Goal: Information Seeking & Learning: Check status

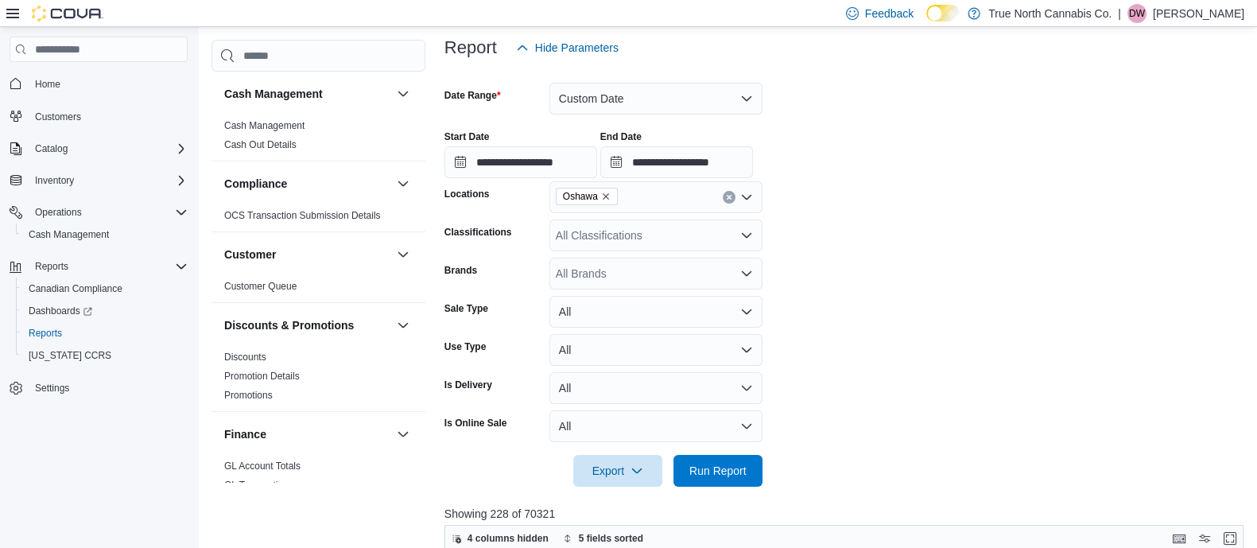
scroll to position [190, 0]
click at [711, 100] on button "Custom Date" at bounding box center [655, 99] width 213 height 32
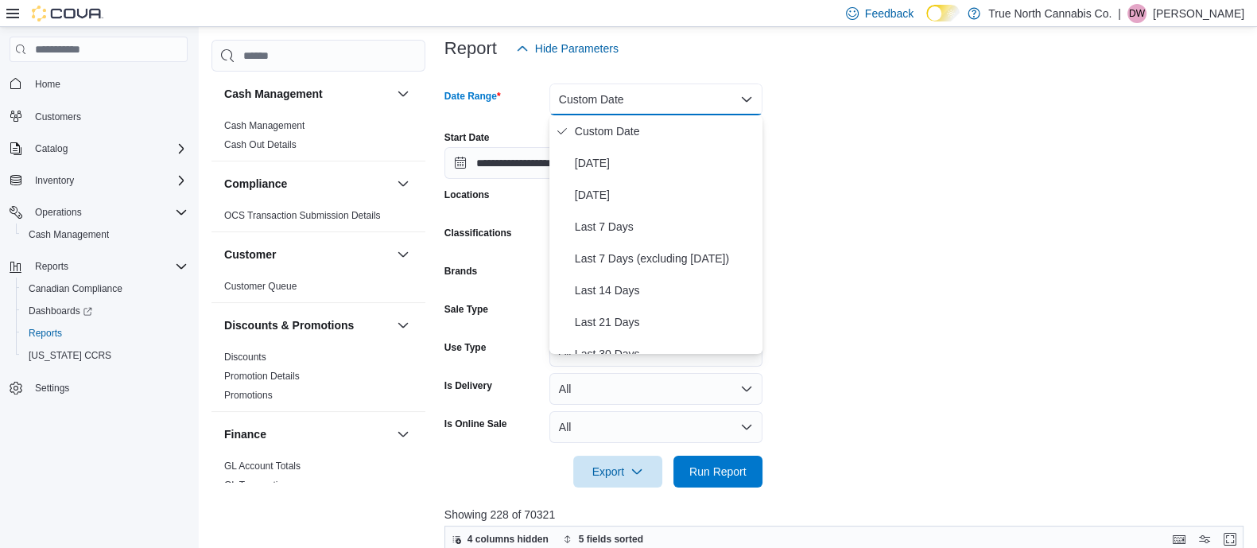
click at [917, 134] on div "**********" at bounding box center [847, 148] width 807 height 60
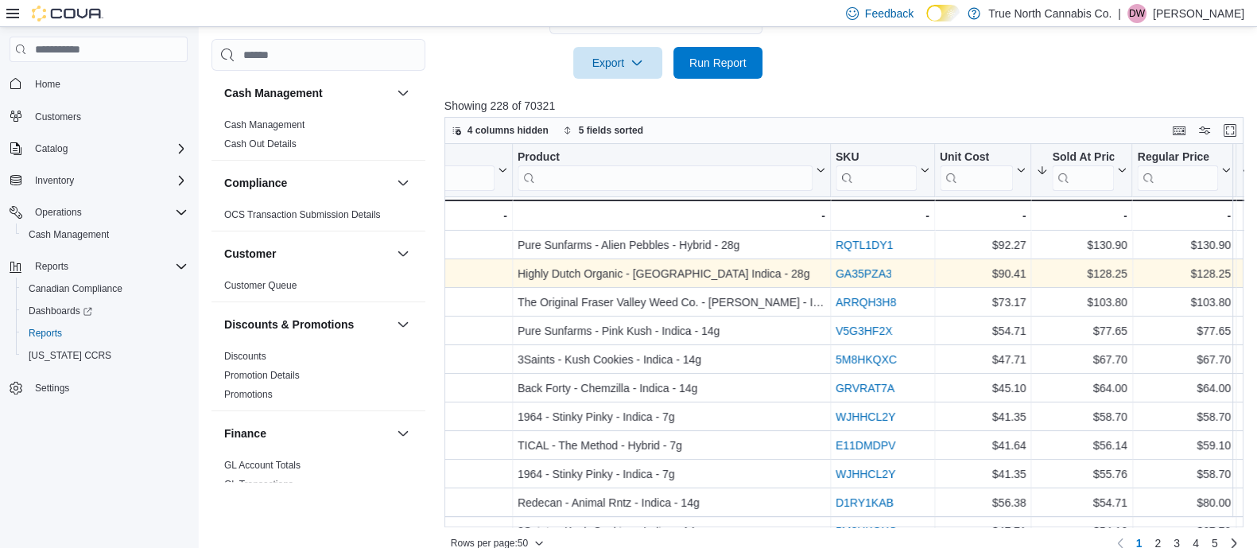
scroll to position [0, 2371]
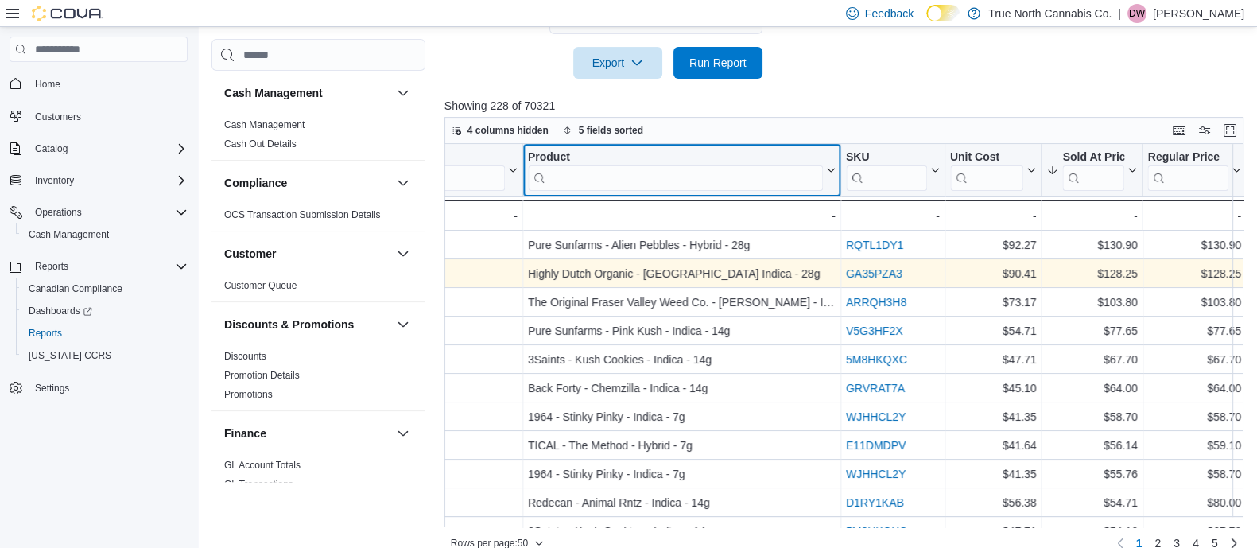
click at [652, 173] on input "search" at bounding box center [674, 177] width 295 height 25
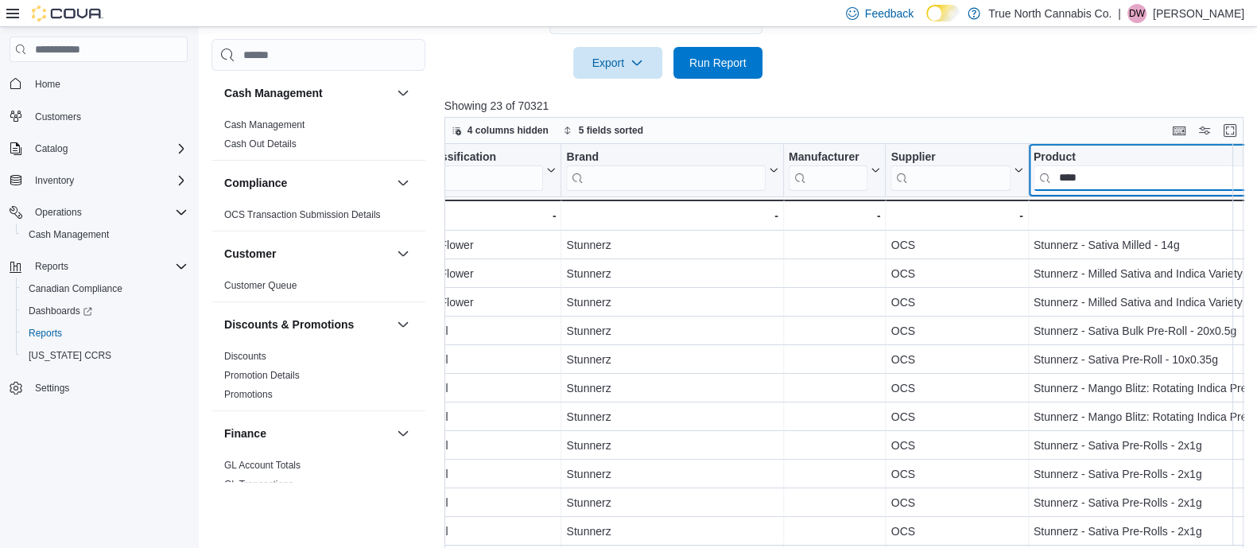
scroll to position [0, 1868]
drag, startPoint x: 1091, startPoint y: 170, endPoint x: 998, endPoint y: 170, distance: 92.2
click at [998, 170] on div "Invoice # Click to view column header actions Date (Local) Sorted by Total Cost…" at bounding box center [1217, 187] width 5282 height 87
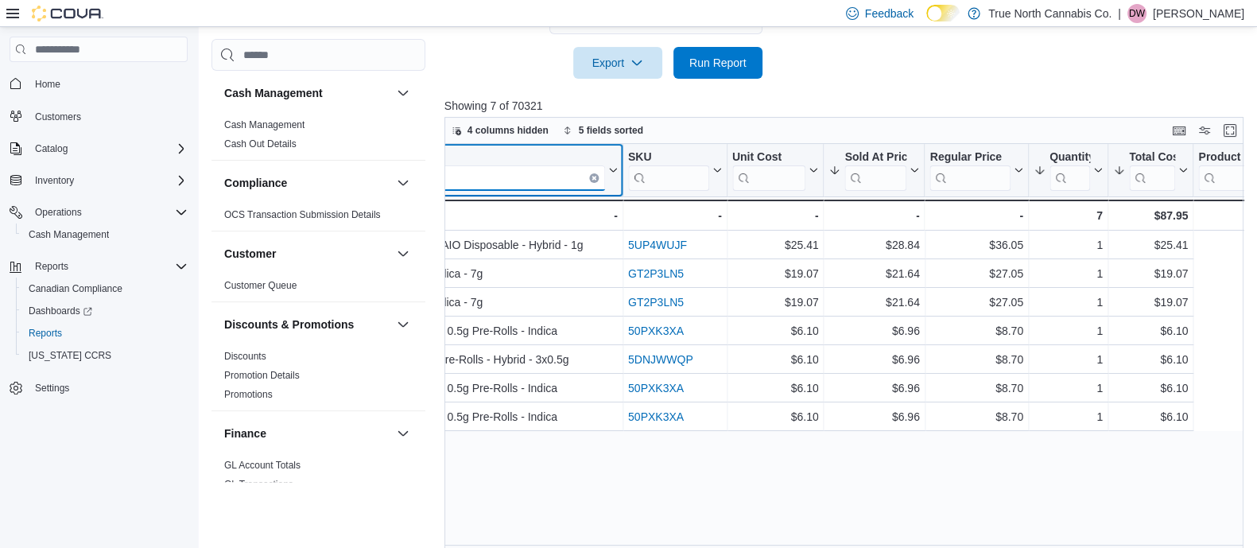
scroll to position [0, 2328]
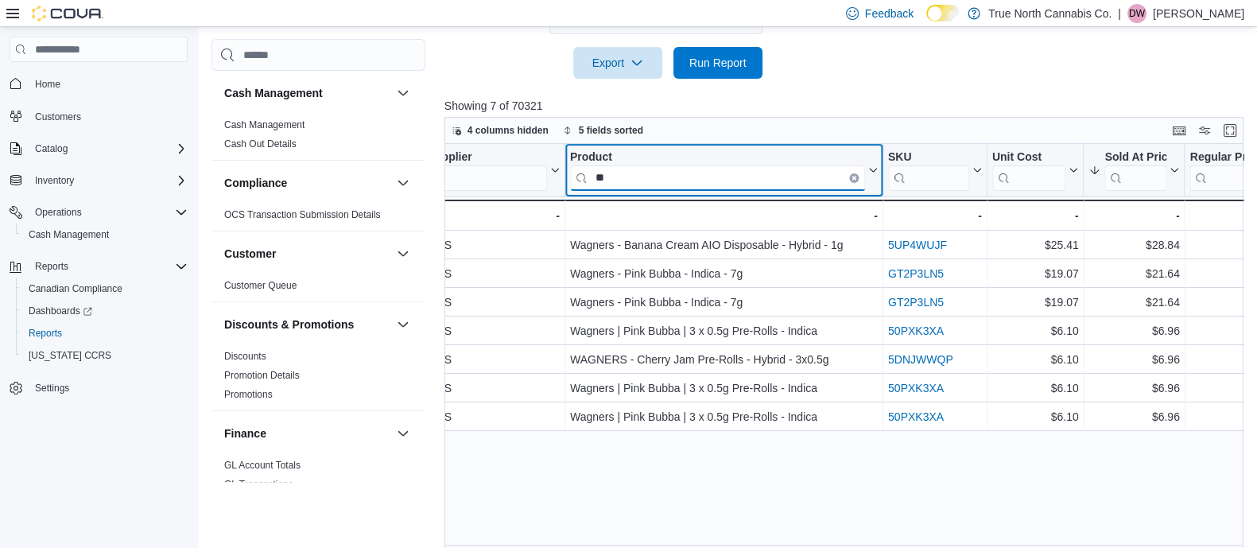
type input "*"
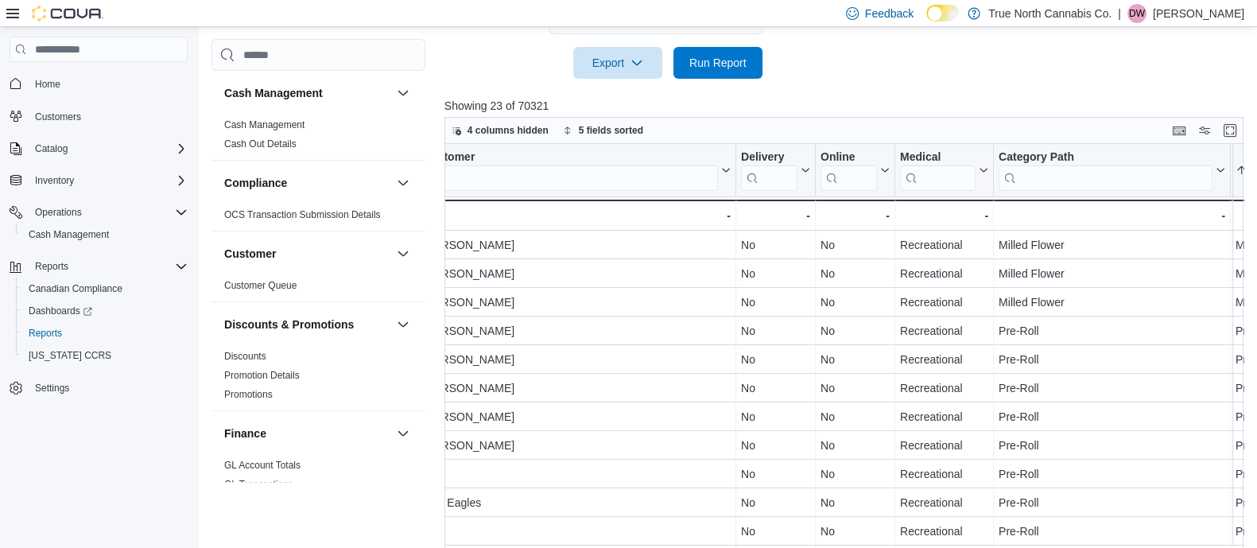
scroll to position [0, 0]
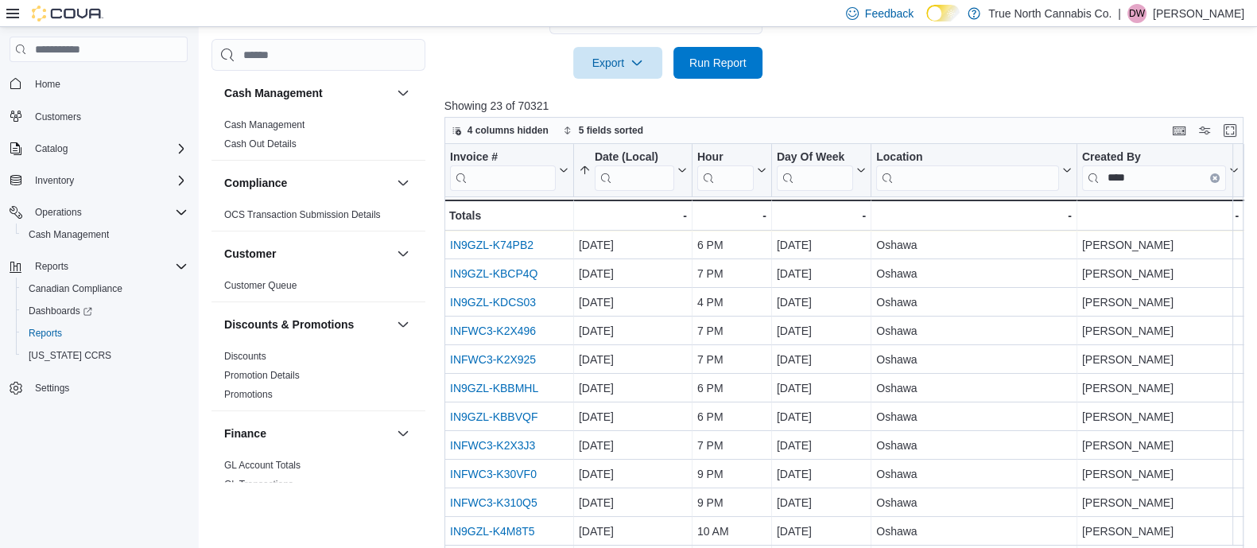
type input "****"
click at [581, 165] on div "Invoice # Click to view column header actions Date (Local) Sorted by Total Cost…" at bounding box center [847, 350] width 807 height 412
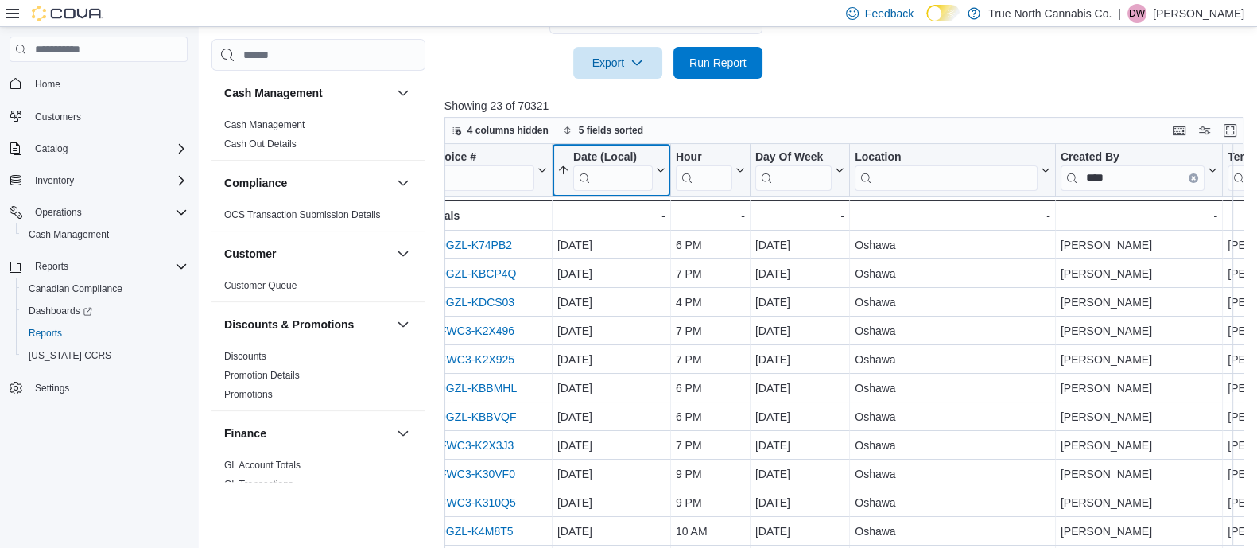
scroll to position [0, 16]
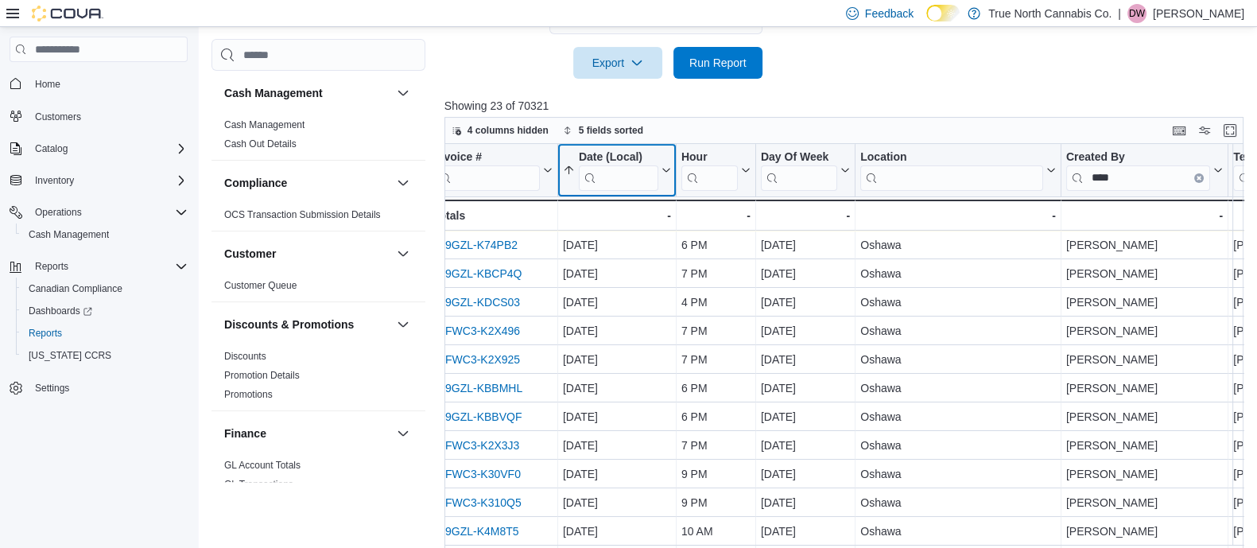
click at [565, 176] on icon at bounding box center [569, 171] width 13 height 13
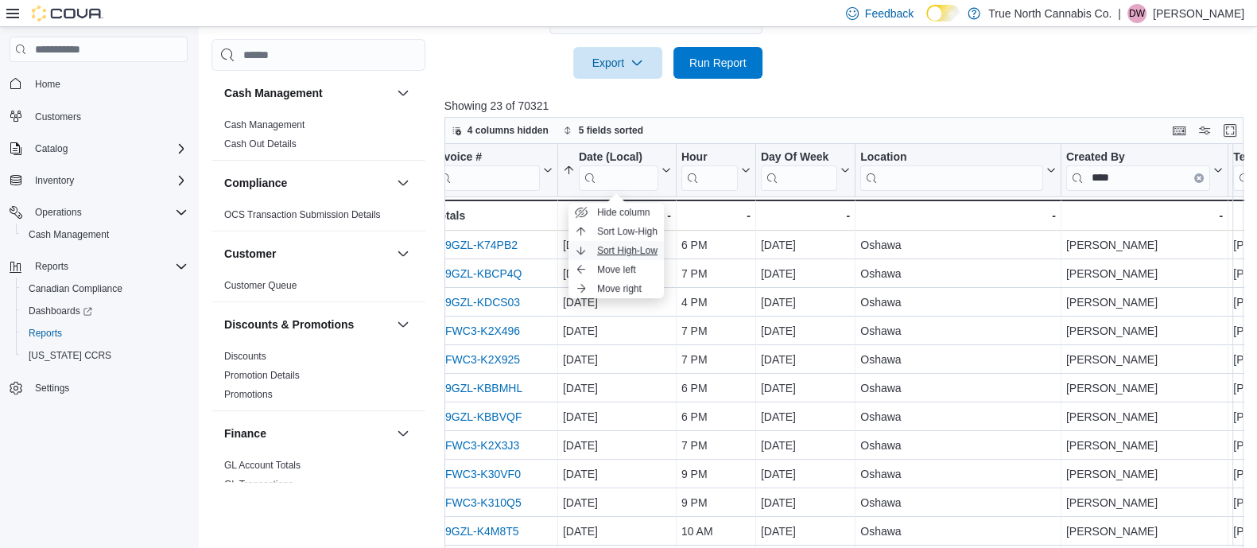
click at [584, 242] on button "Sort High-Low" at bounding box center [615, 250] width 95 height 19
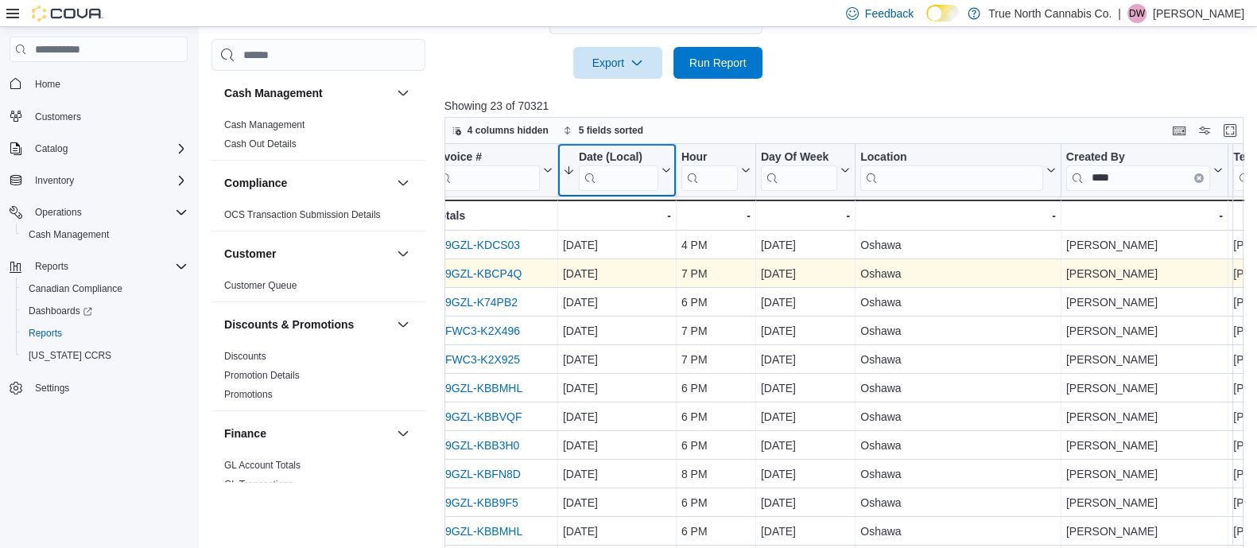
scroll to position [0, 0]
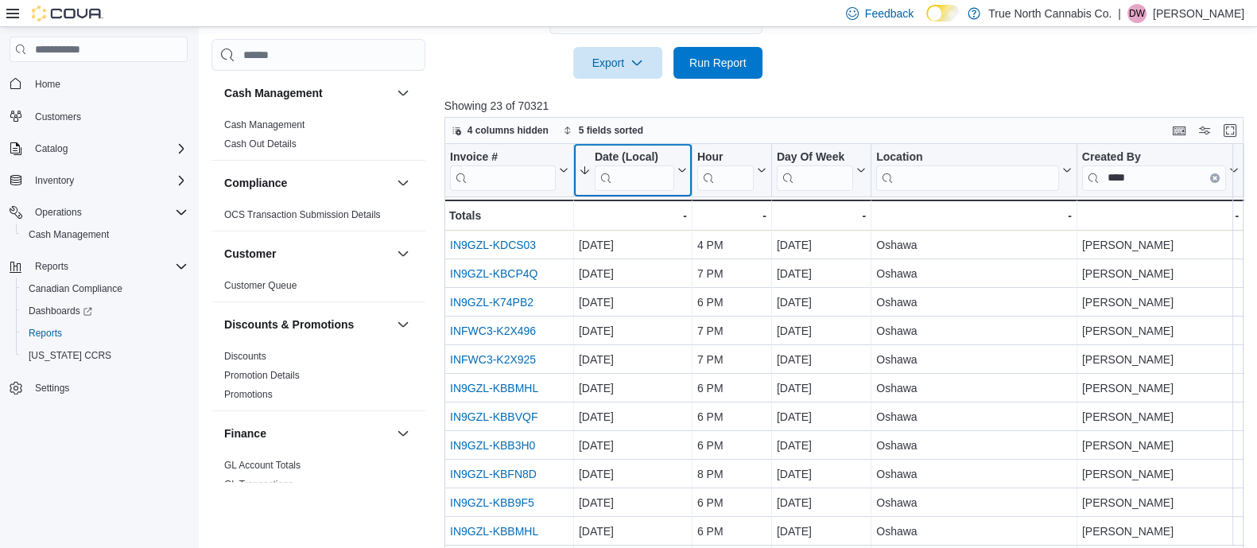
click at [582, 173] on icon at bounding box center [585, 171] width 13 height 13
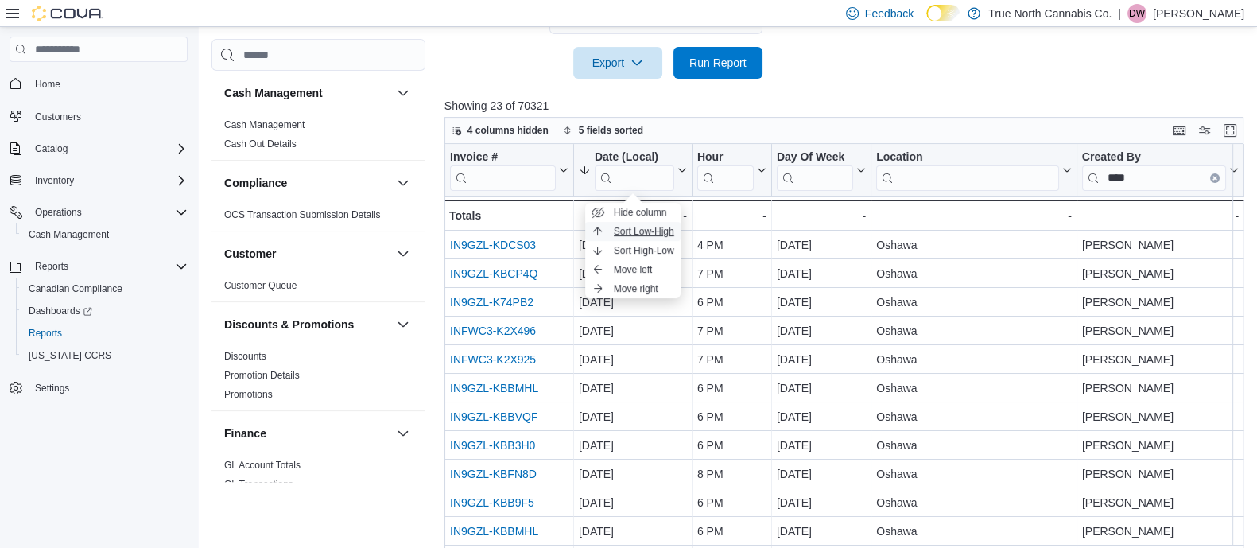
click at [600, 232] on icon "button" at bounding box center [597, 231] width 13 height 13
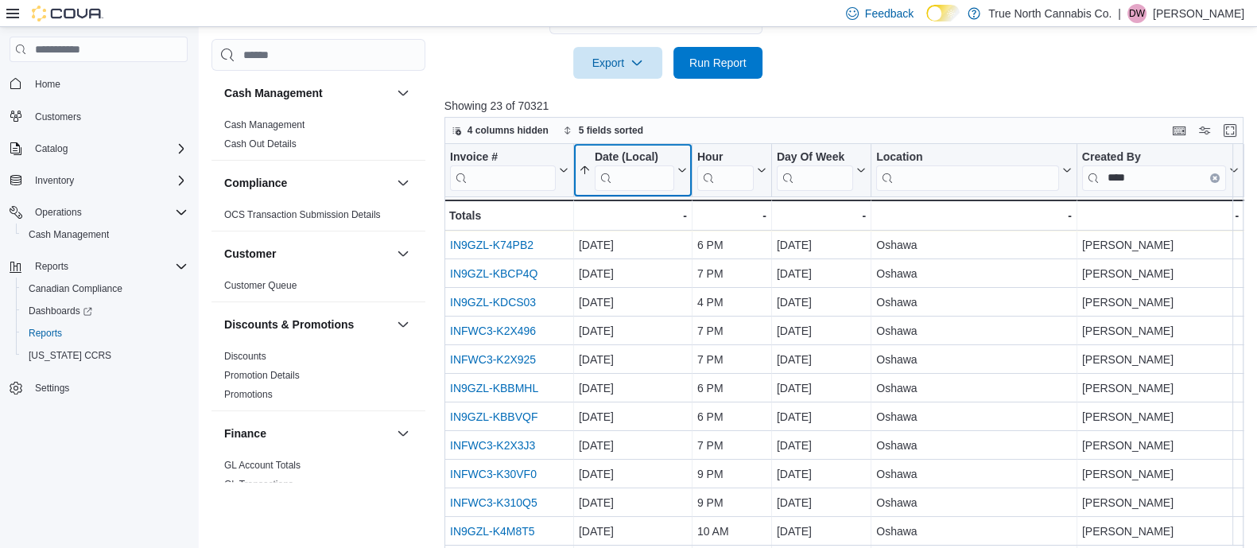
click at [582, 157] on button "Date (Local)" at bounding box center [633, 170] width 108 height 41
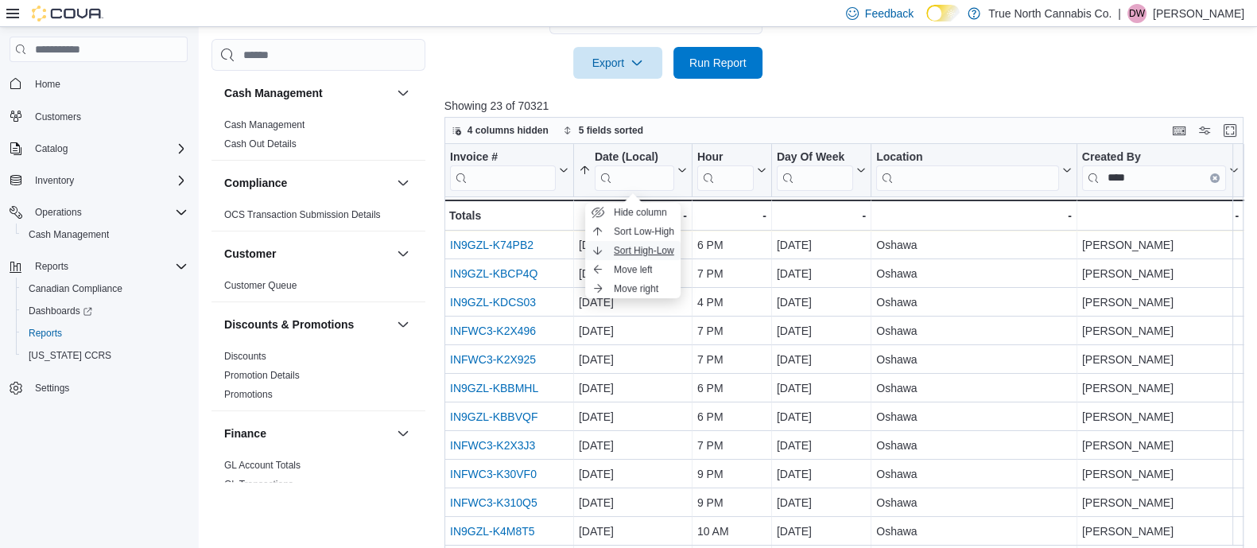
click at [607, 242] on button "Sort High-Low" at bounding box center [632, 250] width 95 height 19
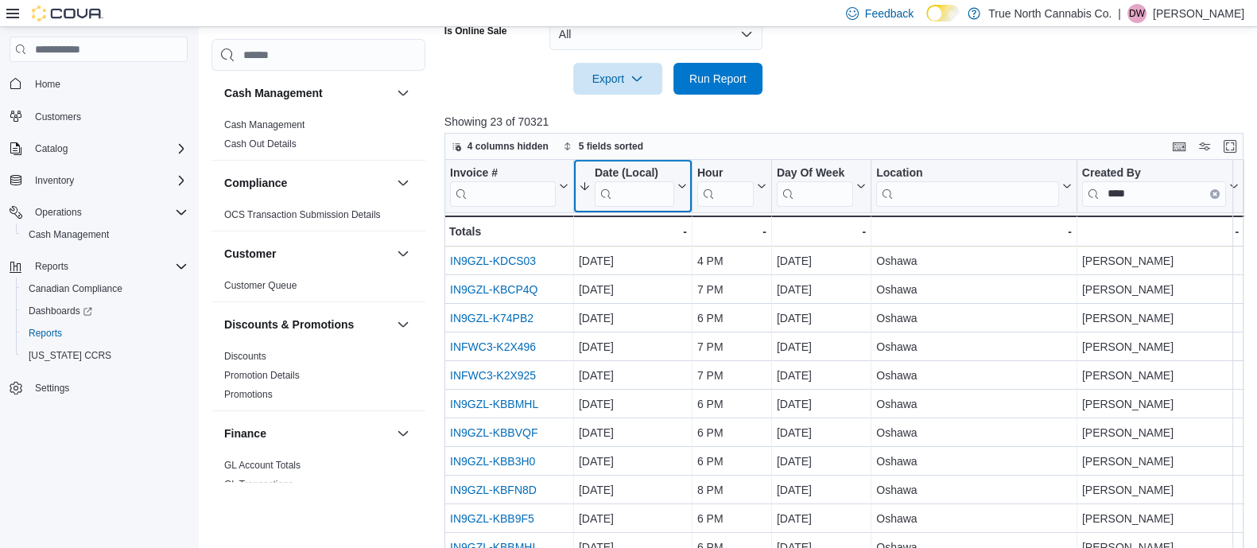
scroll to position [618, 0]
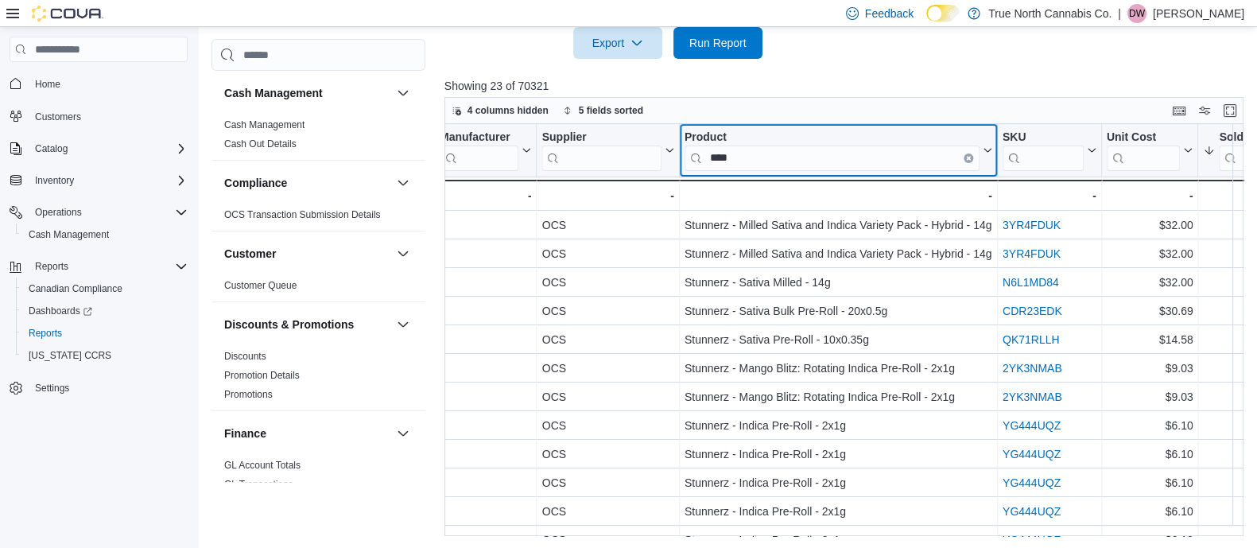
click at [971, 157] on div "Invoice # Click to view column header actions Date (Local) Sorted by Total Cost…" at bounding box center [847, 330] width 807 height 412
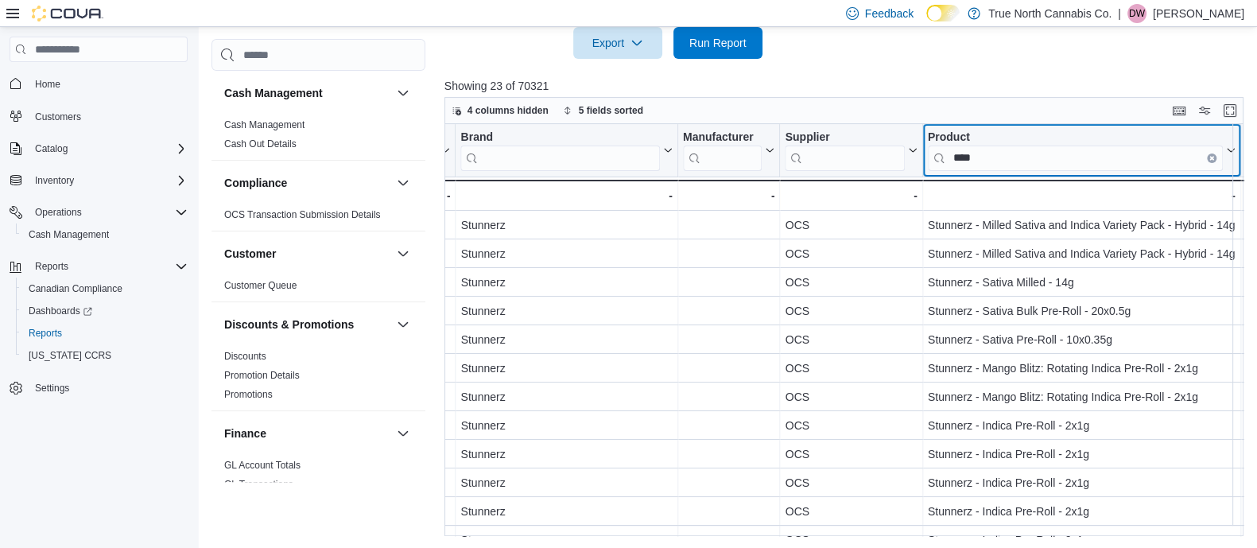
click at [1208, 154] on button "Clear input" at bounding box center [1211, 158] width 10 height 10
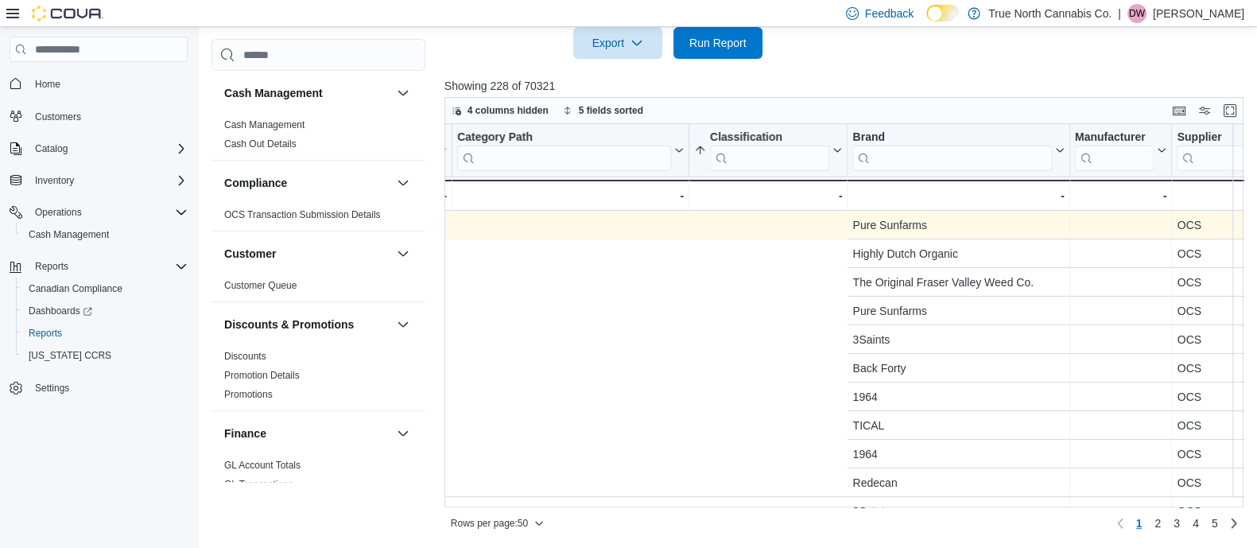
scroll to position [0, 2209]
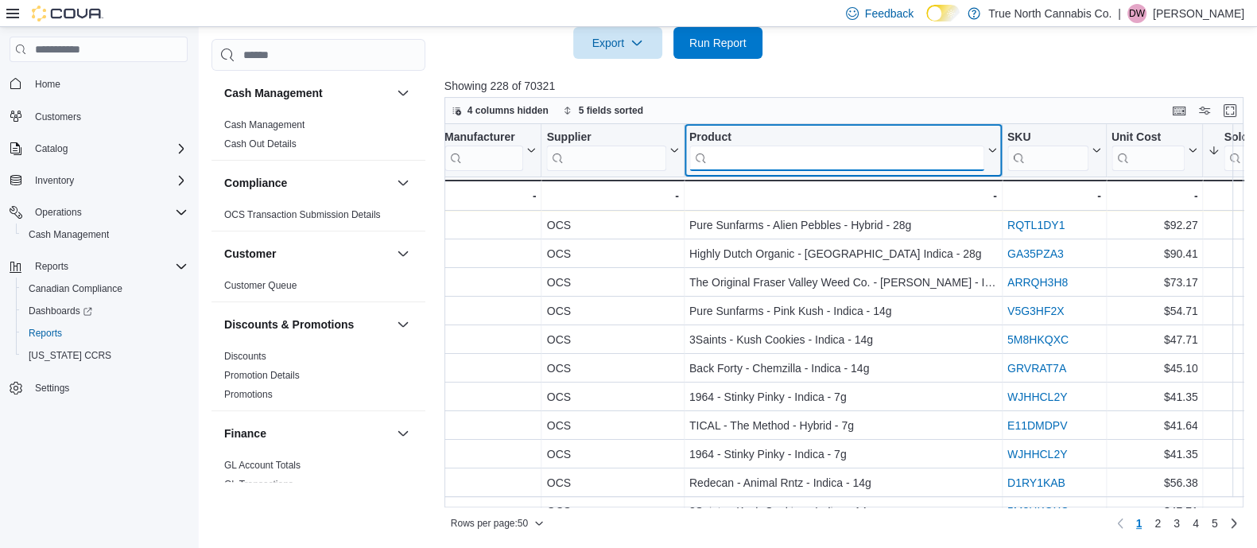
drag, startPoint x: 772, startPoint y: 234, endPoint x: 700, endPoint y: 162, distance: 101.7
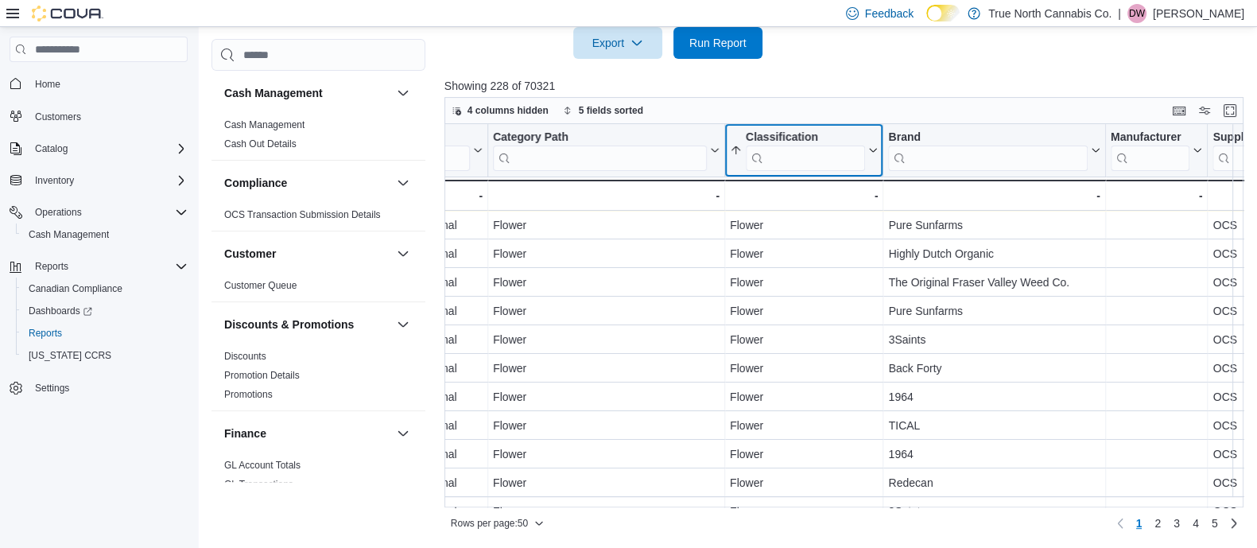
scroll to position [0, 1824]
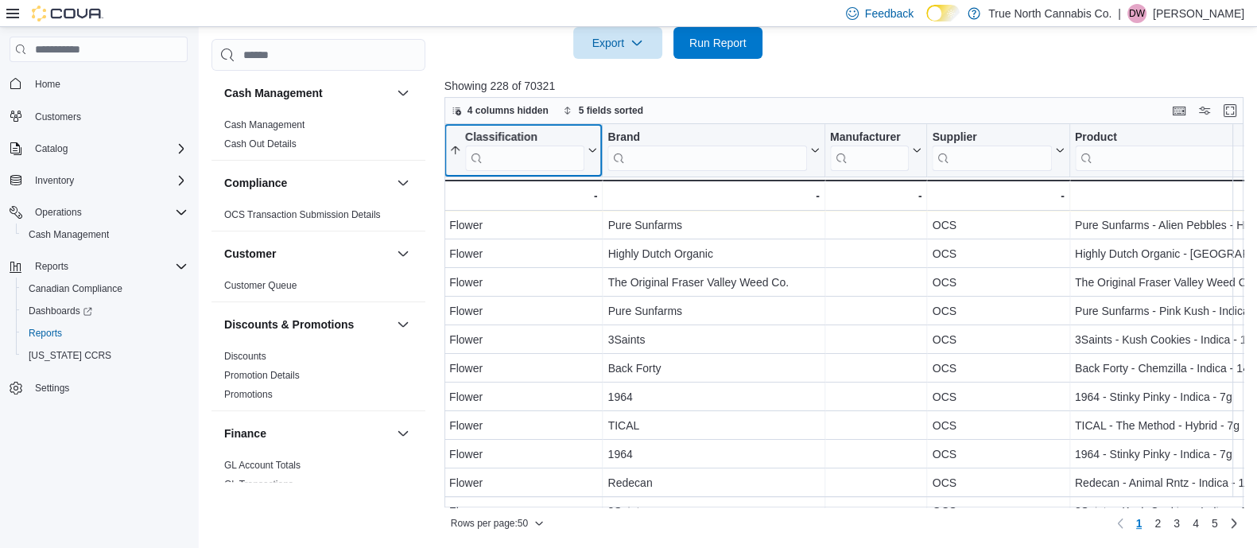
click at [812, 156] on div "Invoice # Click to view column header actions Date (Local) Sorted by Total Cost…" at bounding box center [847, 315] width 807 height 383
click at [543, 157] on input "search" at bounding box center [525, 157] width 120 height 25
type input "*"
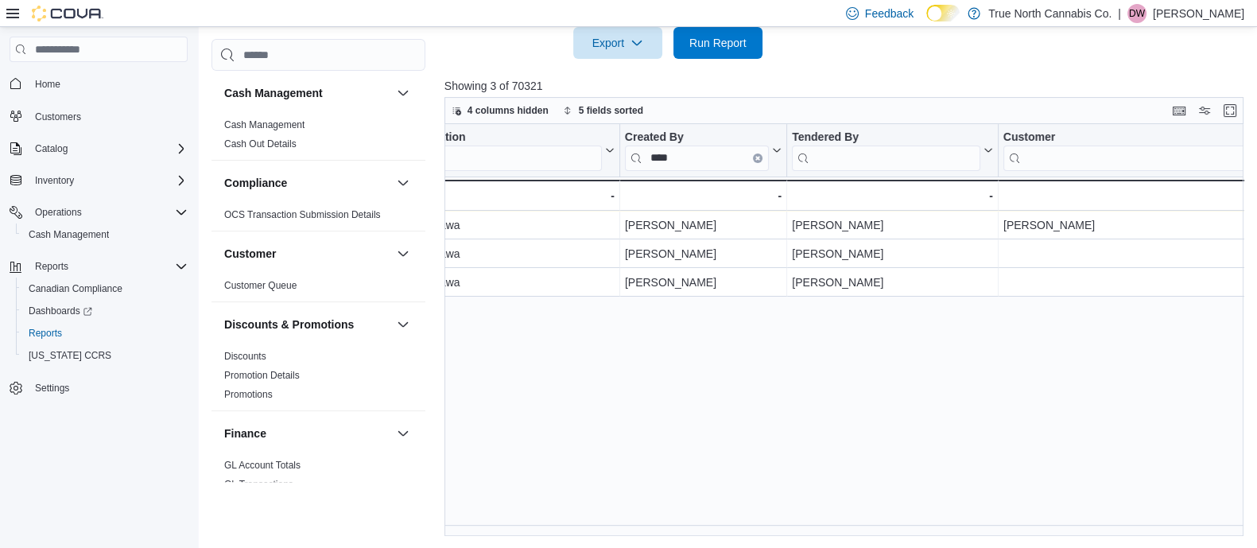
scroll to position [0, 594]
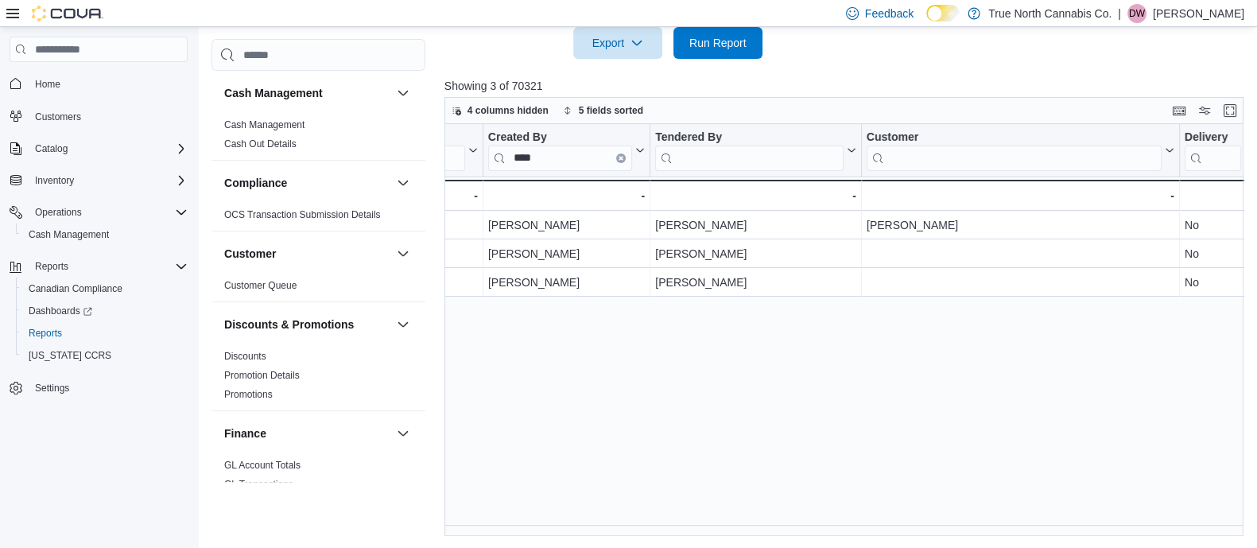
type input "**"
click at [618, 160] on div "Invoice # Click to view column header actions Date (Local) Sorted by Total Cost…" at bounding box center [847, 330] width 807 height 412
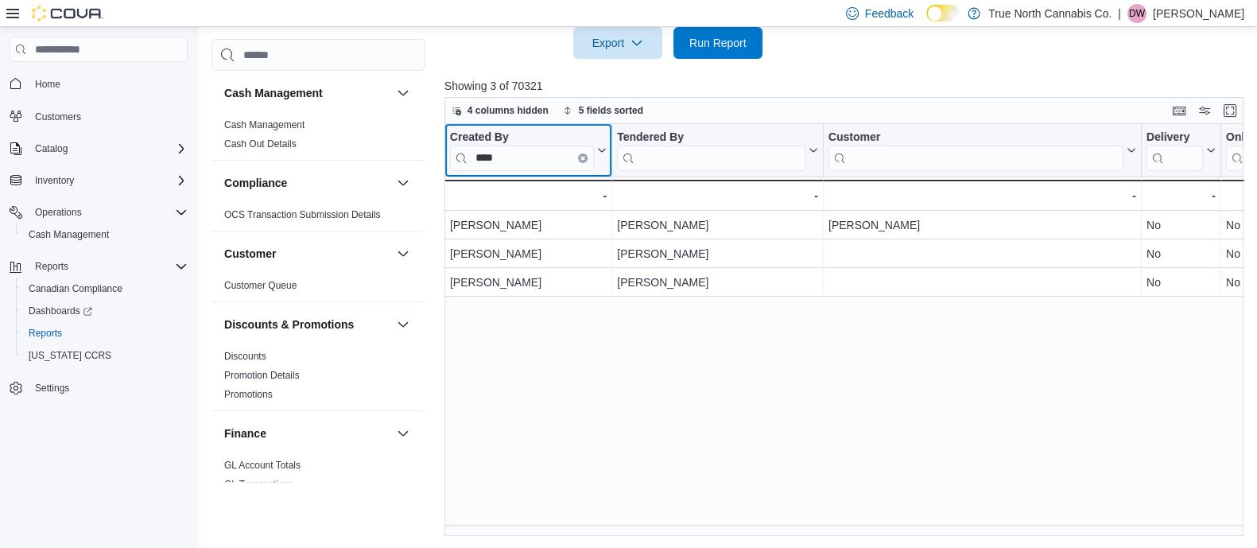
click at [584, 157] on button "Clear input" at bounding box center [583, 158] width 10 height 10
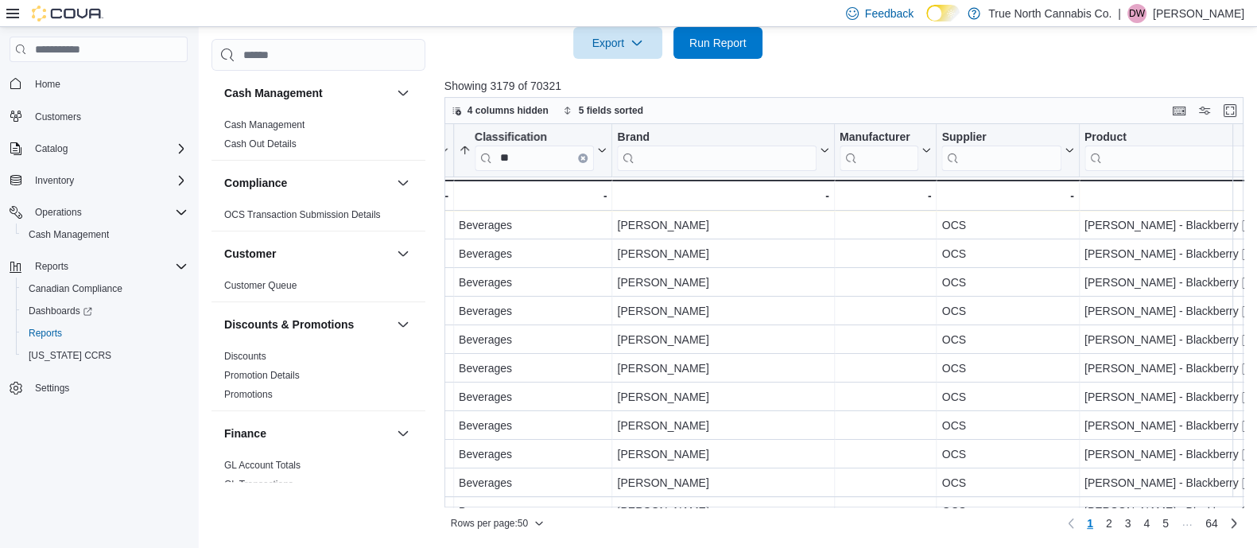
scroll to position [0, 1836]
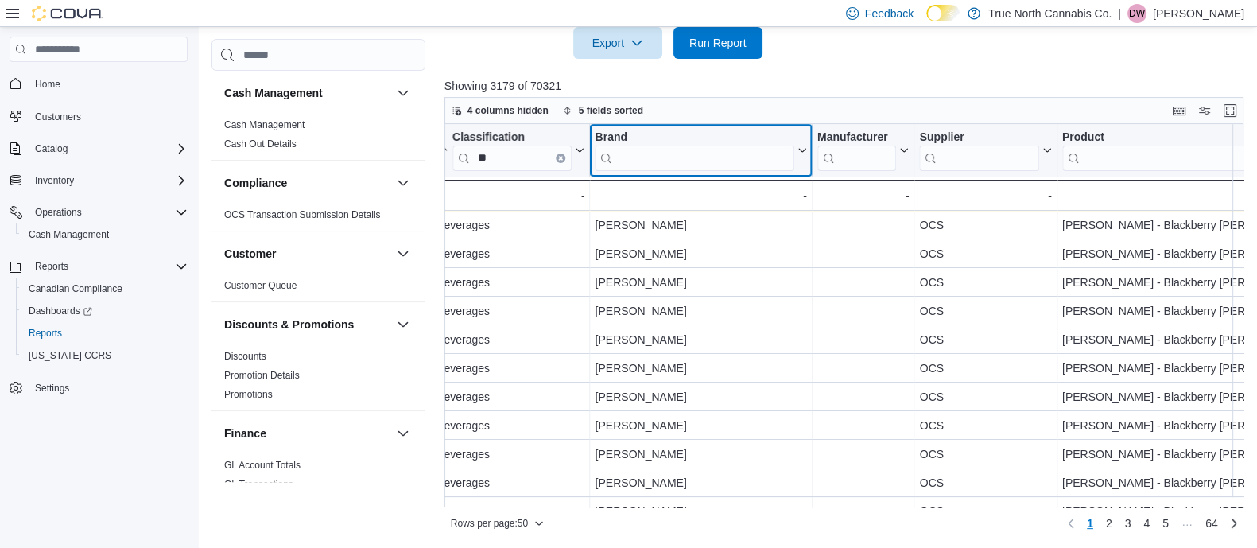
click at [747, 157] on input "search" at bounding box center [694, 157] width 199 height 25
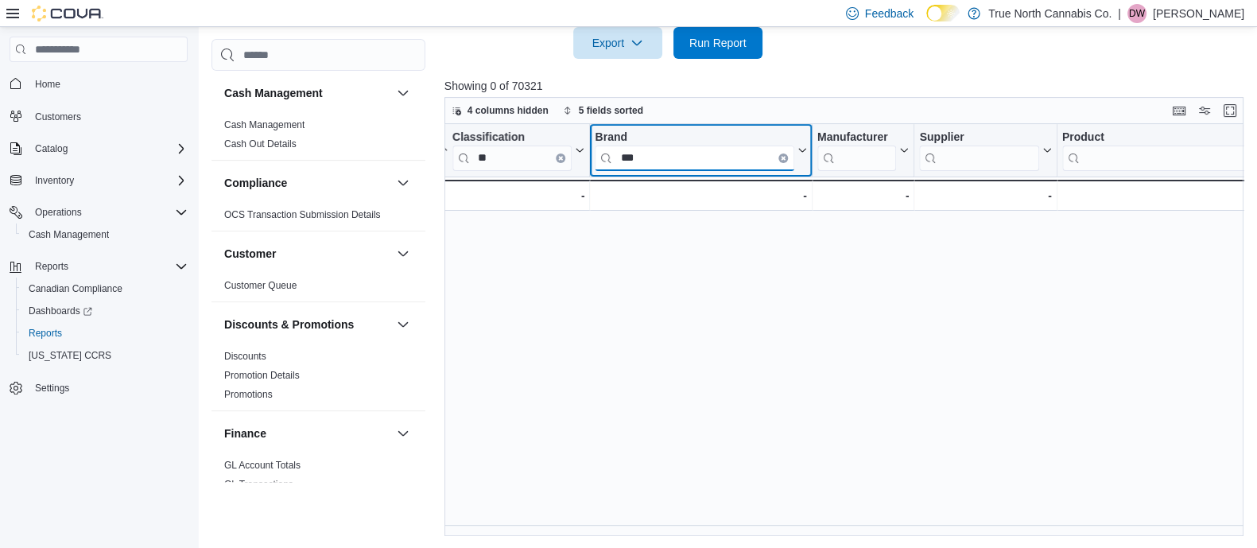
type input "***"
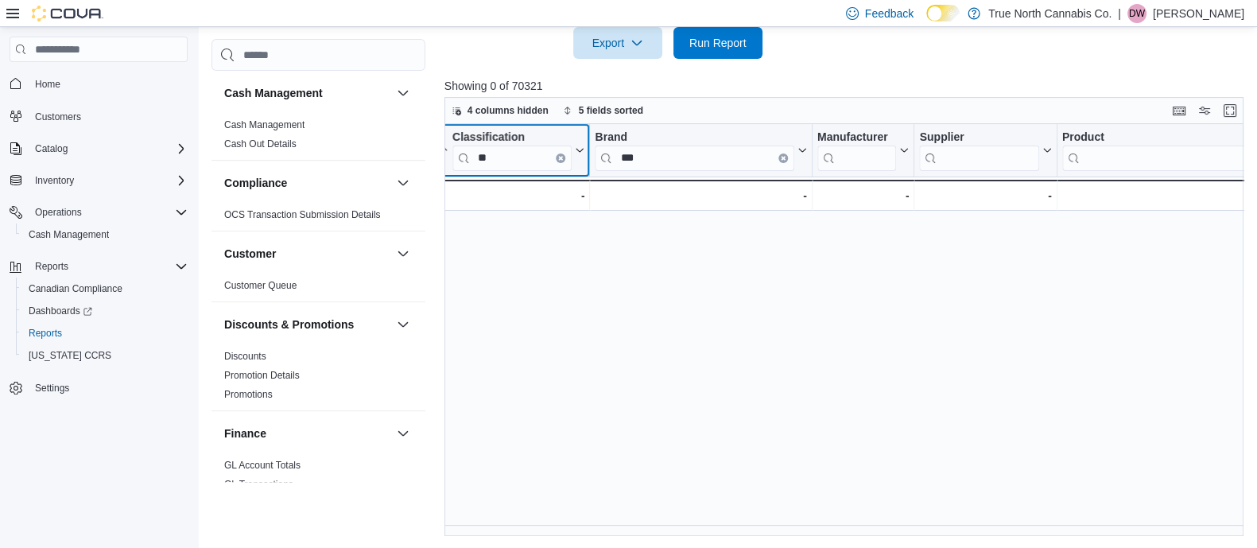
click at [560, 161] on div "Invoice # Click to view column header actions Date (Local) Sorted by Total Cost…" at bounding box center [847, 330] width 807 height 412
click at [570, 153] on button "Clear input" at bounding box center [573, 158] width 10 height 10
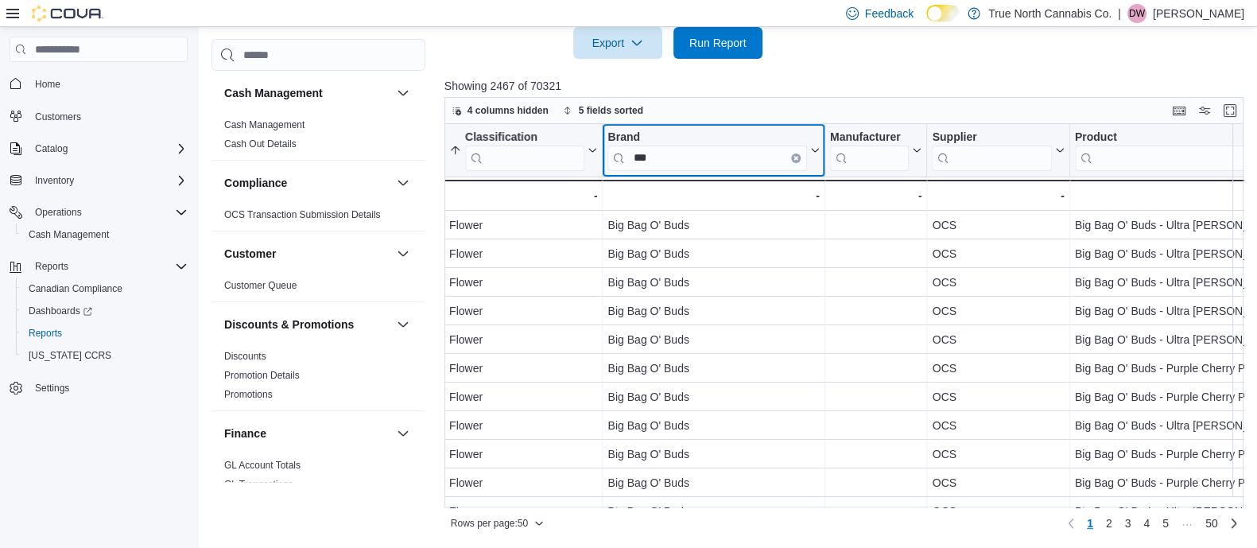
click at [675, 161] on input "***" at bounding box center [706, 157] width 199 height 25
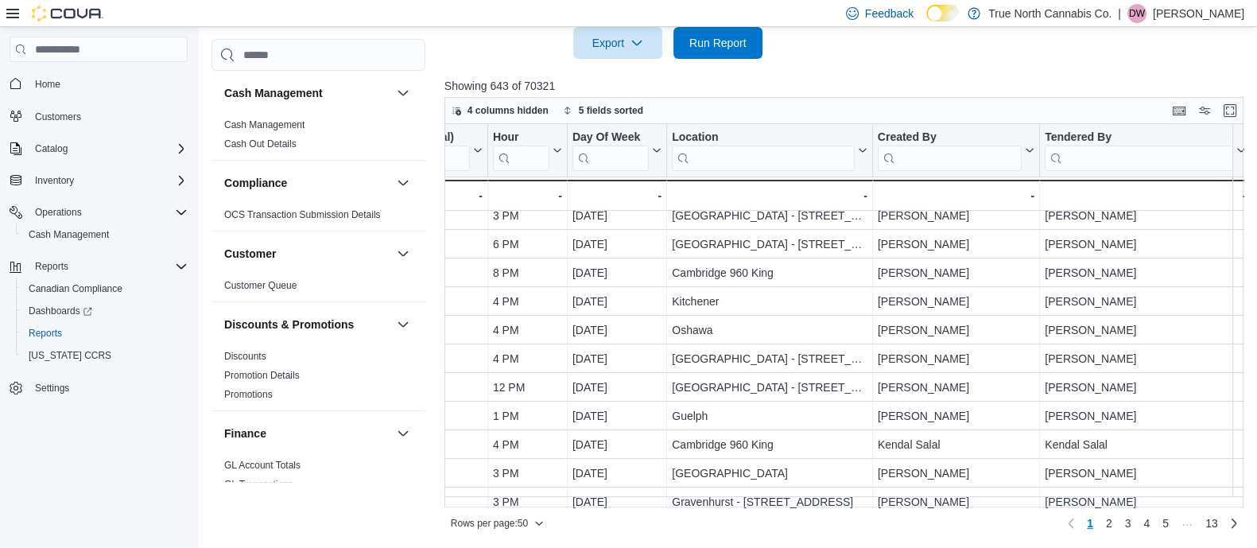
scroll to position [10, 236]
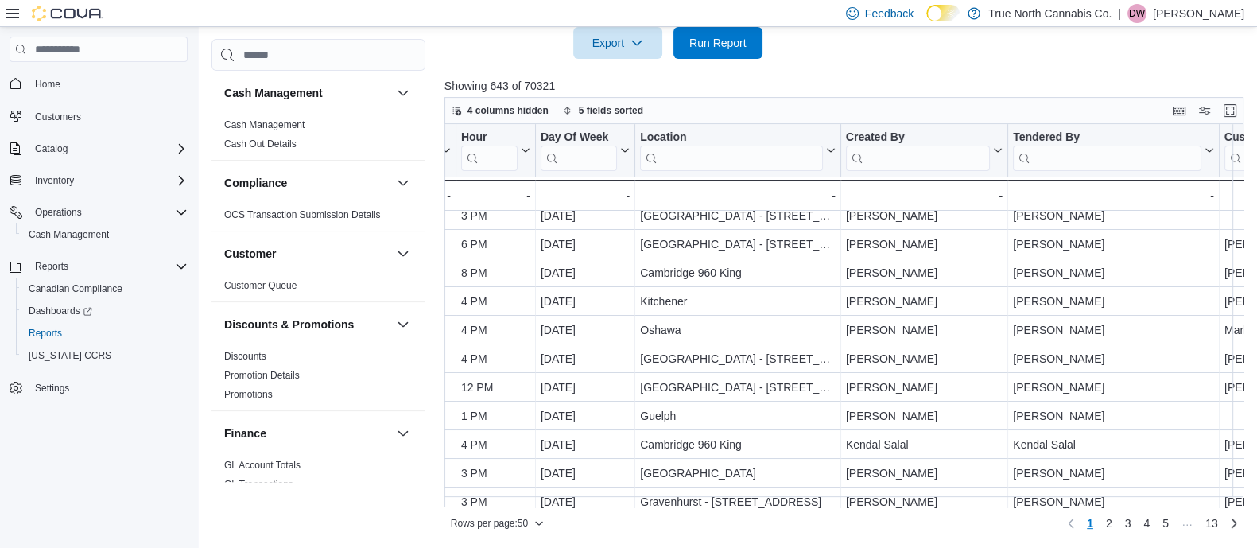
type input "*****"
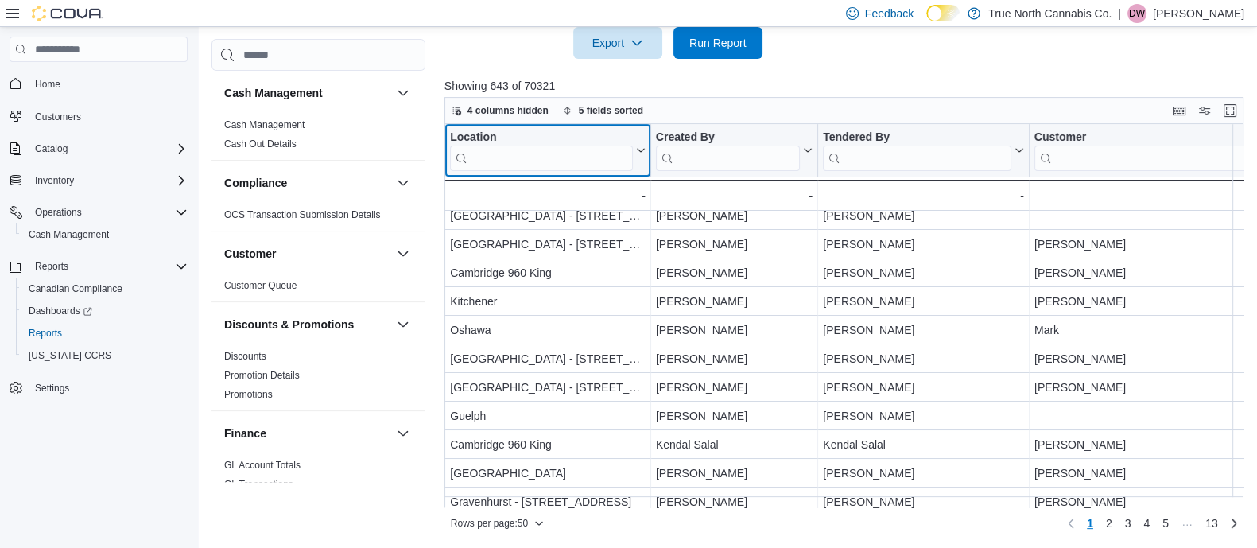
click at [715, 153] on div "Invoice # Click to view column header actions Date (Local) Sorted by Total Cost…" at bounding box center [847, 315] width 807 height 383
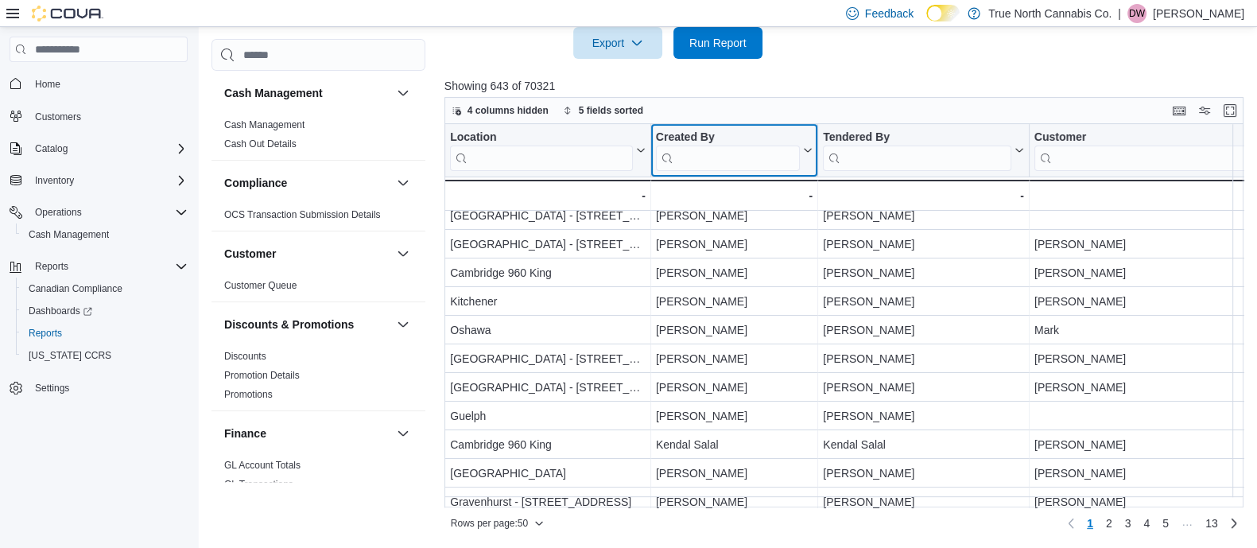
click at [715, 153] on input "search" at bounding box center [728, 157] width 144 height 25
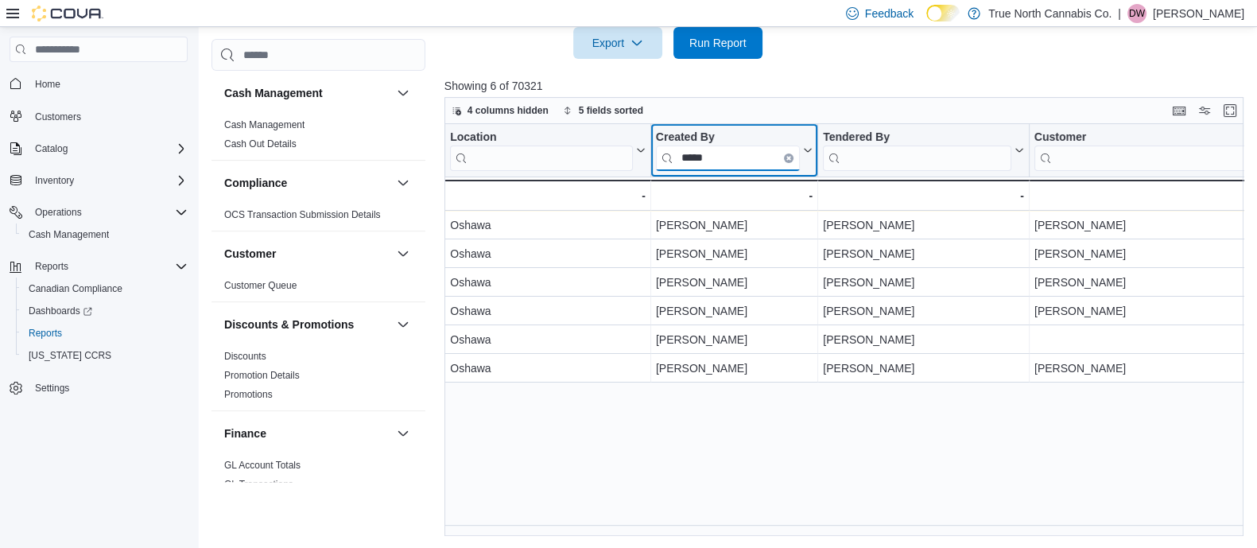
scroll to position [0, 426]
type input "******"
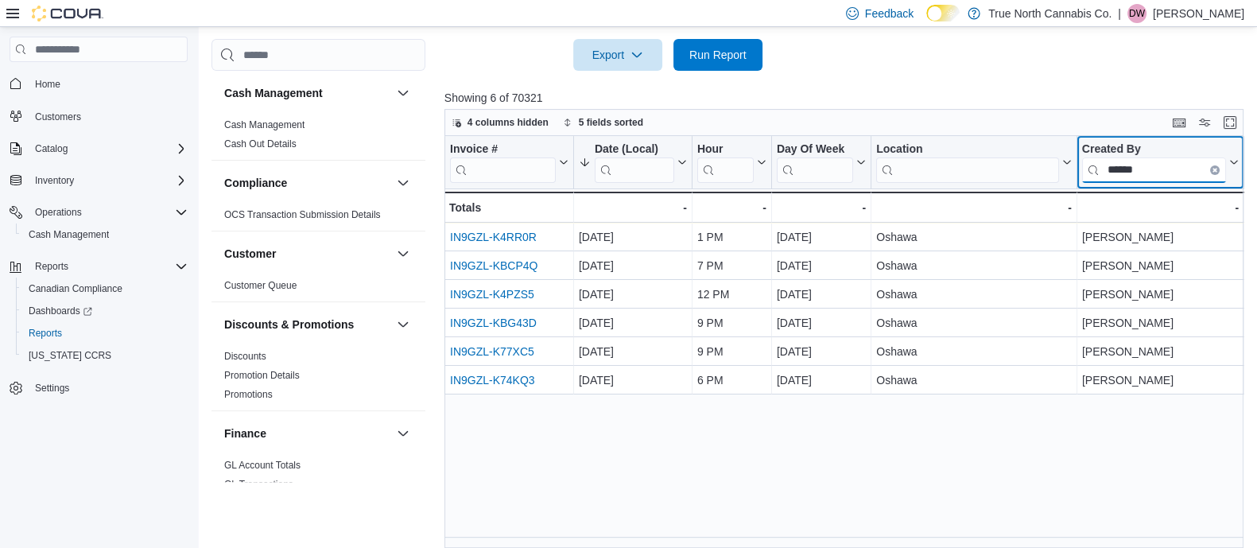
scroll to position [611, 0]
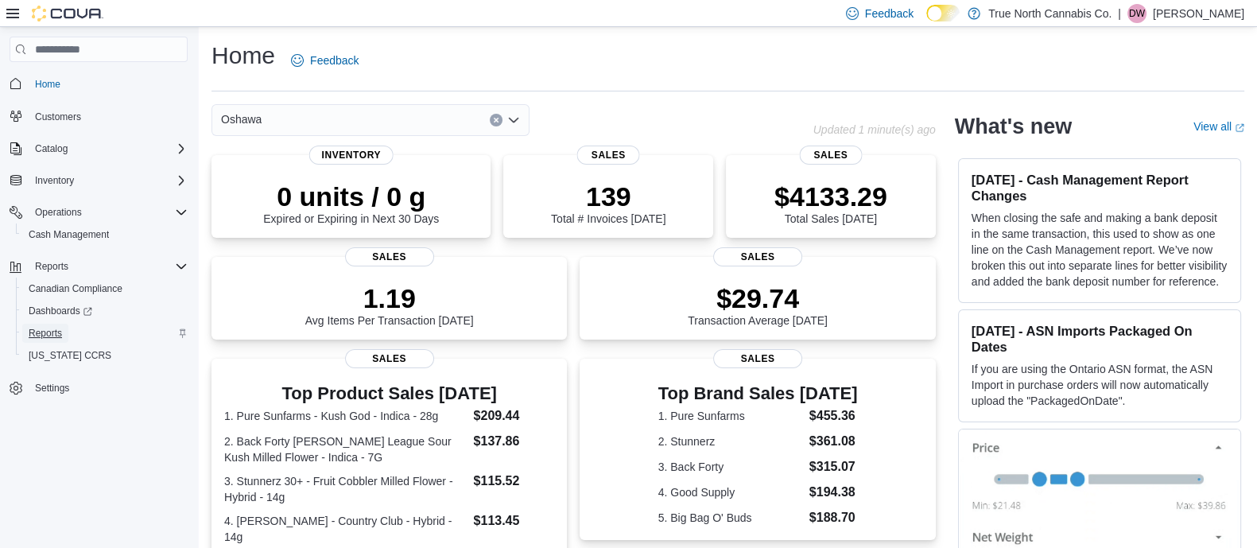
click at [48, 324] on span "Reports" at bounding box center [45, 333] width 33 height 19
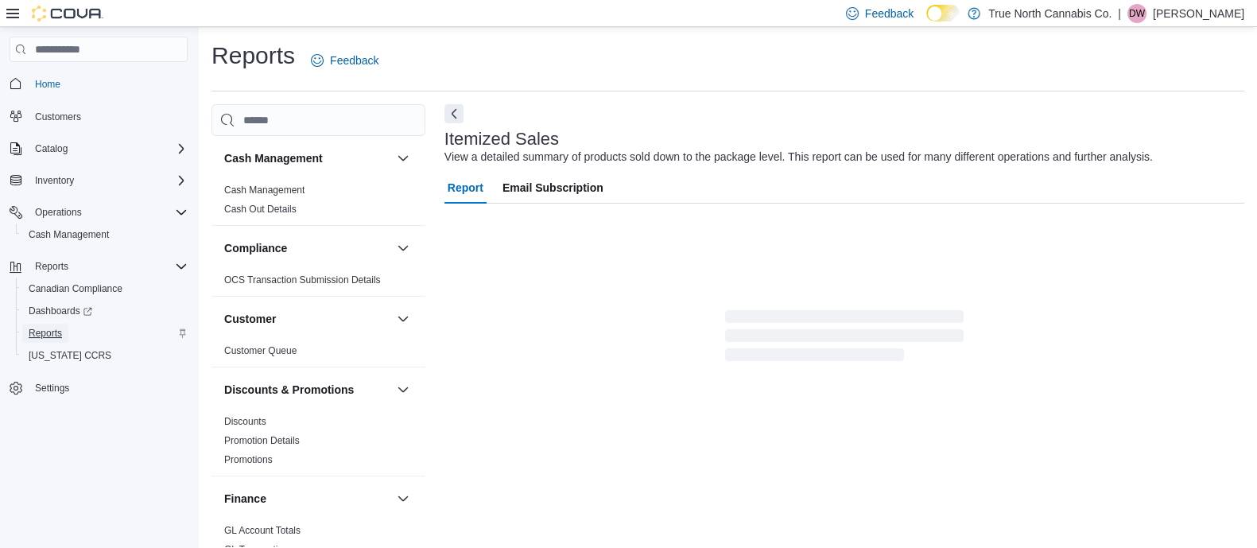
scroll to position [36, 0]
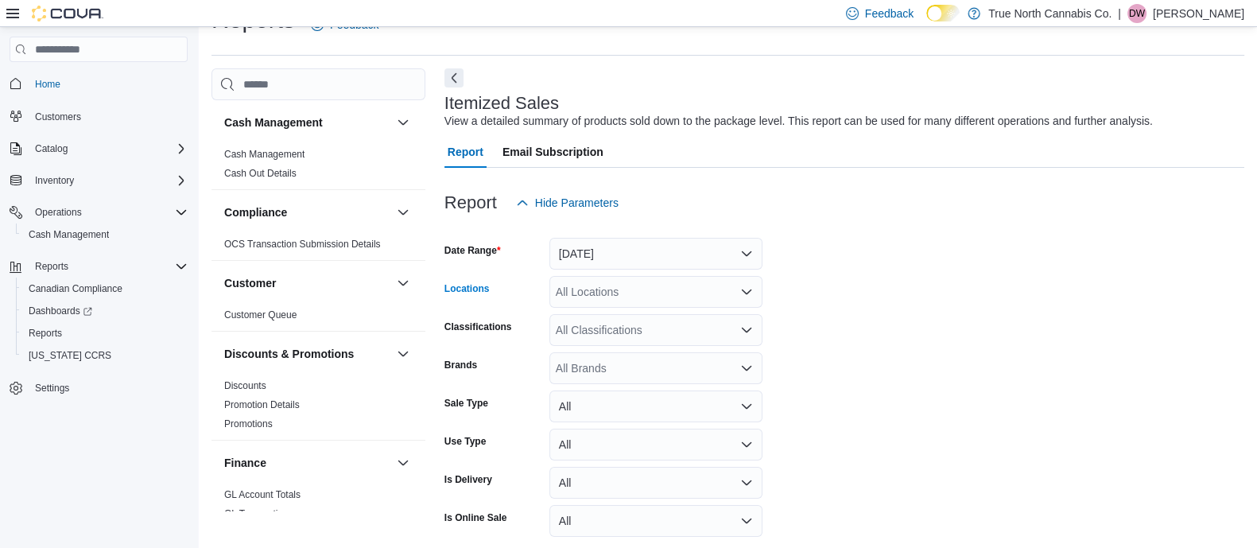
click at [597, 298] on div "All Locations" at bounding box center [655, 292] width 213 height 32
type input "***"
click at [584, 312] on span "Oshawa" at bounding box center [603, 319] width 41 height 16
click at [587, 254] on button "Yesterday" at bounding box center [655, 254] width 213 height 32
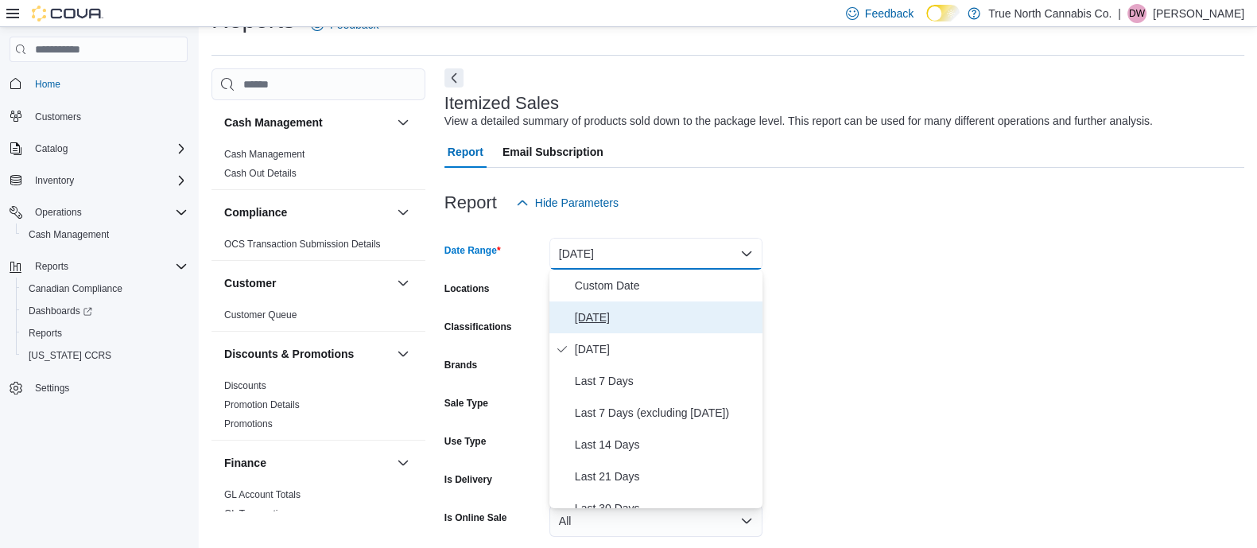
click at [591, 308] on span "Today" at bounding box center [665, 317] width 181 height 19
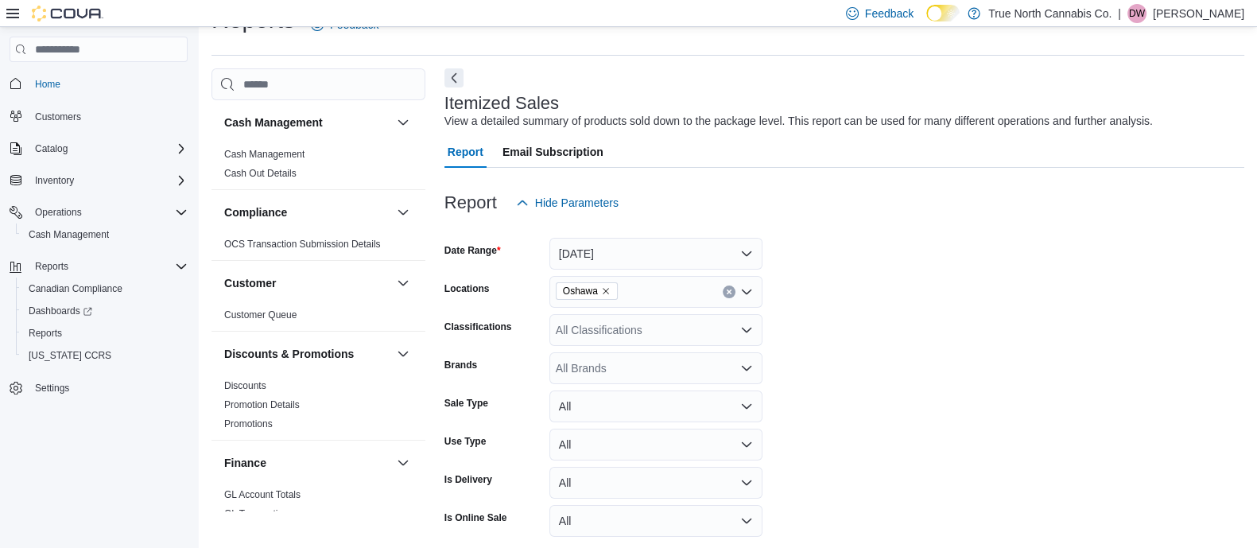
click at [814, 346] on form "Date Range Today Locations Oshawa Classifications All Classifications Brands Al…" at bounding box center [844, 400] width 800 height 362
click at [712, 363] on div "All Brands" at bounding box center [655, 368] width 213 height 32
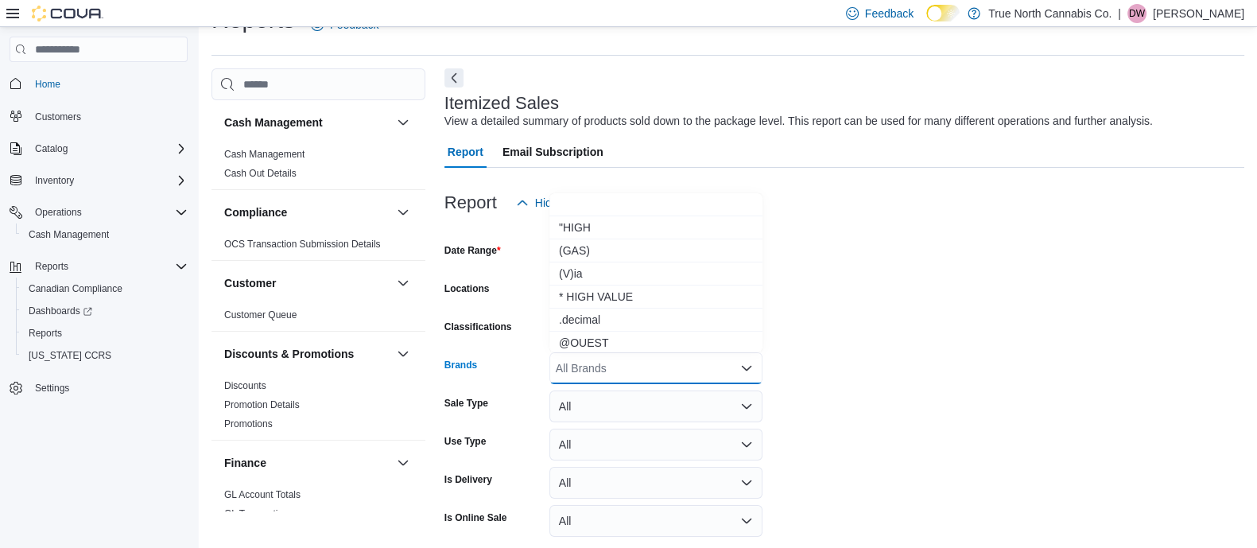
click at [796, 381] on form "Date Range Today Locations Oshawa Classifications All Classifications Brands Al…" at bounding box center [844, 400] width 800 height 362
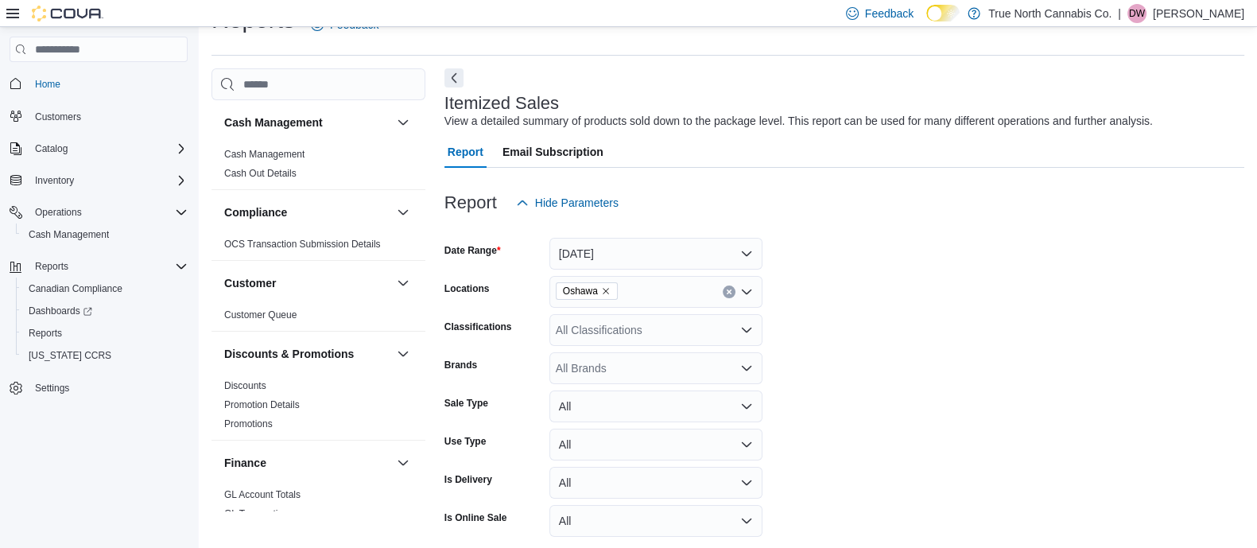
scroll to position [101, 0]
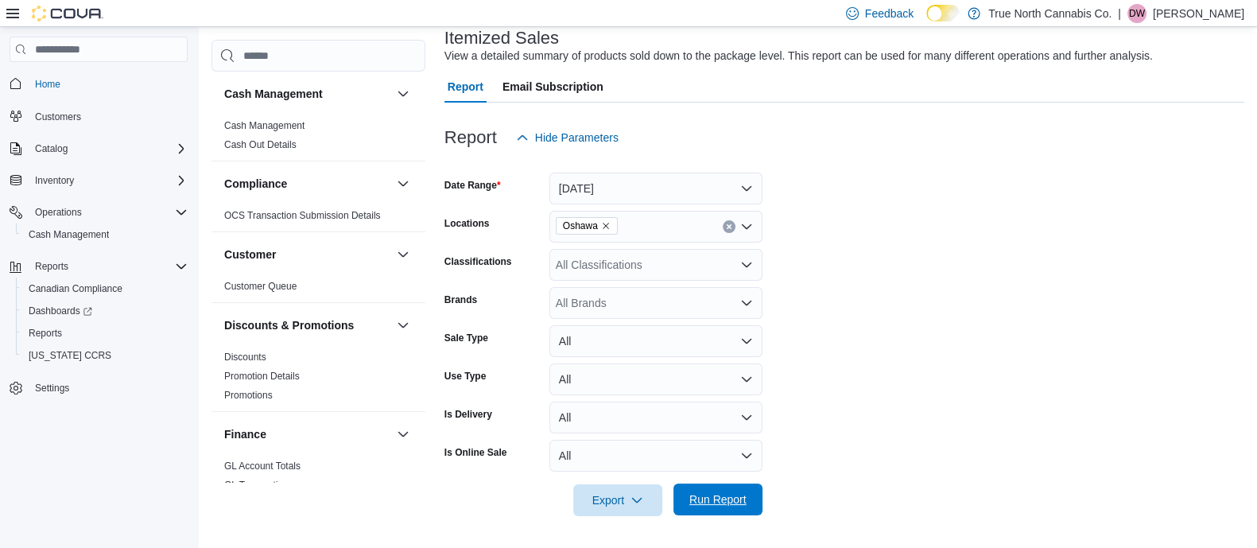
click at [695, 510] on span "Run Report" at bounding box center [718, 499] width 70 height 32
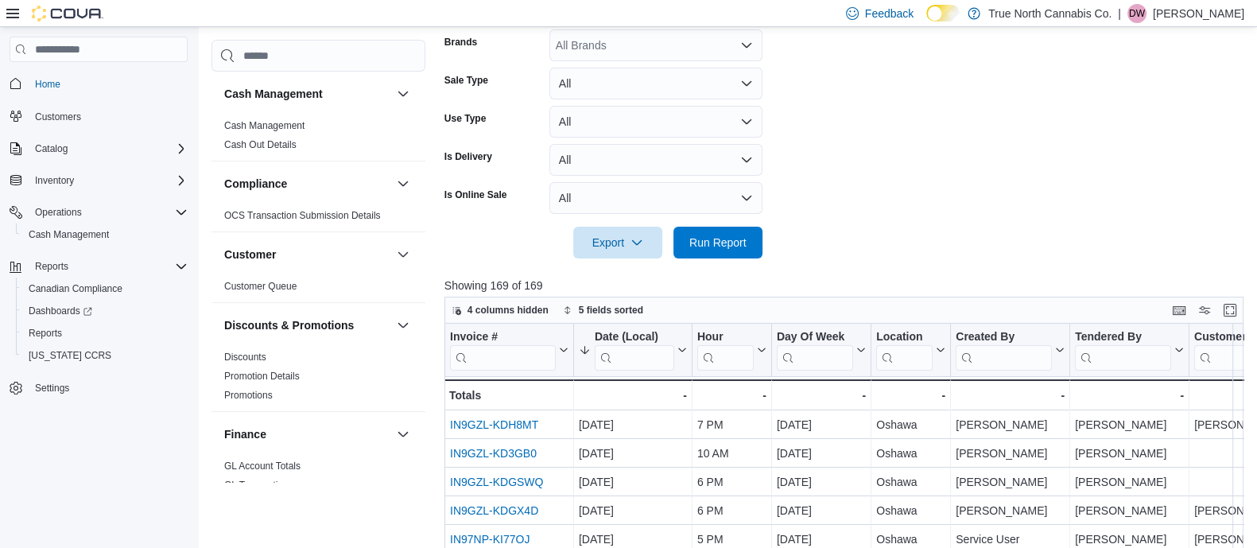
scroll to position [399, 0]
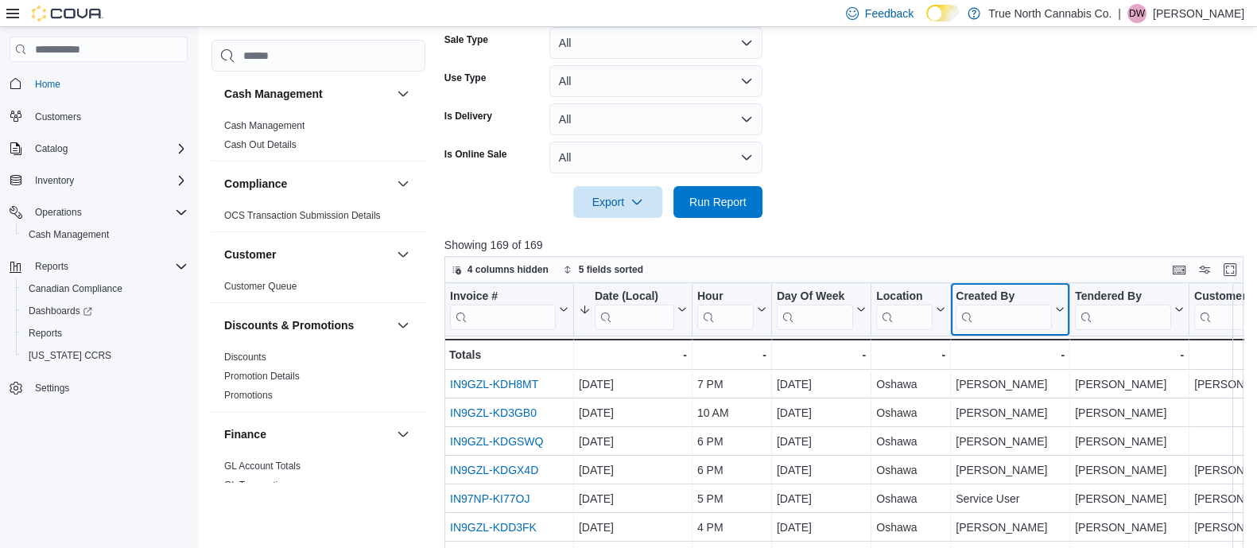
click at [985, 314] on input "search" at bounding box center [1004, 316] width 96 height 25
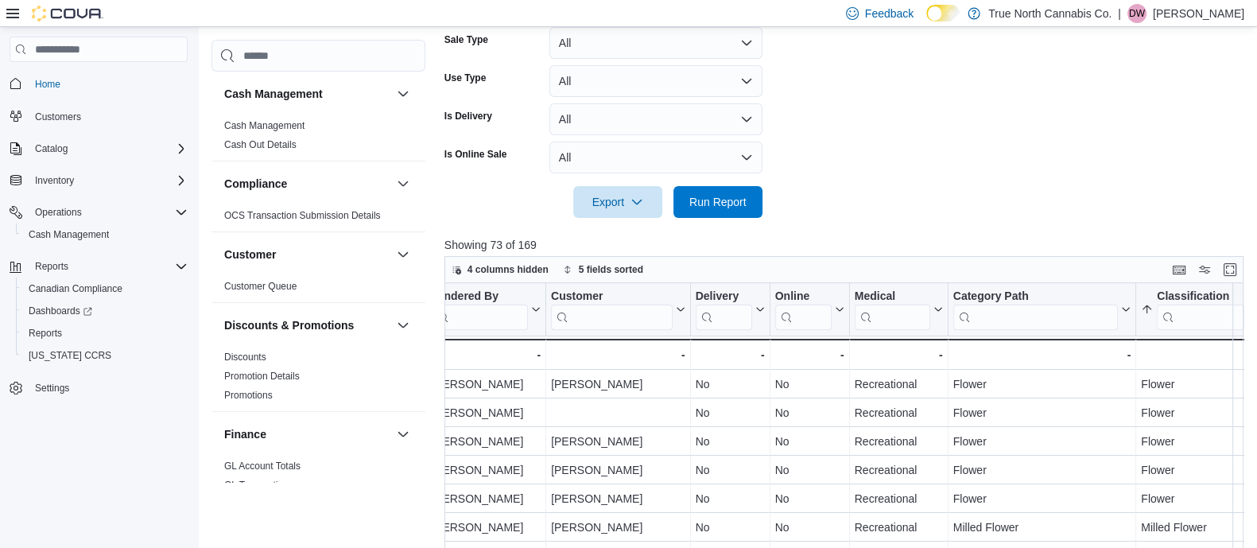
scroll to position [0, 1148]
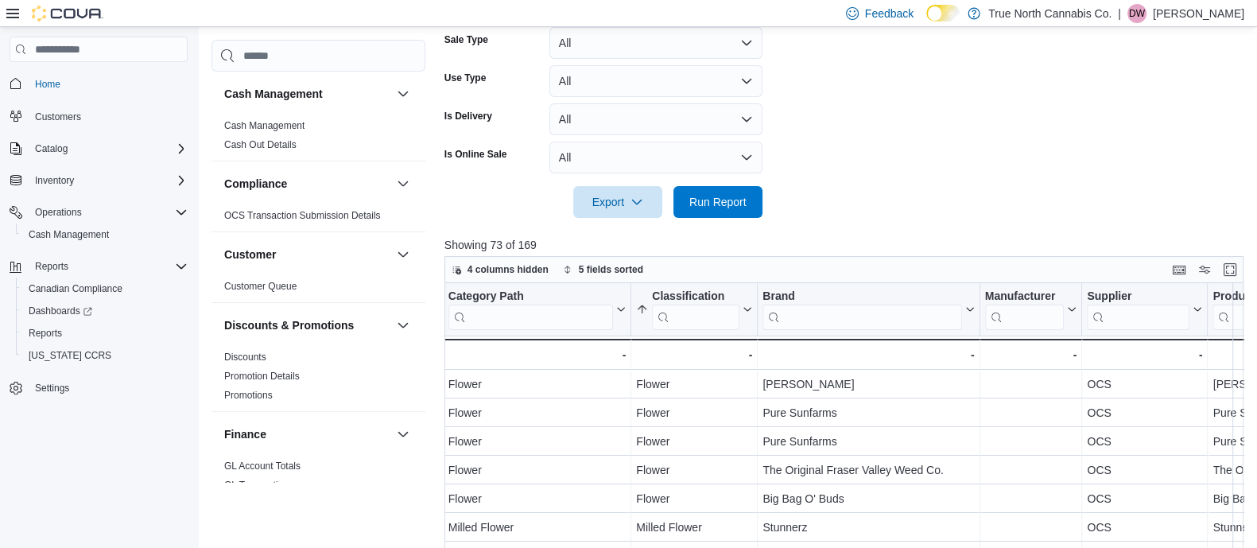
type input "****"
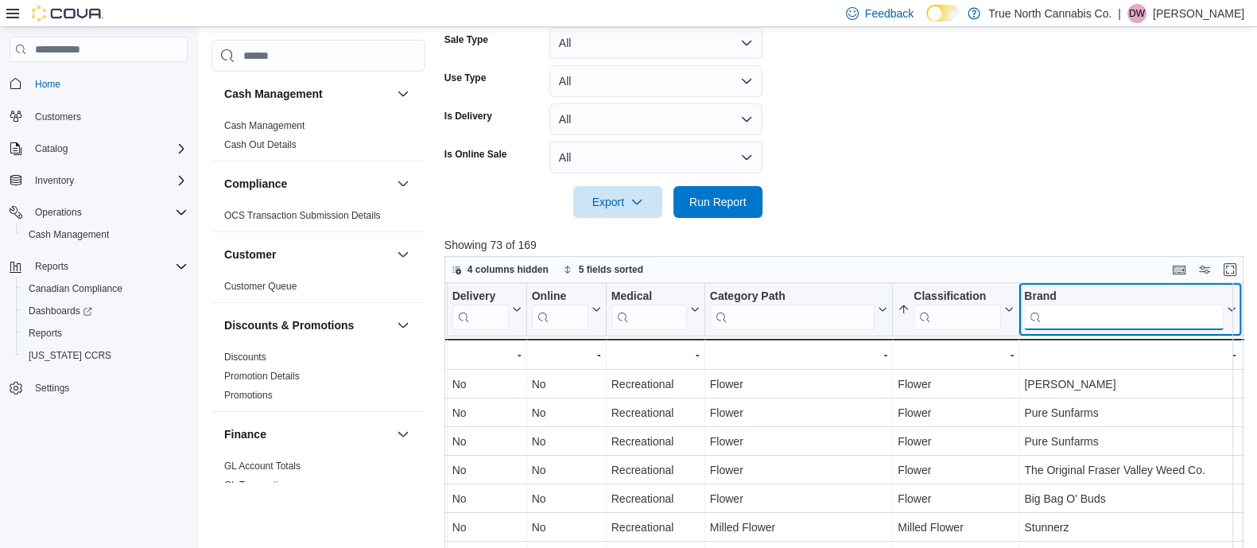
click at [1090, 324] on input "search" at bounding box center [1123, 316] width 199 height 25
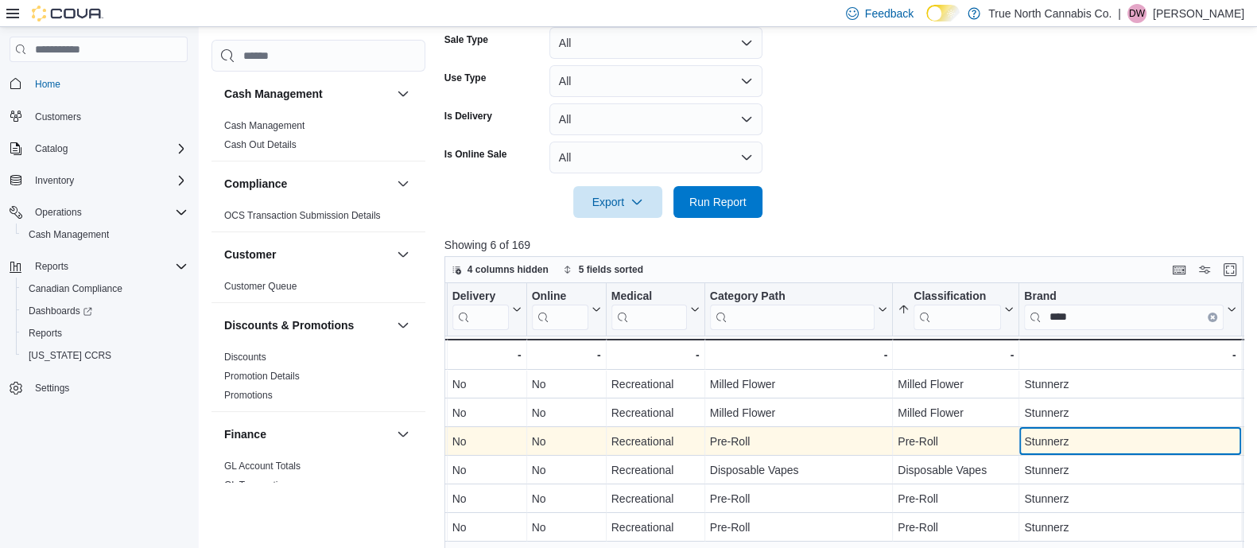
click at [1058, 428] on div "Stunnerz - Brand, column 14, row 3" at bounding box center [1130, 442] width 222 height 29
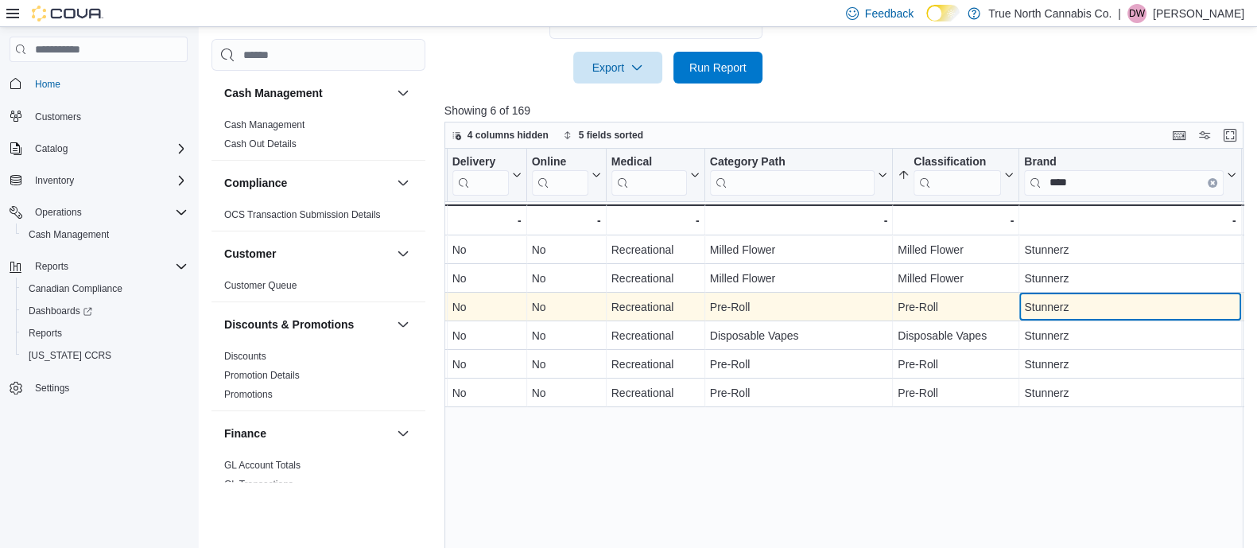
scroll to position [534, 0]
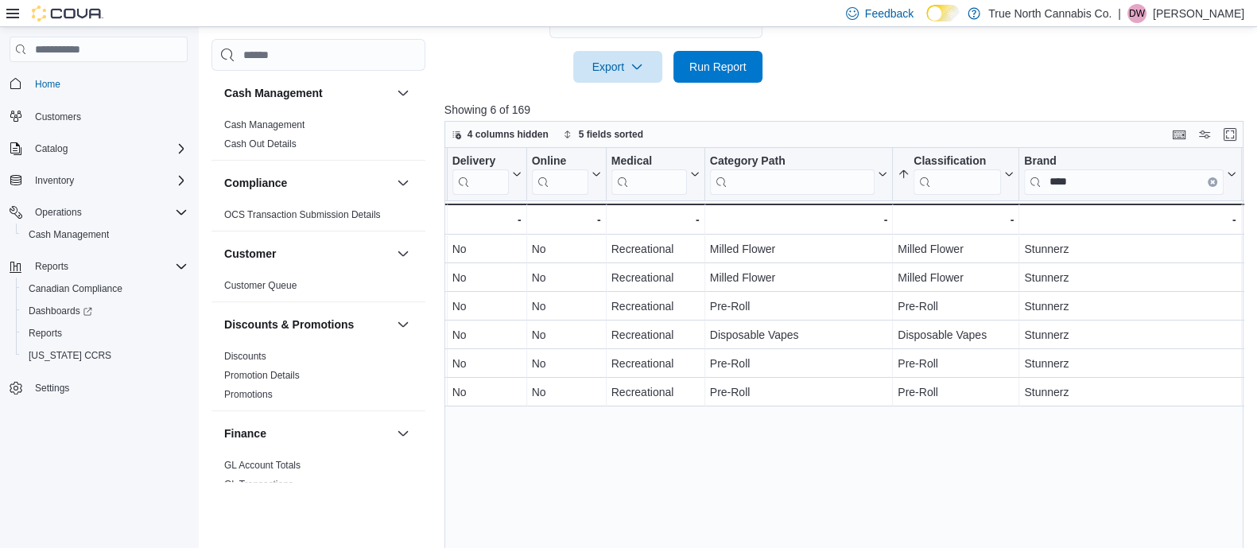
click at [1020, 445] on div "Invoice # Click to view column header actions Date (Local) Sorted by Total Cost…" at bounding box center [847, 354] width 807 height 412
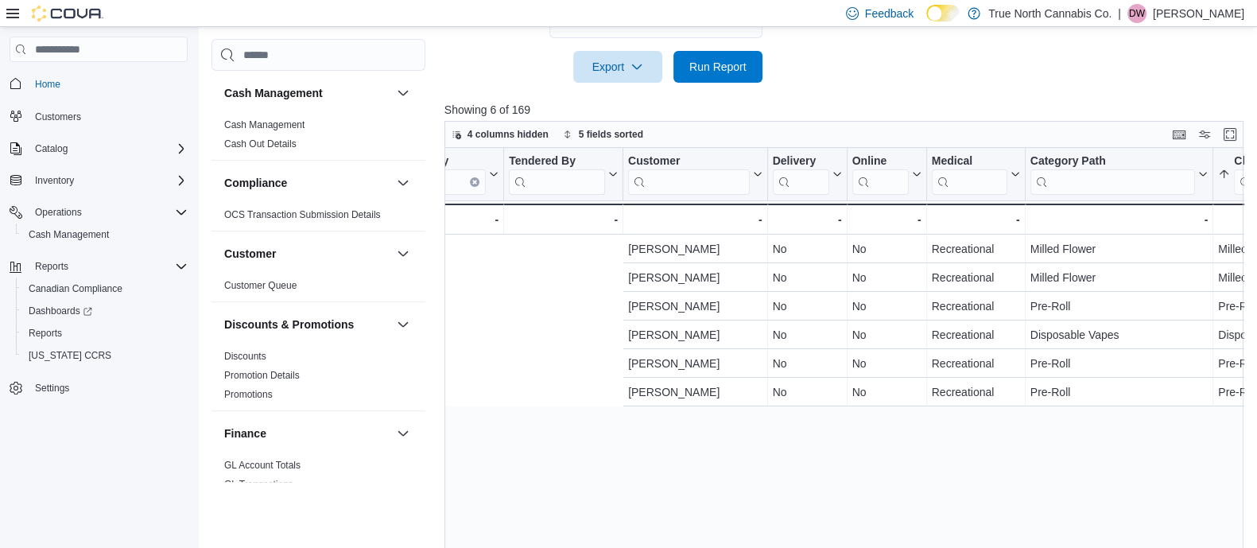
scroll to position [0, 1182]
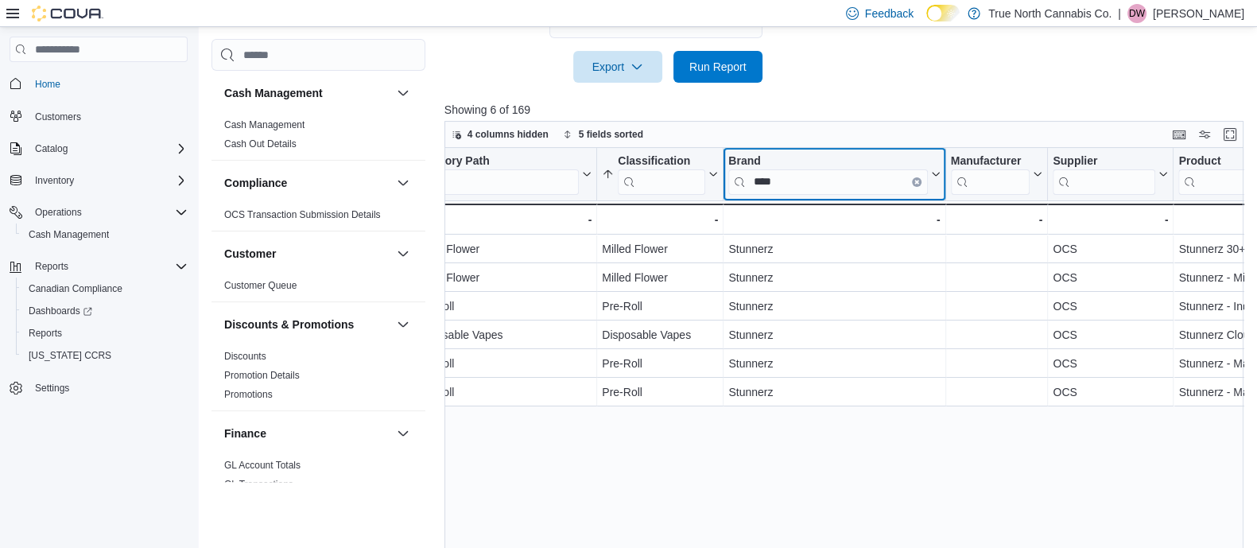
drag, startPoint x: 819, startPoint y: 173, endPoint x: 640, endPoint y: 169, distance: 178.9
click at [763, 183] on input "****" at bounding box center [827, 181] width 199 height 25
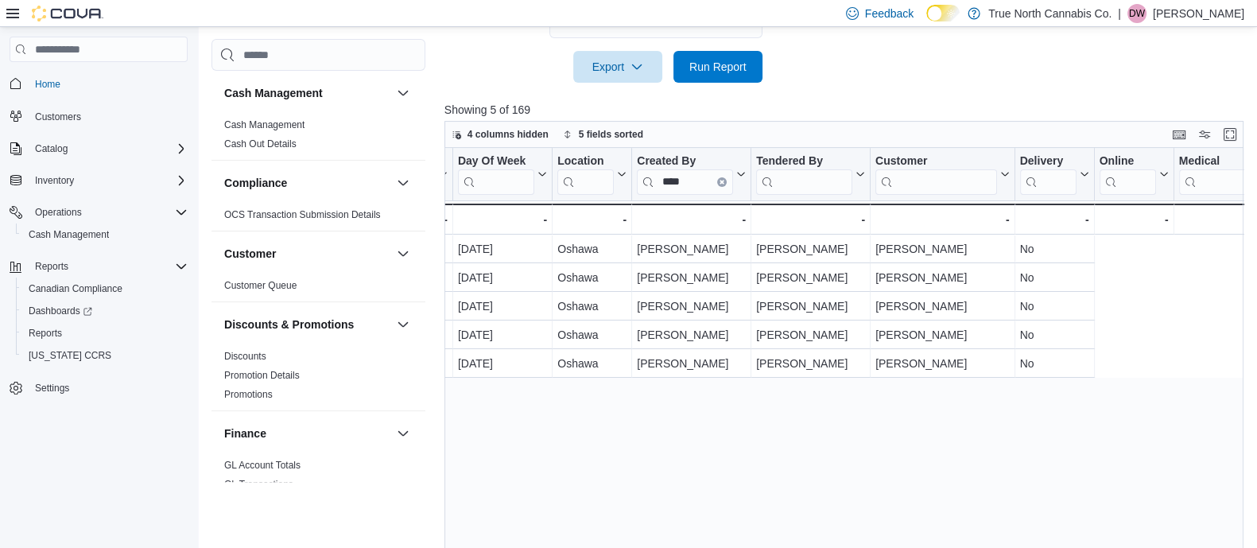
scroll to position [0, 0]
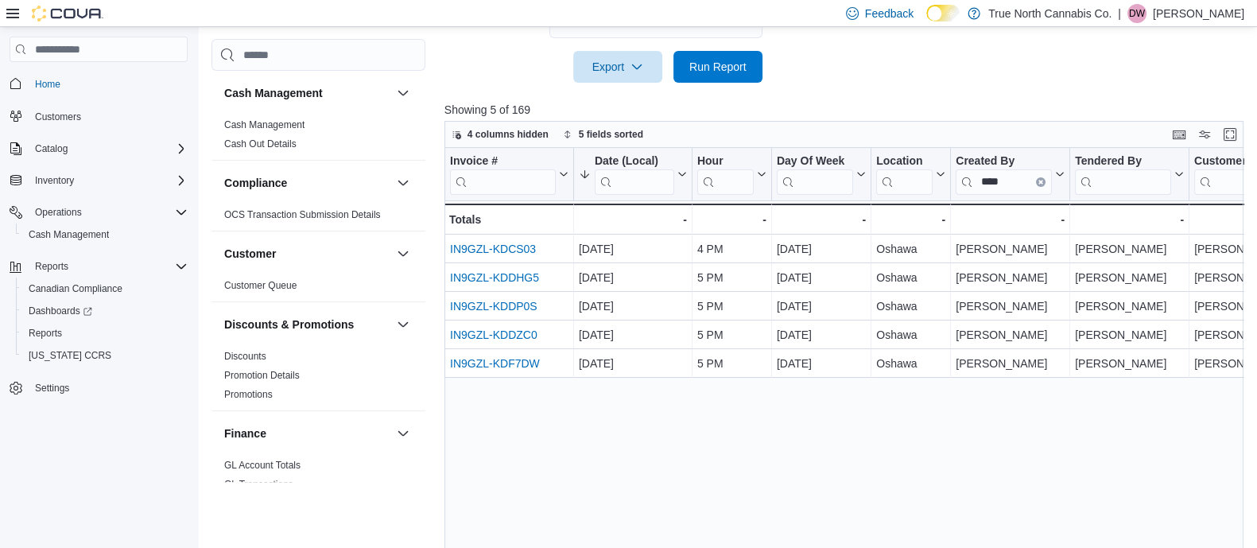
type input "***"
click at [684, 430] on div "Invoice # Click to view column header actions Date (Local) Sorted by Total Cost…" at bounding box center [847, 354] width 807 height 412
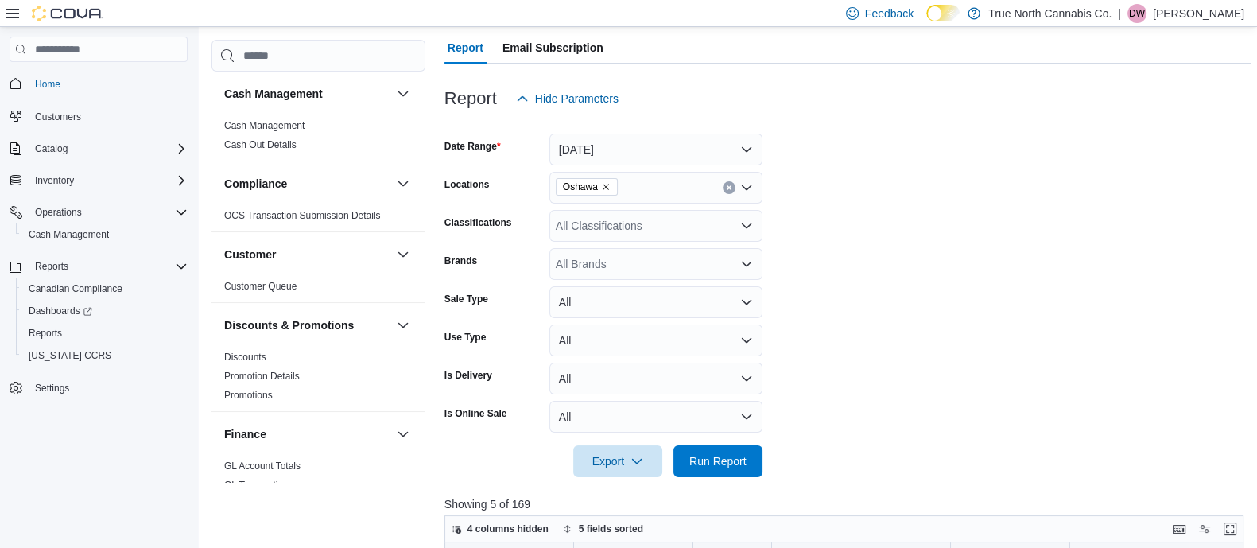
scroll to position [149, 0]
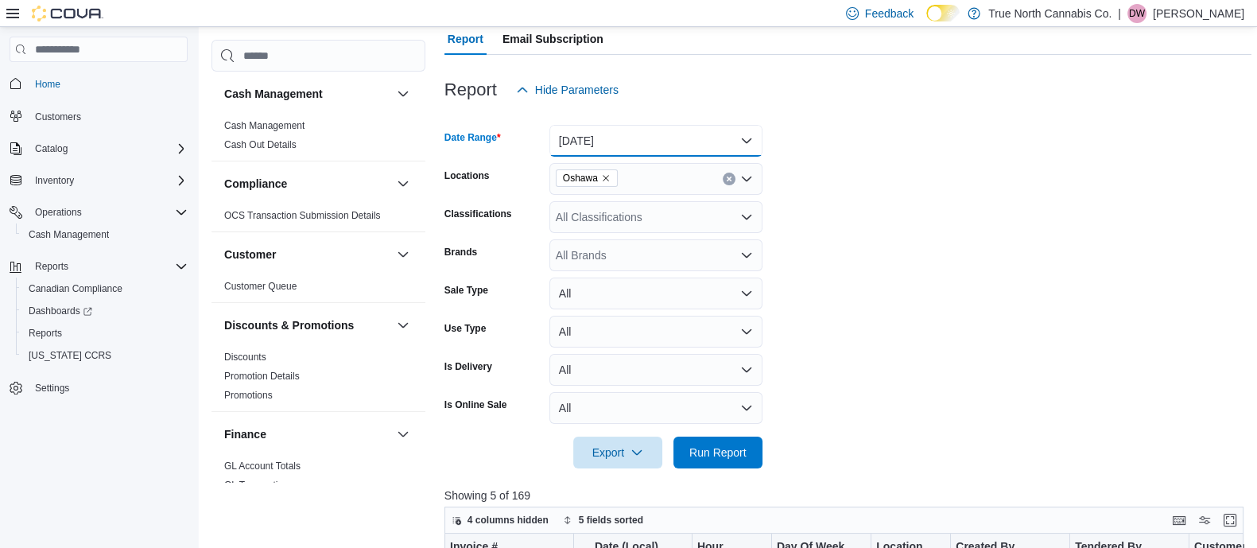
click at [638, 156] on button "Today" at bounding box center [655, 141] width 213 height 32
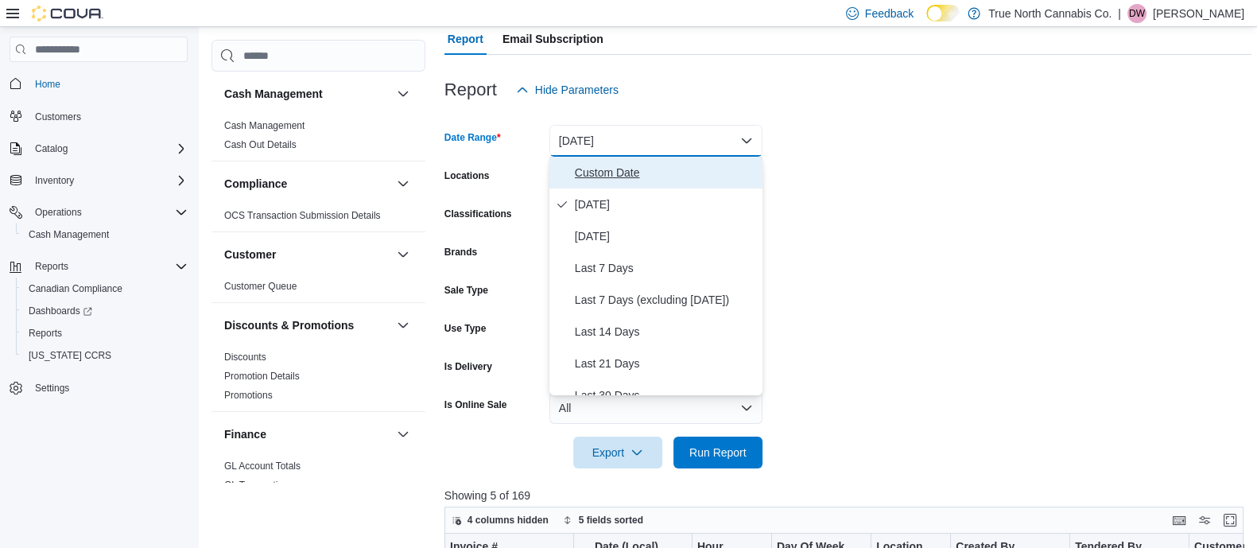
click at [639, 173] on span "Custom Date" at bounding box center [665, 172] width 181 height 19
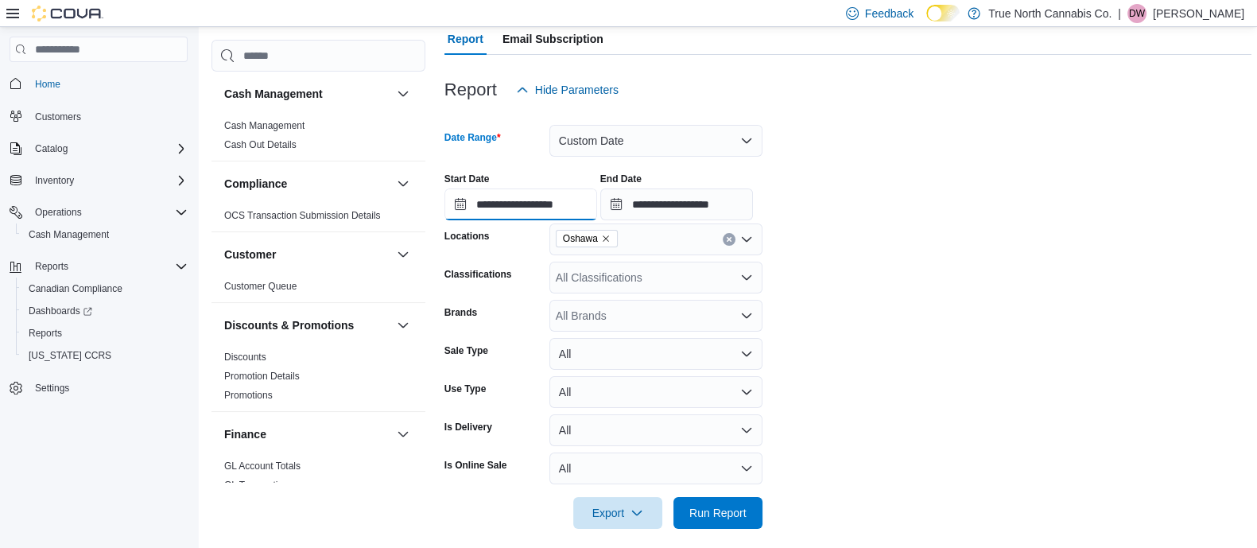
click at [521, 197] on input "**********" at bounding box center [520, 204] width 153 height 32
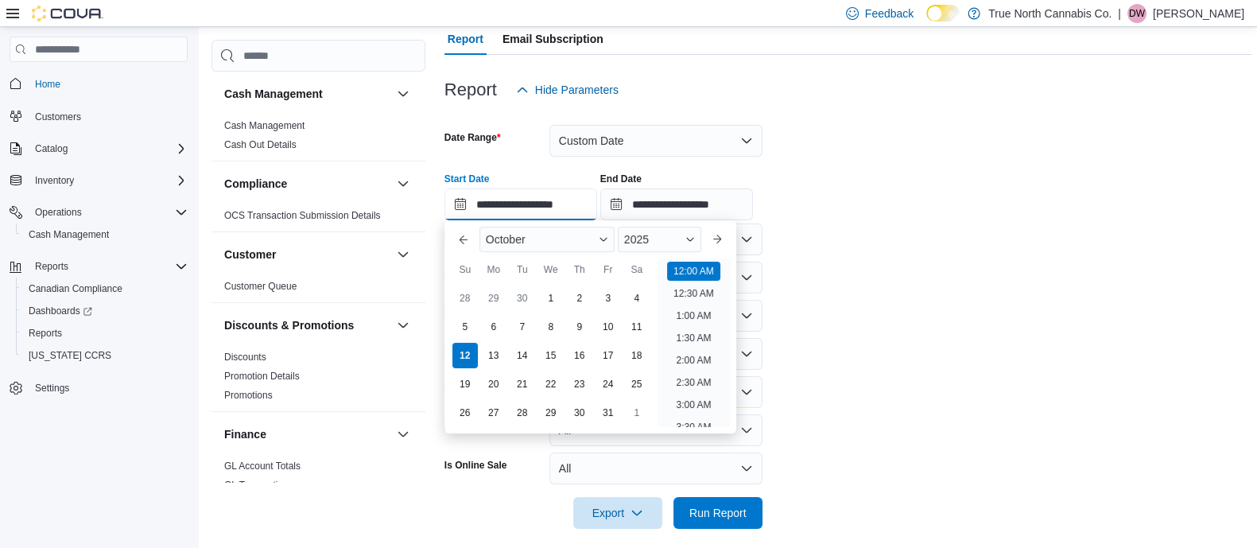
scroll to position [48, 0]
click at [552, 294] on div "1" at bounding box center [551, 299] width 28 height 28
type input "**********"
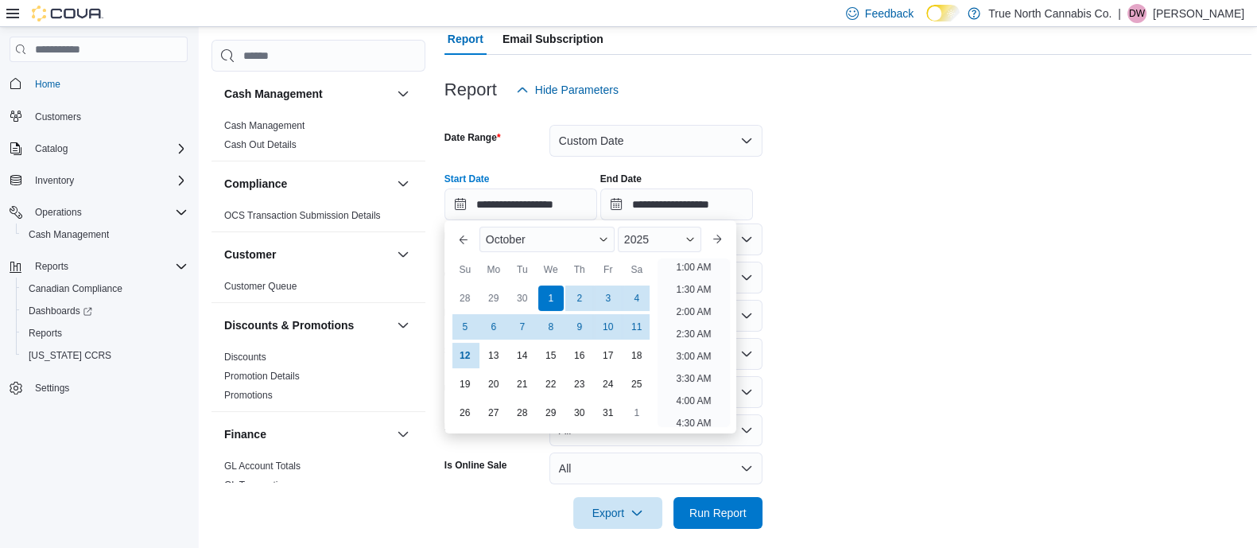
scroll to position [3, 0]
click at [902, 316] on form "**********" at bounding box center [847, 317] width 807 height 423
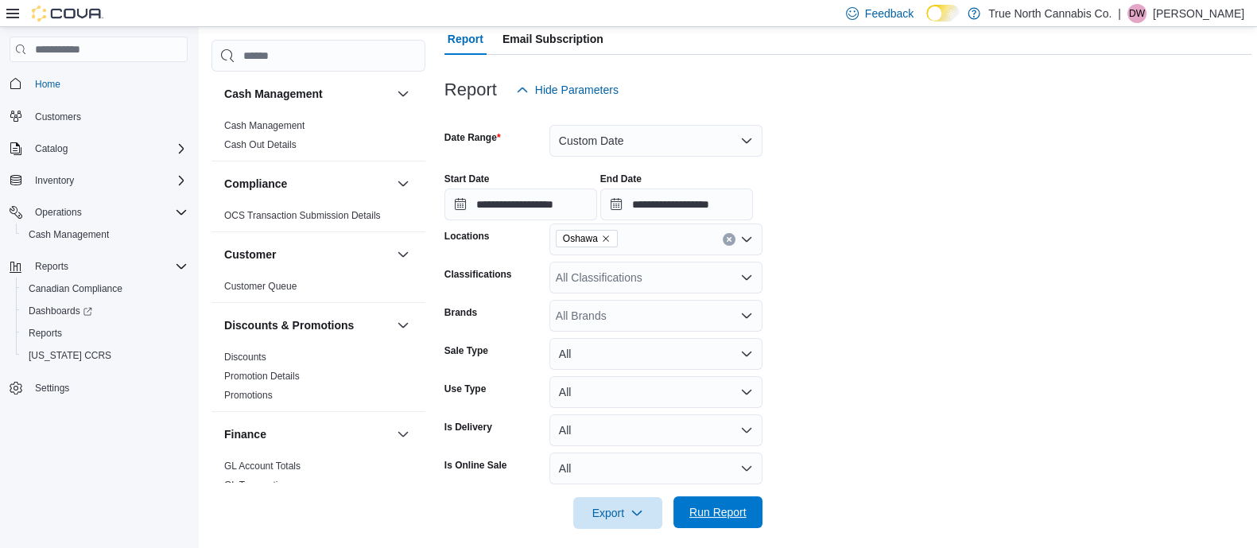
click at [693, 498] on span "Run Report" at bounding box center [718, 512] width 70 height 32
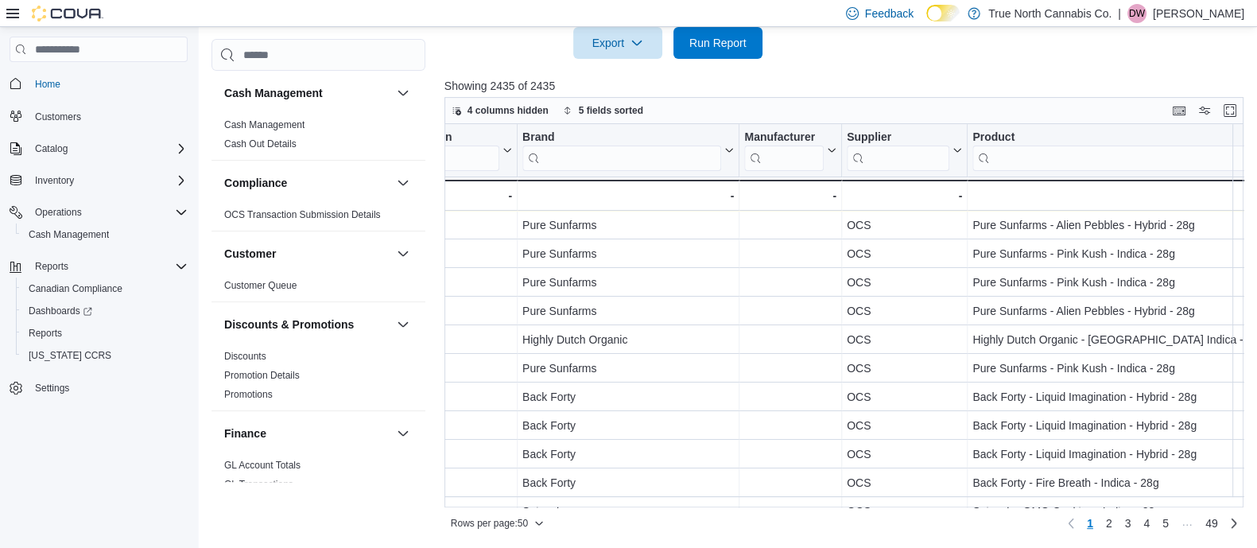
scroll to position [0, 1434]
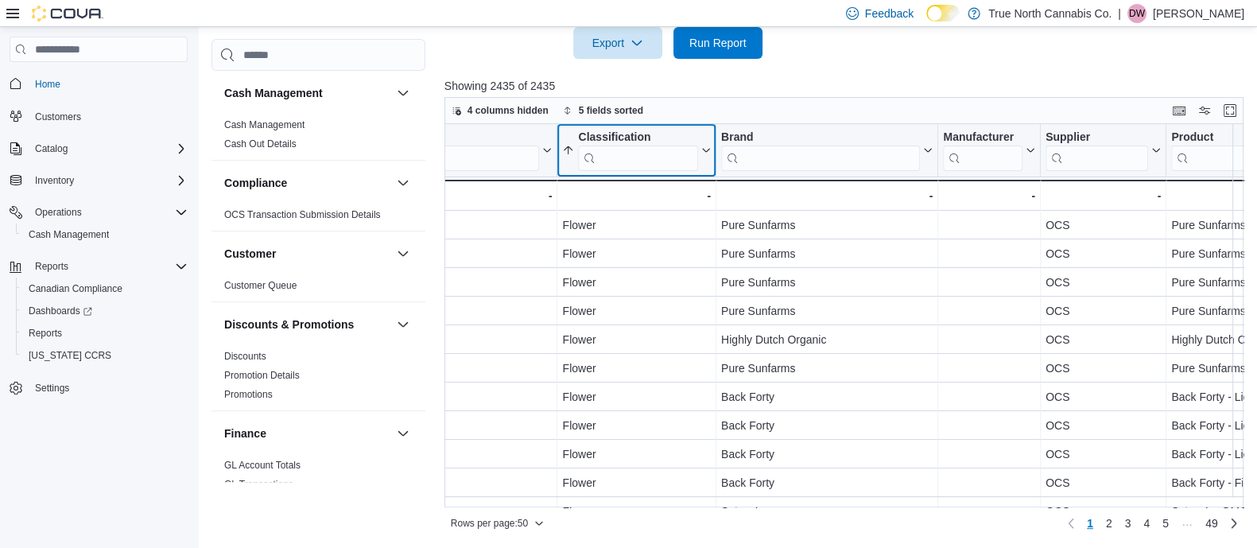
click at [616, 151] on input "search" at bounding box center [638, 157] width 120 height 25
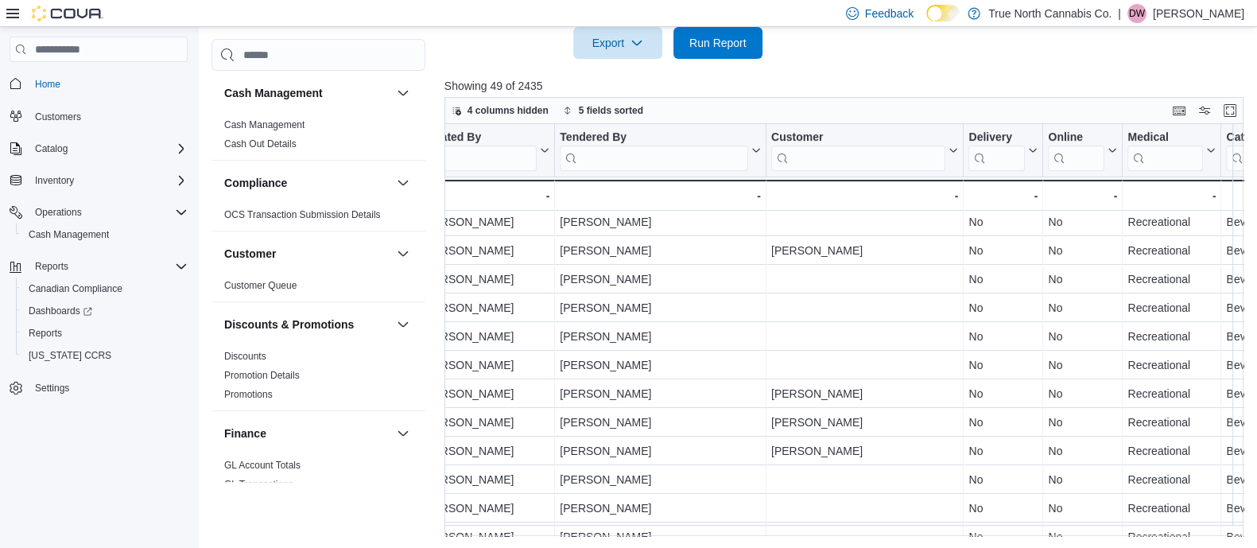
scroll to position [890, 426]
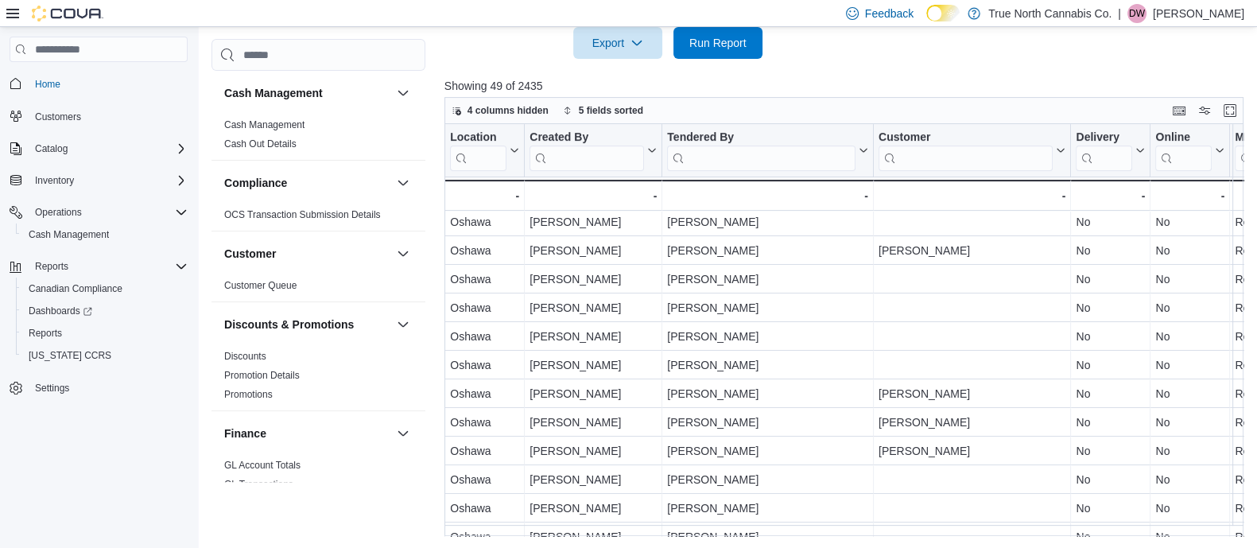
type input "***"
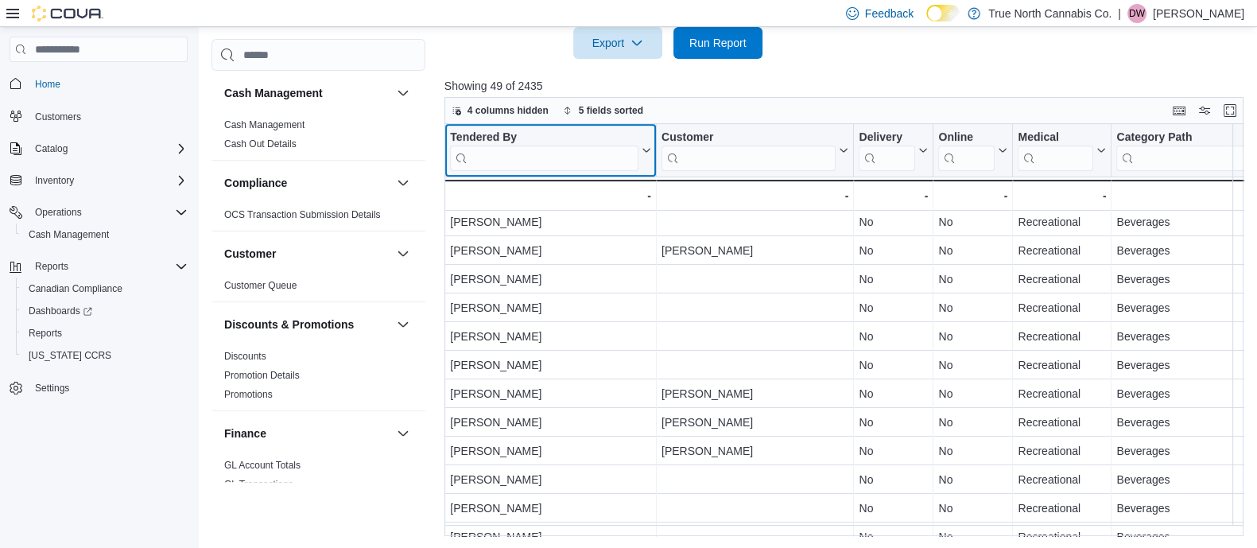
click at [719, 153] on div "Invoice # Click to view column header actions Date (Local) Sorted by Total Cost…" at bounding box center [847, 330] width 807 height 412
click at [492, 149] on input "search" at bounding box center [544, 157] width 188 height 25
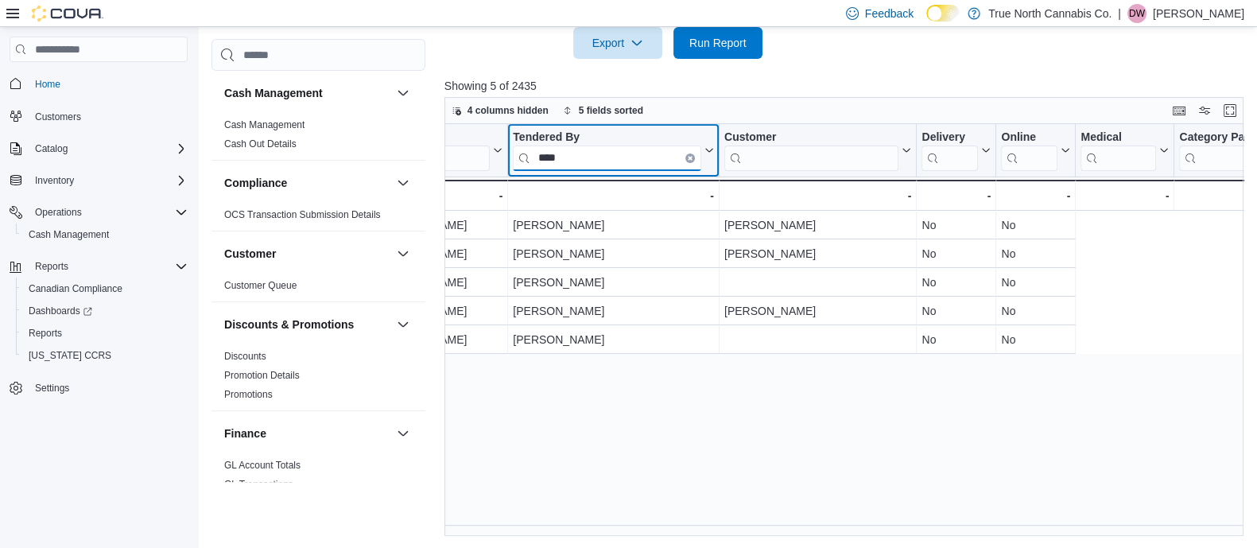
scroll to position [0, 0]
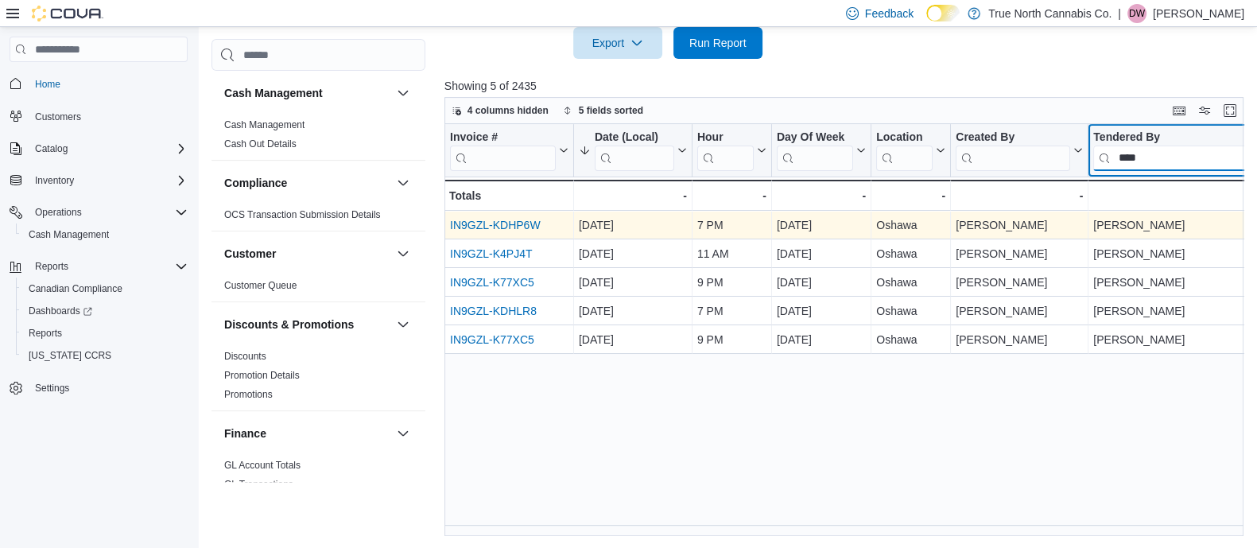
type input "****"
click at [522, 223] on link "IN9GZL-KDHP6W" at bounding box center [495, 225] width 91 height 13
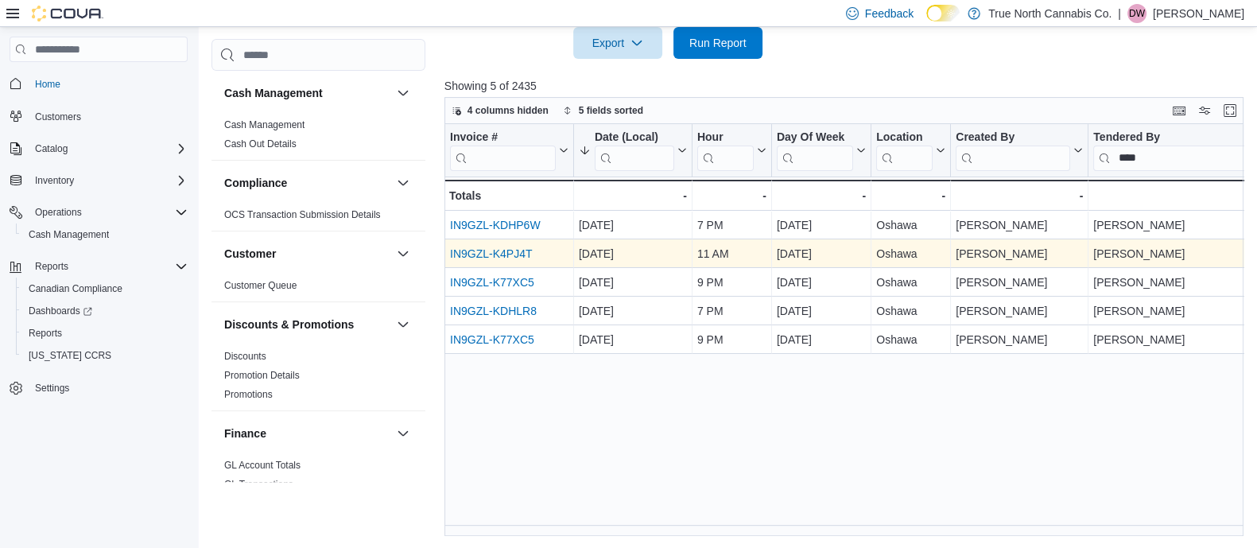
click at [501, 250] on link "IN9GZL-K4PJ4T" at bounding box center [491, 254] width 82 height 13
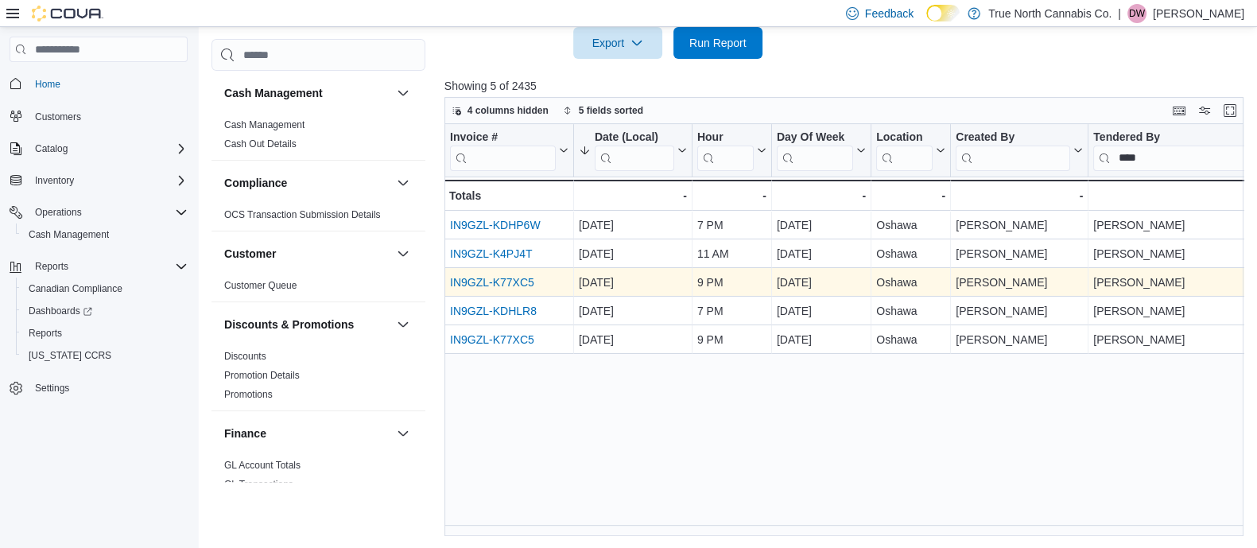
click at [494, 278] on link "IN9GZL-K77XC5" at bounding box center [492, 283] width 84 height 13
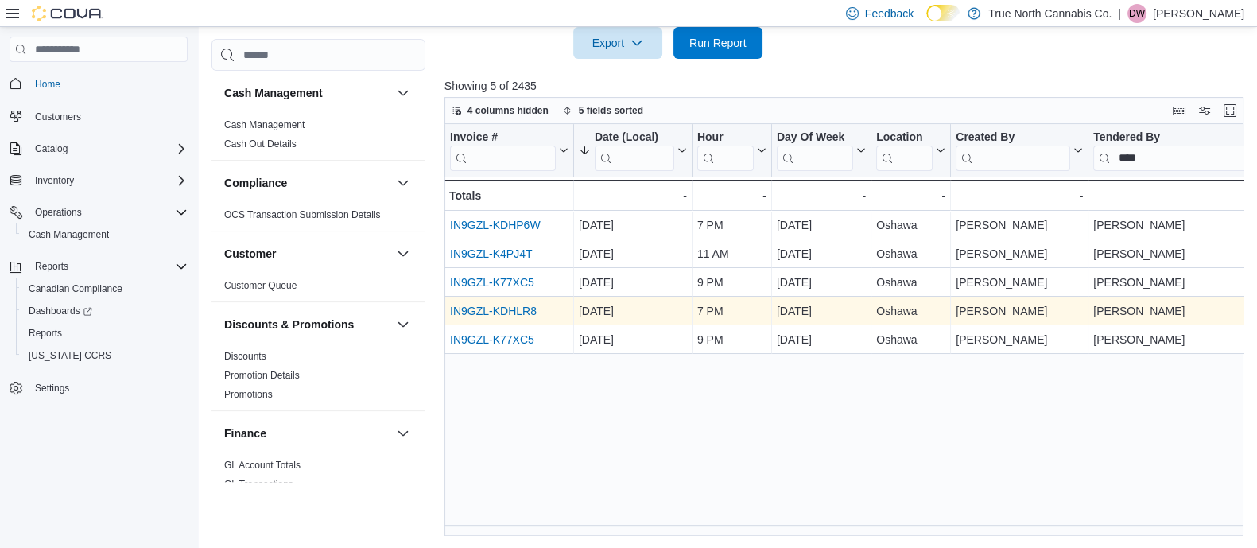
click at [501, 308] on link "IN9GZL-KDHLR8" at bounding box center [493, 311] width 87 height 13
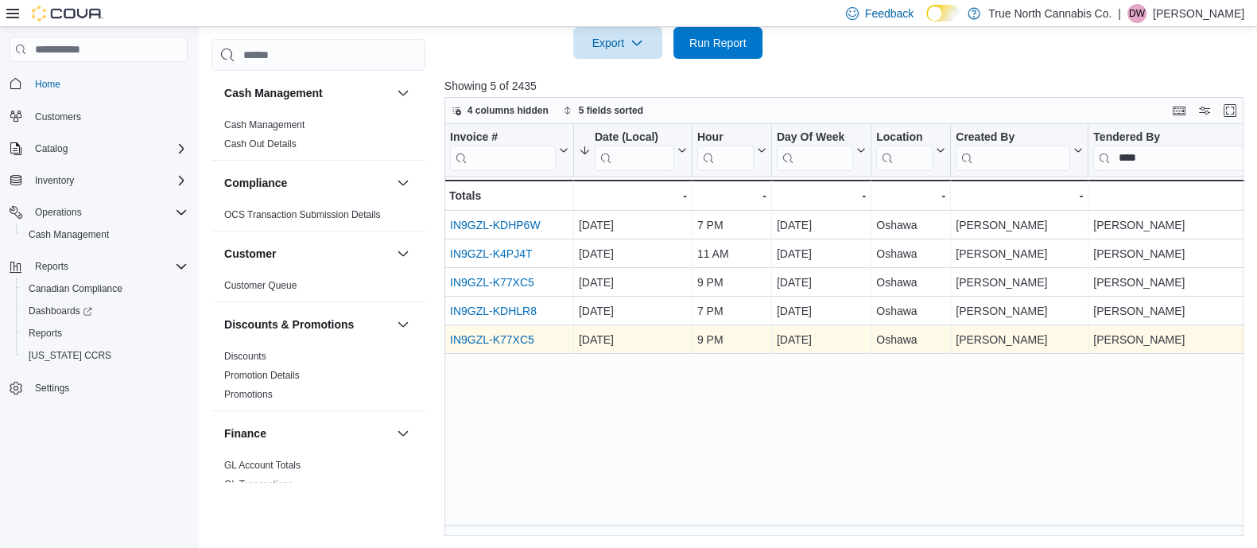
click at [521, 336] on link "IN9GZL-K77XC5" at bounding box center [492, 340] width 84 height 13
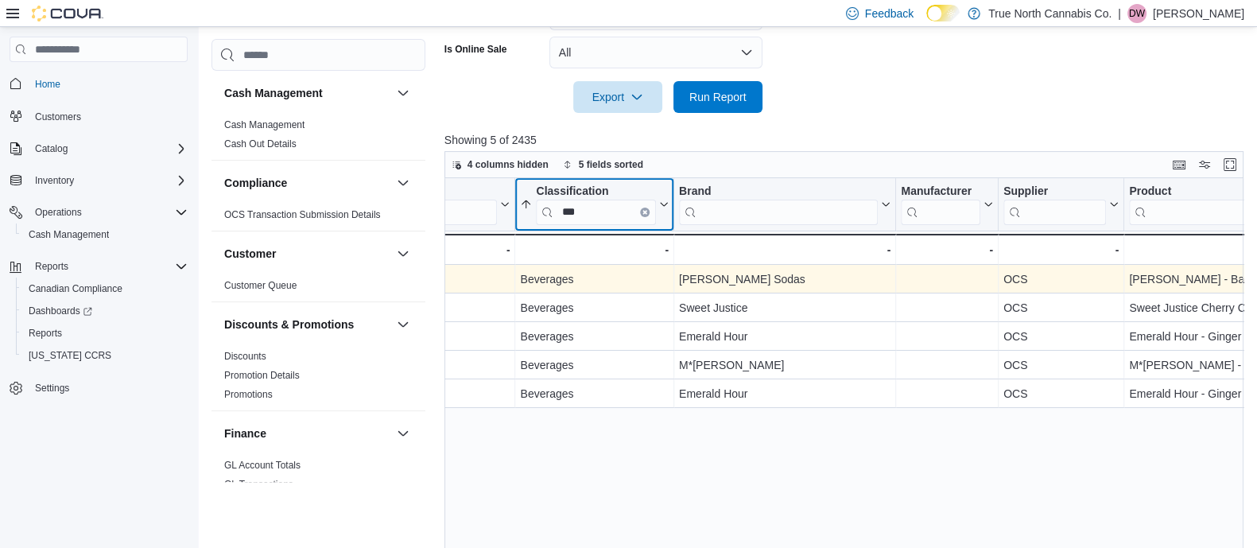
scroll to position [0, 898]
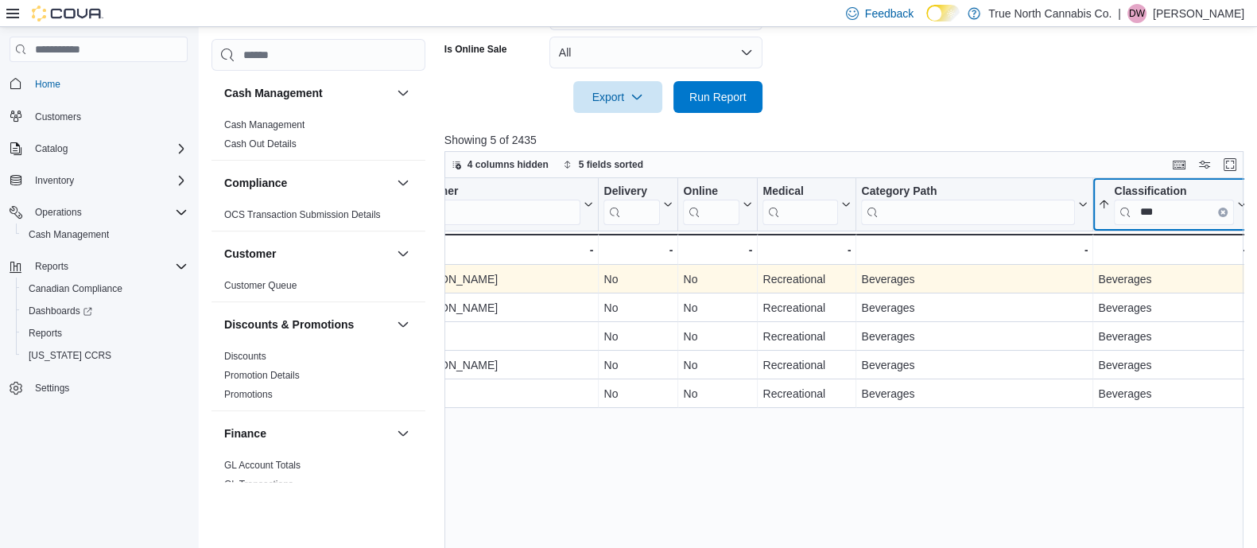
drag, startPoint x: 1162, startPoint y: 223, endPoint x: 1103, endPoint y: 223, distance: 59.6
click at [1103, 223] on button "Classification ***" at bounding box center [1172, 204] width 149 height 41
click at [1180, 227] on div "Classification *** Sorted by Total Cost, descending , then sorted by Quantity, …" at bounding box center [1172, 204] width 159 height 53
drag, startPoint x: 1163, startPoint y: 212, endPoint x: 1101, endPoint y: 231, distance: 64.6
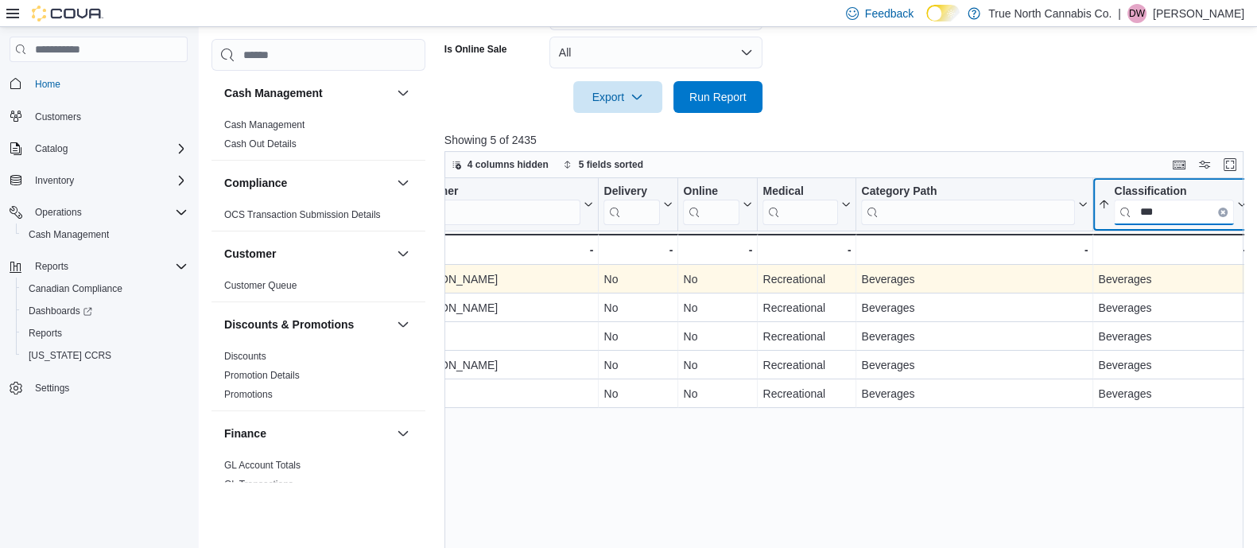
click at [1101, 231] on div "Classification *** Sorted by Total Cost, descending , then sorted by Quantity, …" at bounding box center [1172, 204] width 159 height 53
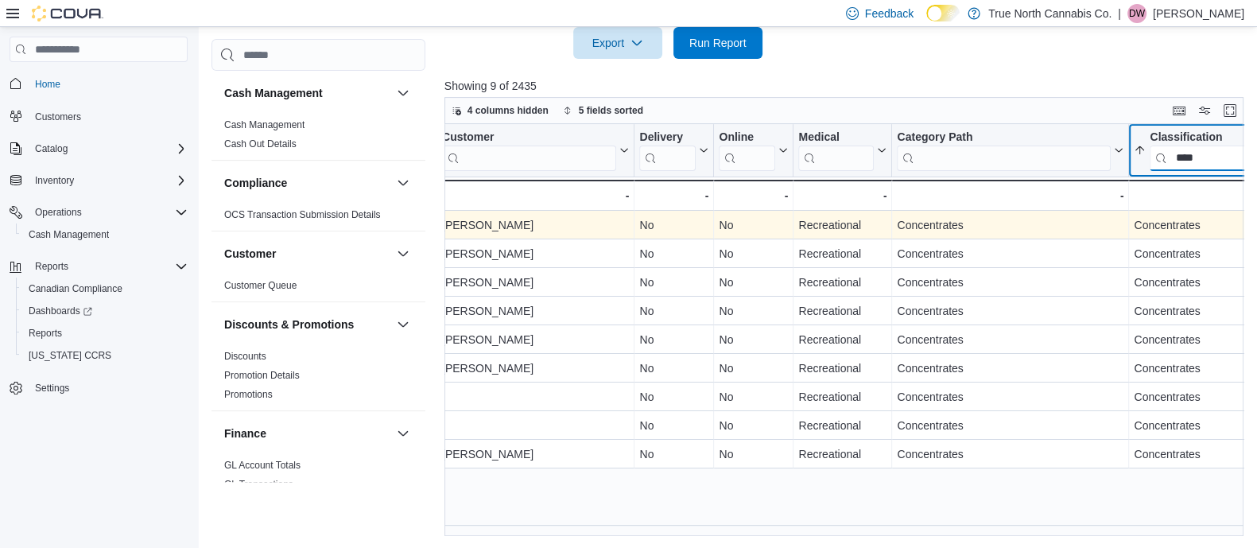
scroll to position [0, 882]
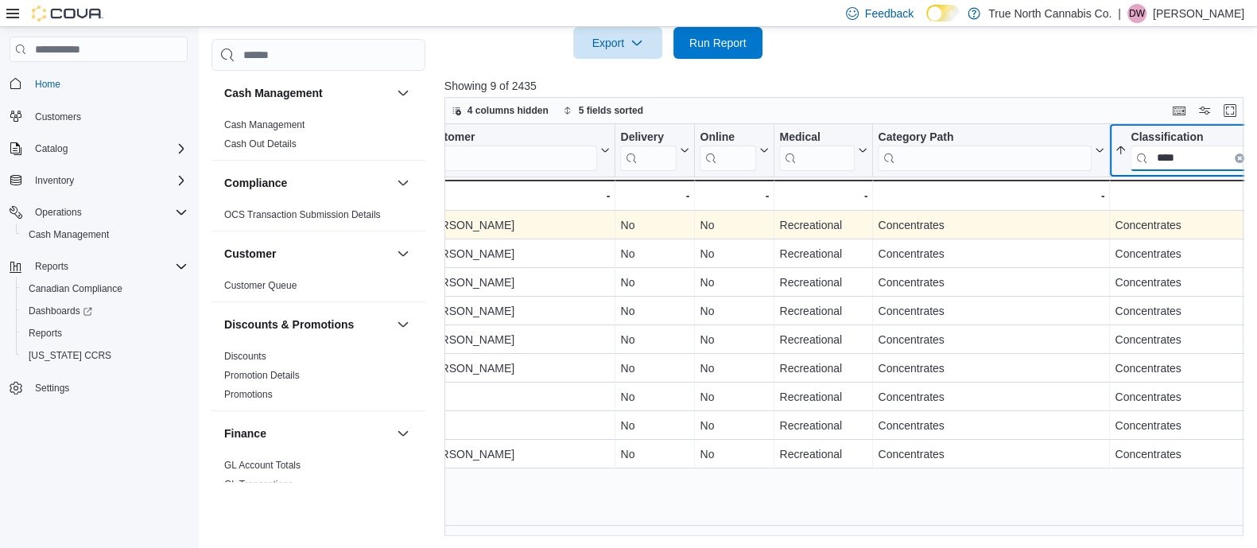
drag, startPoint x: 1187, startPoint y: 165, endPoint x: 1072, endPoint y: 145, distance: 116.2
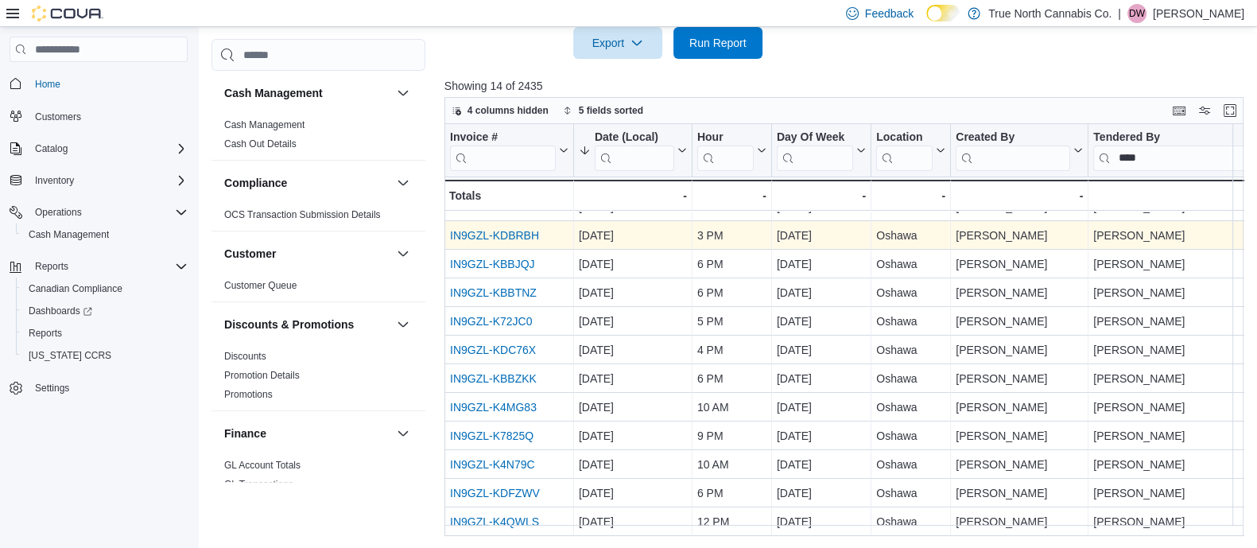
scroll to position [0, 0]
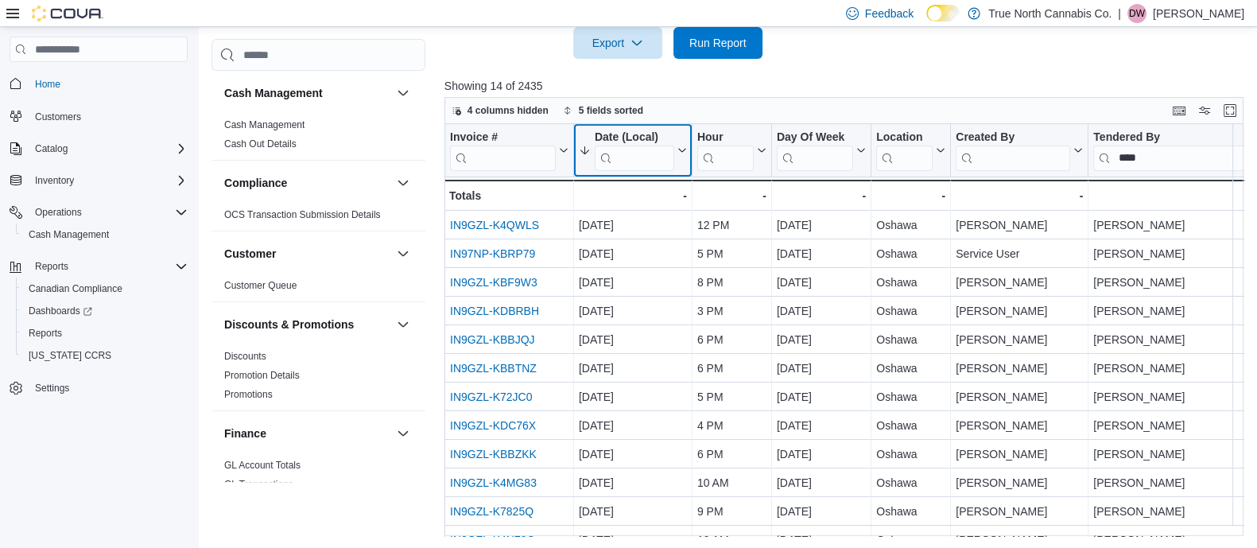
click at [626, 148] on div "Invoice # Click to view column header actions Date (Local) Sorted by Total Cost…" at bounding box center [847, 330] width 807 height 412
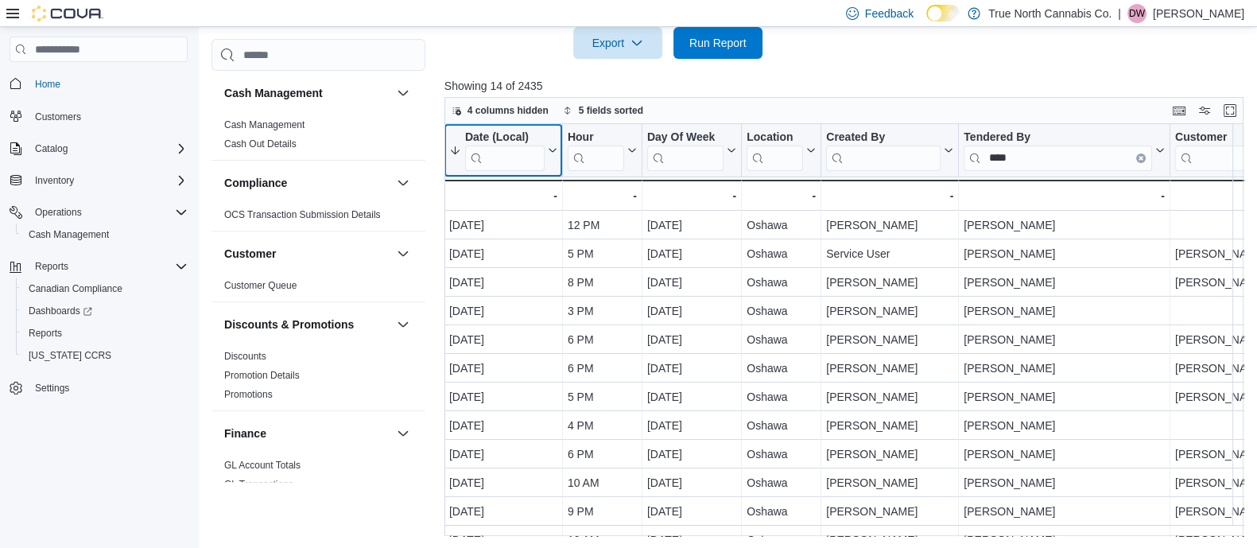
click at [522, 143] on div "Date (Local)" at bounding box center [504, 137] width 79 height 15
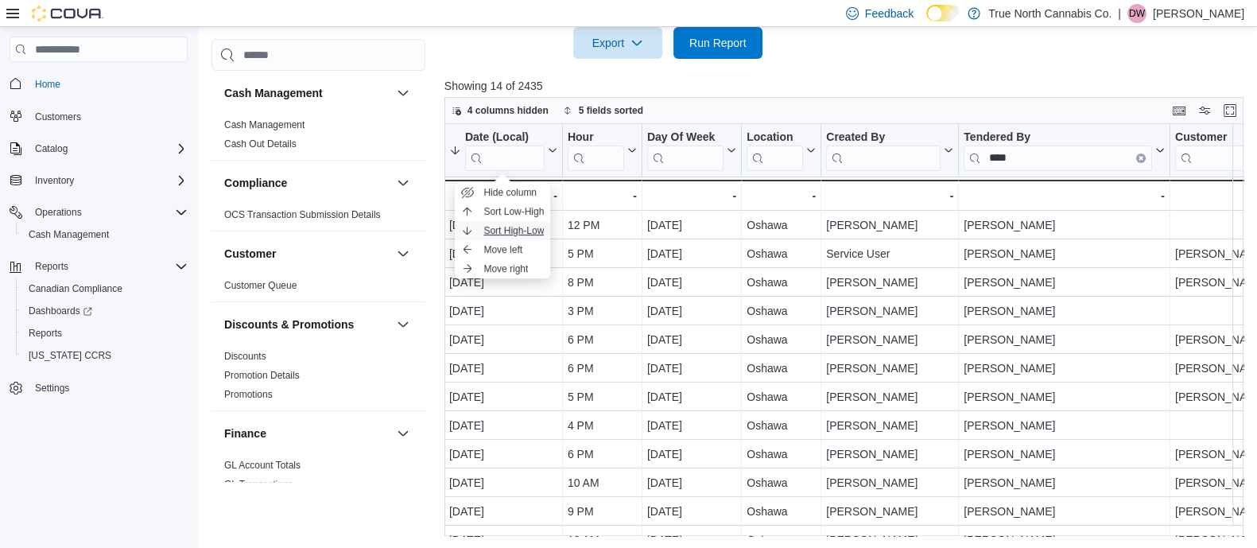
click at [493, 224] on span "Sort High-Low" at bounding box center [513, 230] width 60 height 13
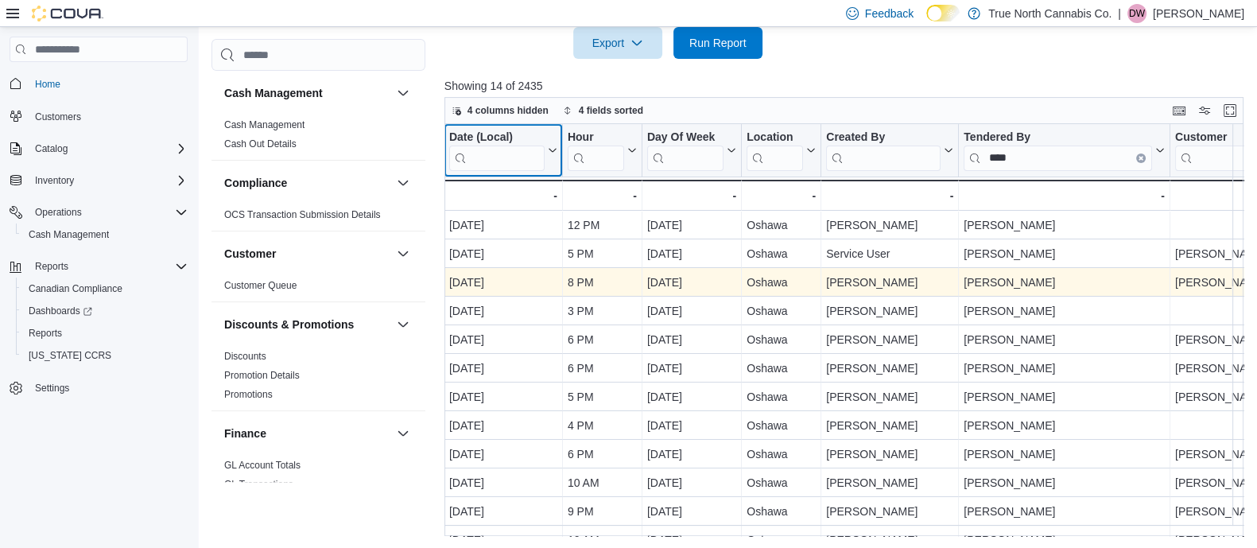
scroll to position [0, 0]
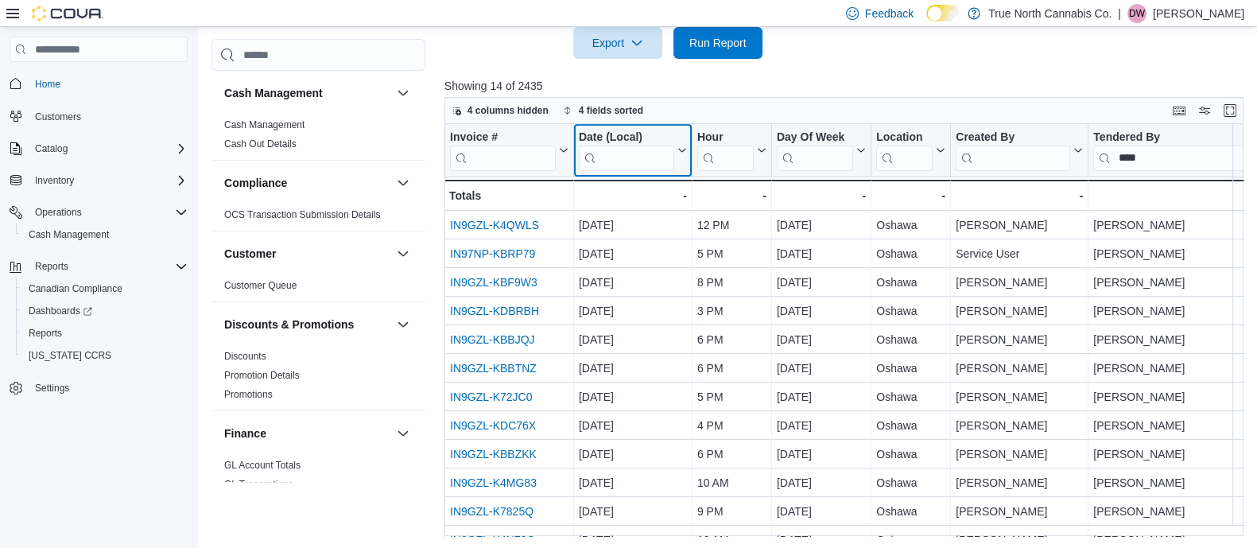
click at [675, 152] on icon at bounding box center [680, 151] width 13 height 10
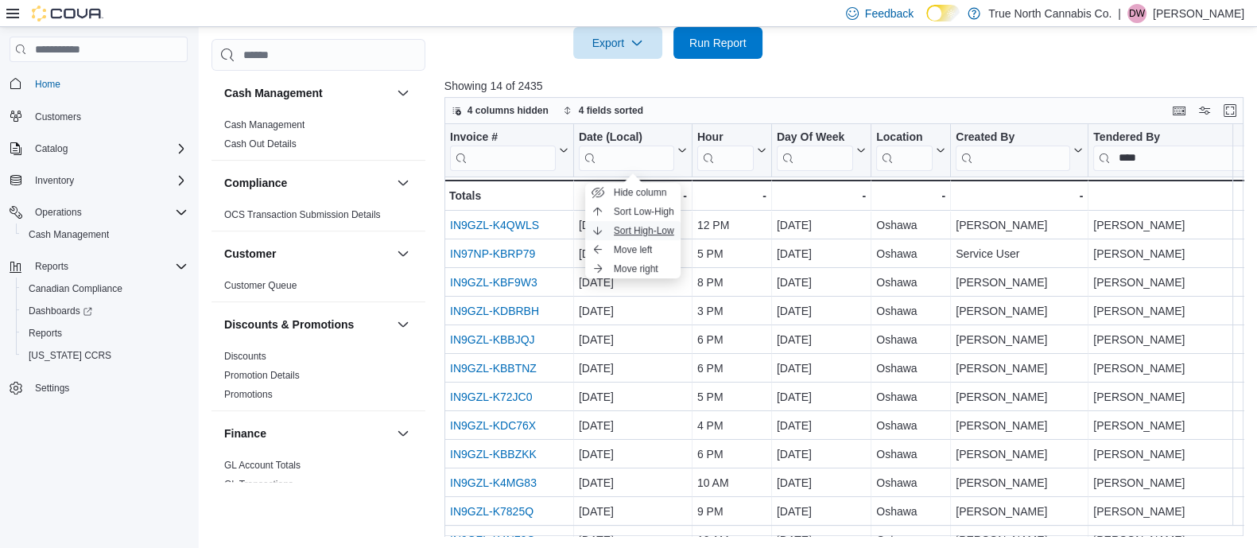
click at [602, 221] on button "Sort High-Low" at bounding box center [632, 230] width 95 height 19
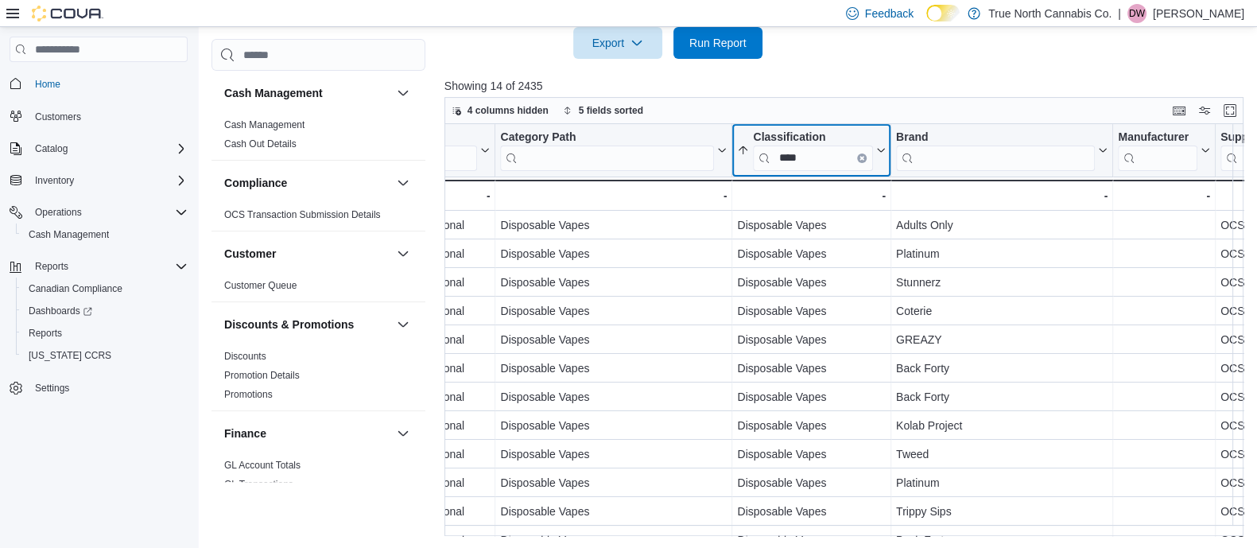
scroll to position [0, 909]
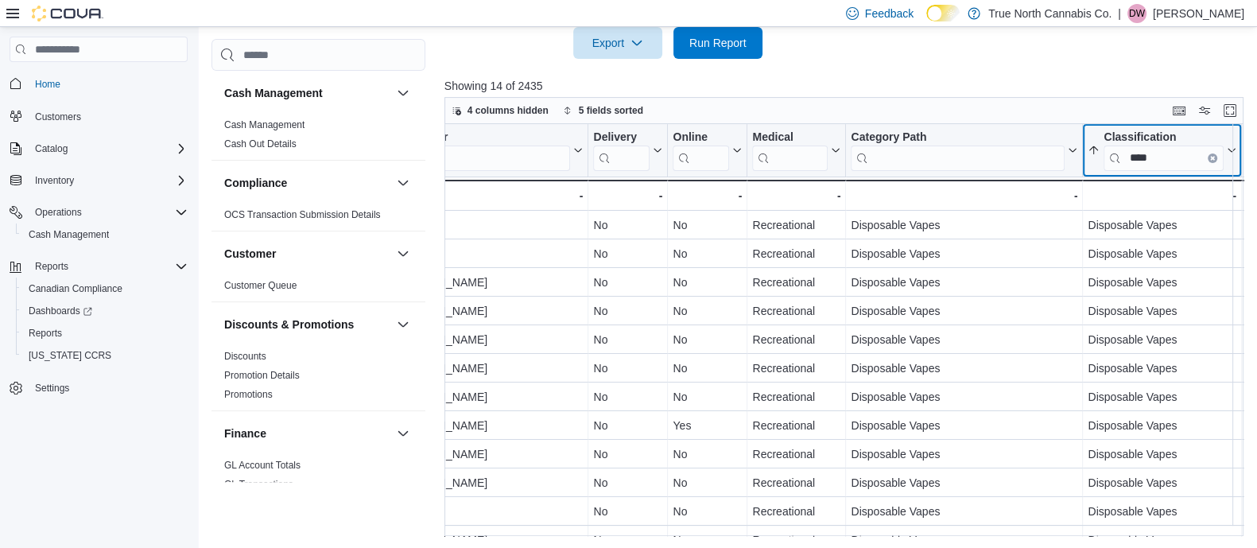
drag, startPoint x: 806, startPoint y: 158, endPoint x: 707, endPoint y: 173, distance: 99.6
drag, startPoint x: 1169, startPoint y: 159, endPoint x: 1085, endPoint y: 165, distance: 83.7
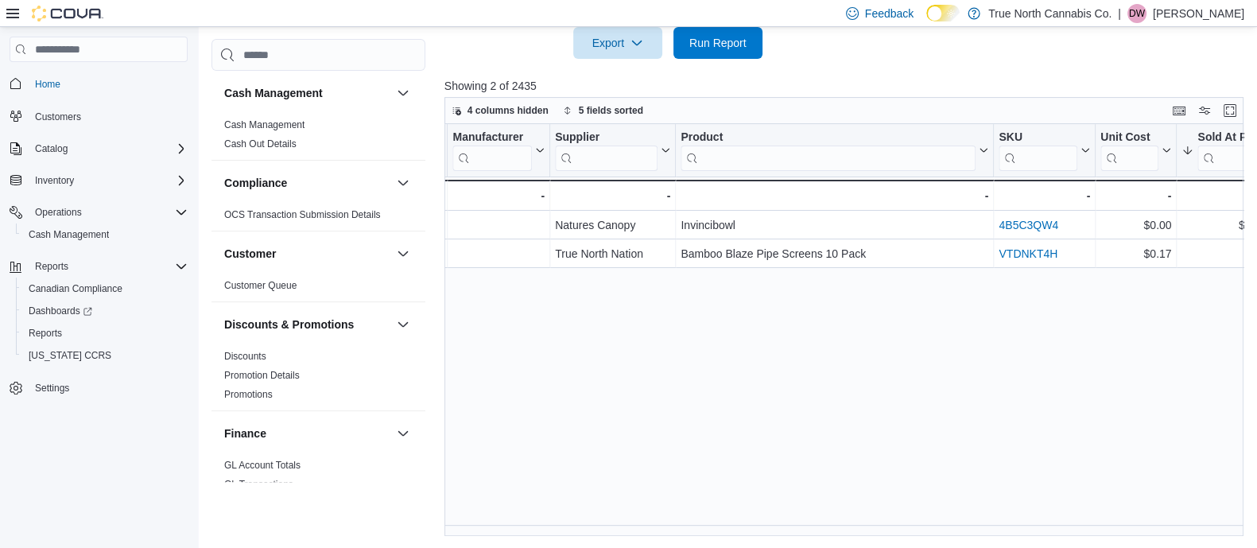
scroll to position [0, 2091]
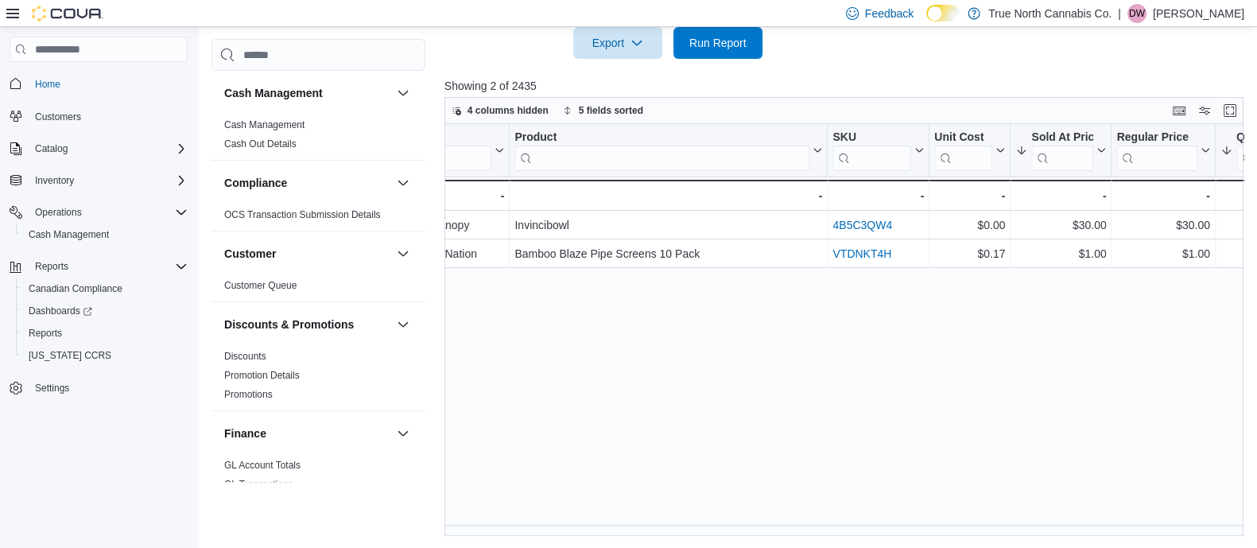
type input "***"
click at [843, 290] on div "Invoice # Click to view column header actions Date (Local) Sorted by Total Cost…" at bounding box center [847, 330] width 807 height 412
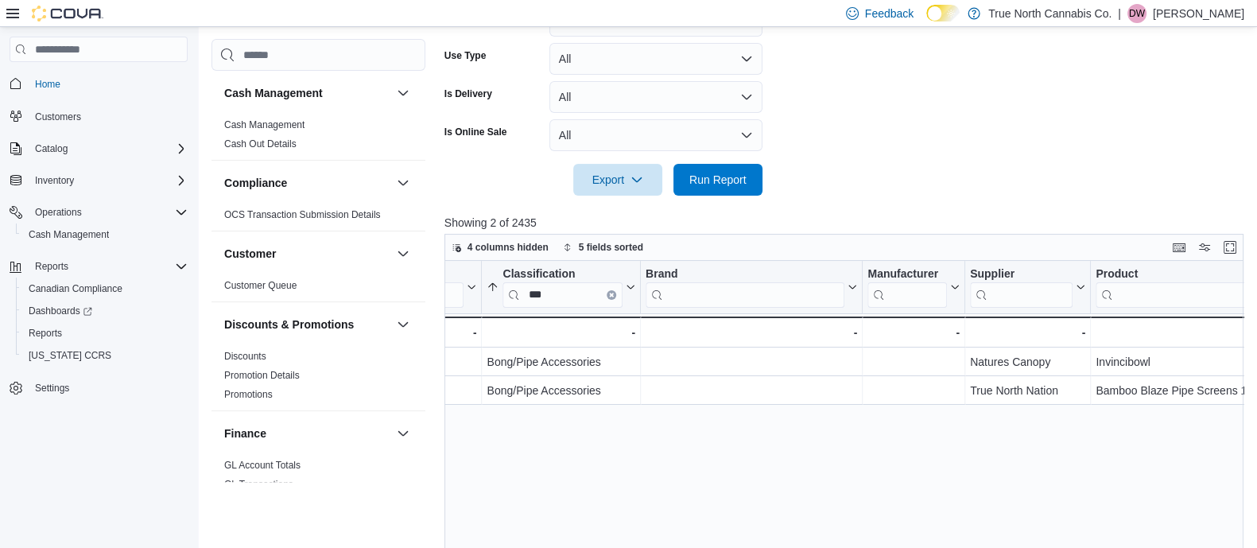
scroll to position [487, 0]
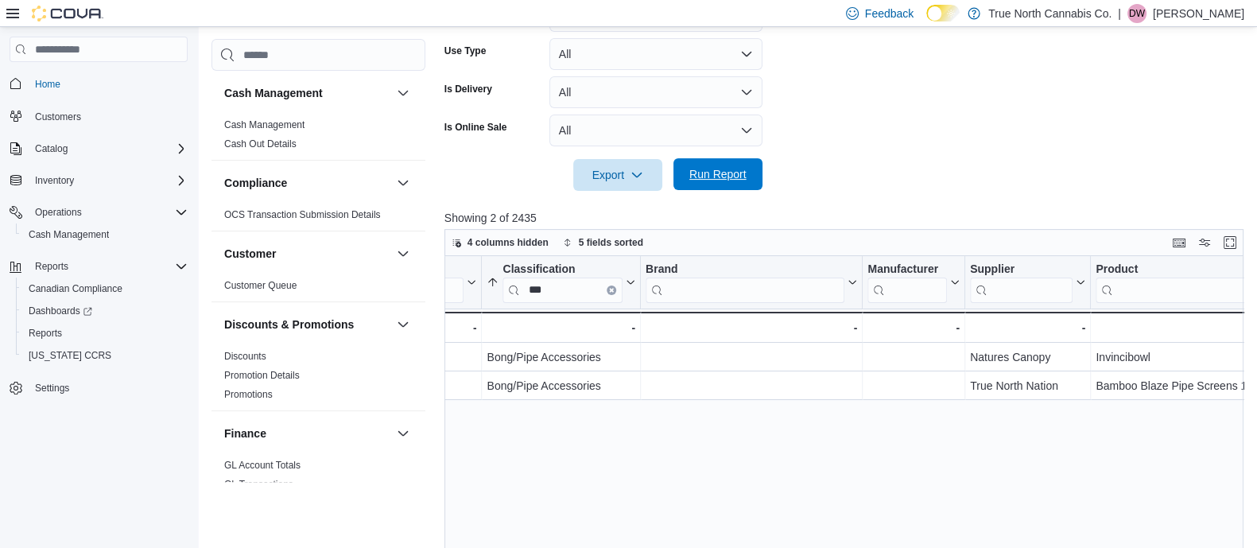
click at [723, 180] on span "Run Report" at bounding box center [717, 174] width 57 height 16
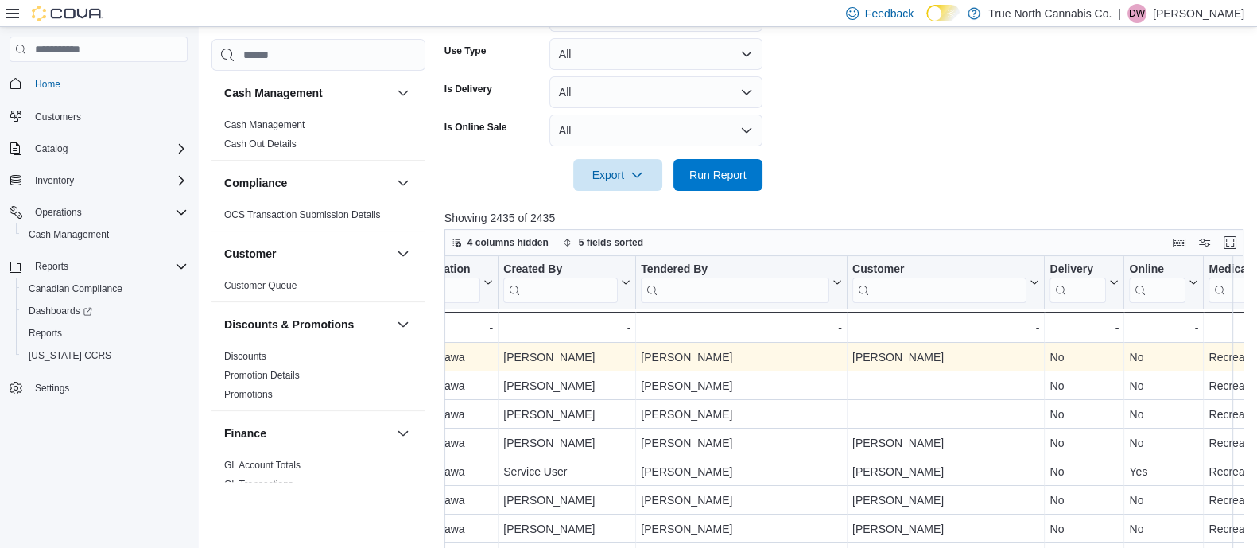
scroll to position [0, 445]
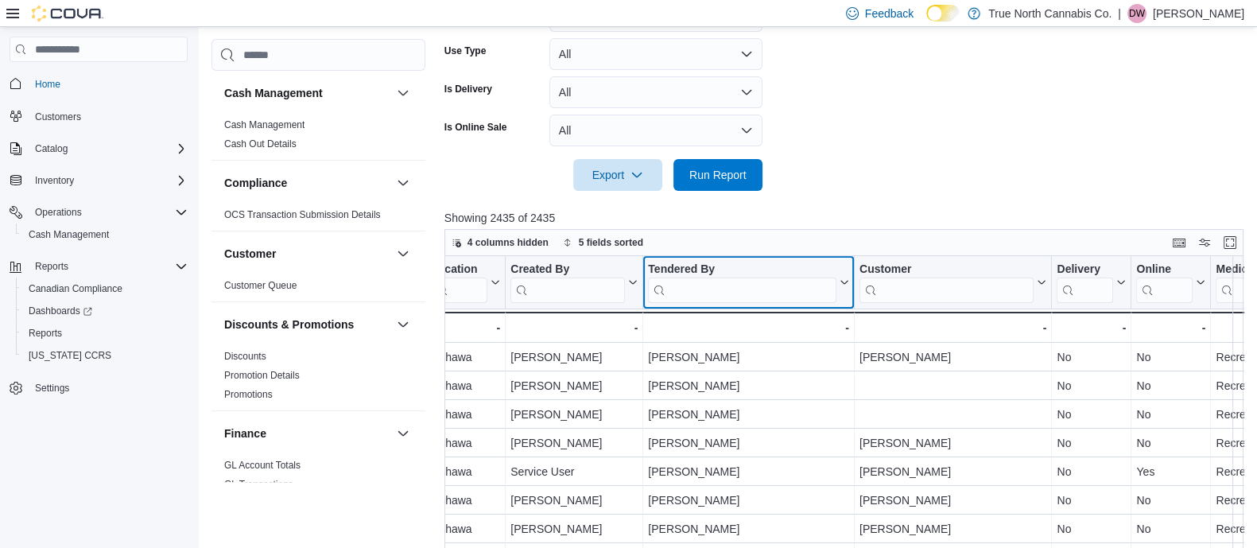
click at [754, 289] on input "search" at bounding box center [742, 289] width 188 height 25
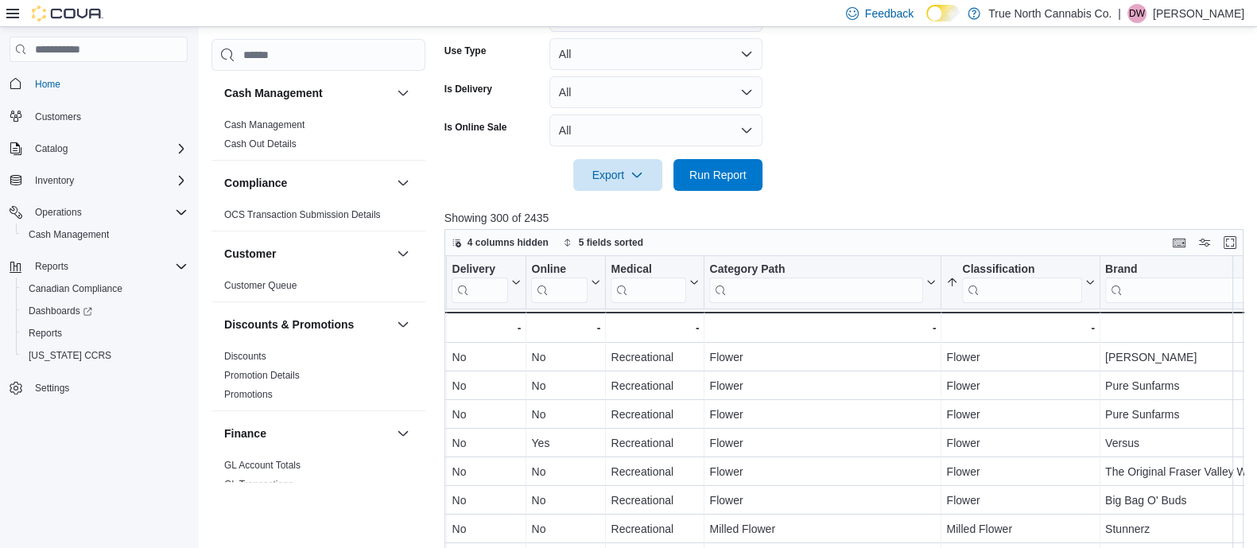
scroll to position [0, 1058]
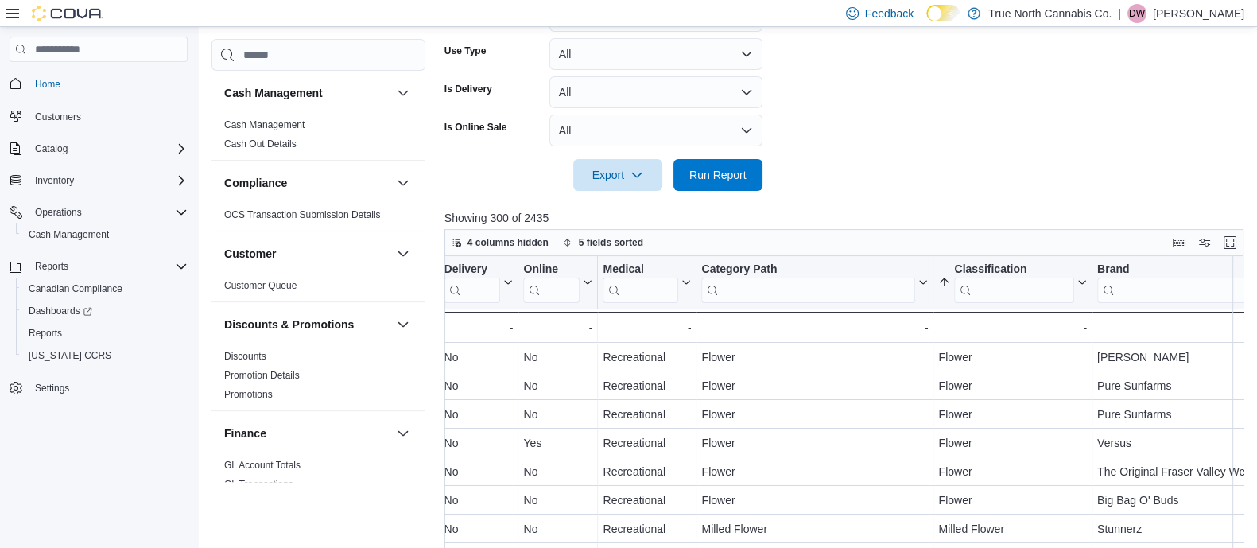
type input "****"
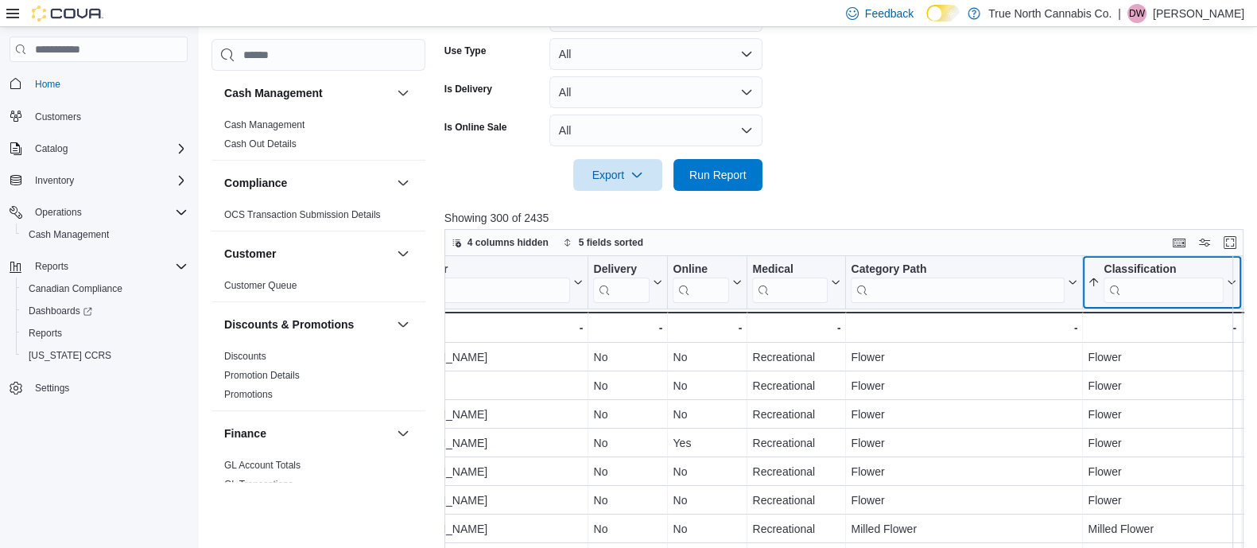
click at [1025, 283] on div "Invoice # Click to view column header actions Date (Local) Sorted by Total Cost…" at bounding box center [847, 447] width 807 height 383
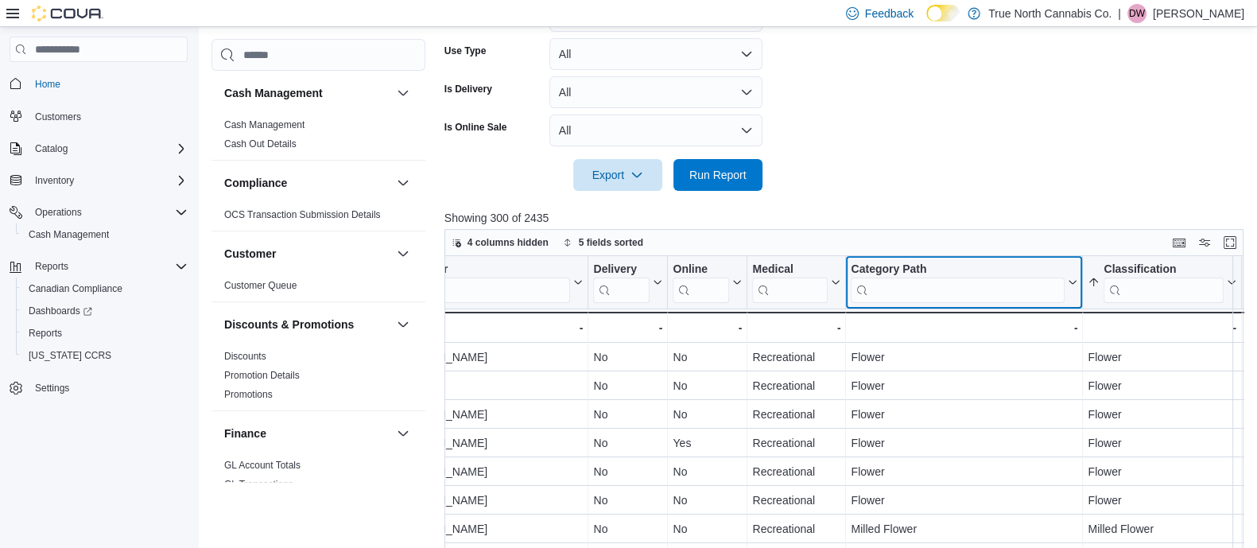
click at [958, 297] on input "search" at bounding box center [958, 289] width 214 height 25
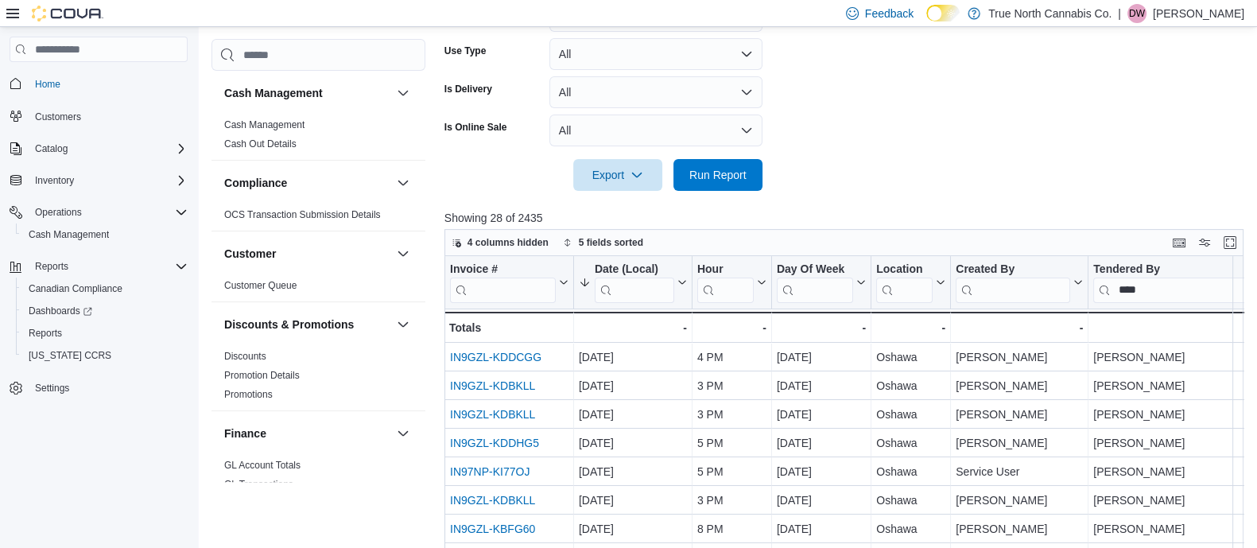
scroll to position [618, 0]
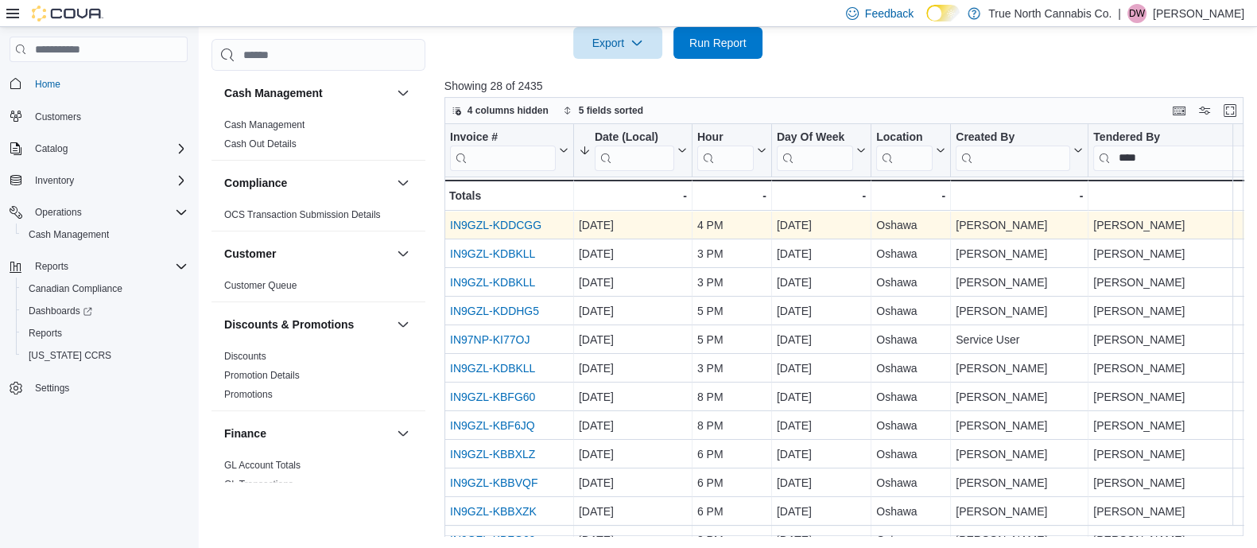
type input "***"
click at [484, 219] on link "IN9GZL-KDDCGG" at bounding box center [495, 225] width 91 height 13
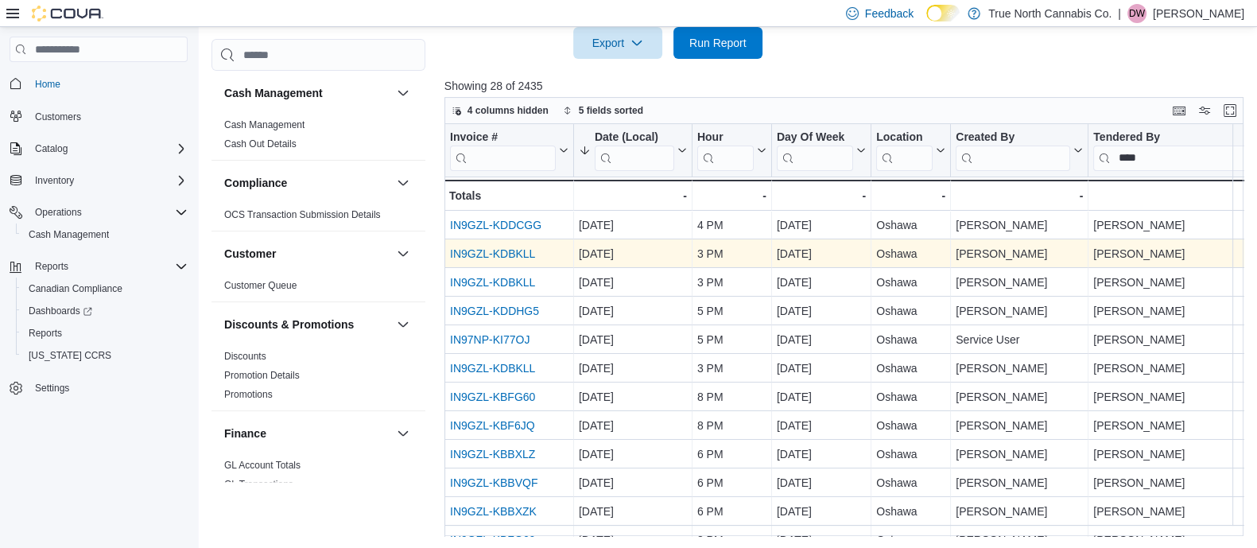
click at [508, 250] on link "IN9GZL-KDBKLL" at bounding box center [492, 254] width 85 height 13
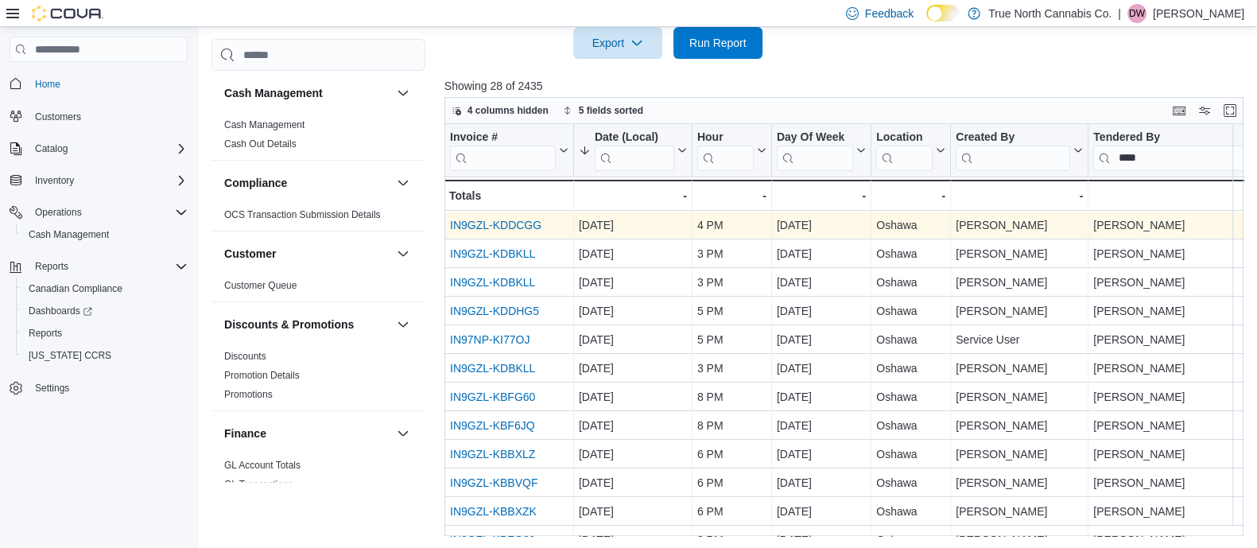
click at [518, 227] on link "IN9GZL-KDDCGG" at bounding box center [495, 225] width 91 height 13
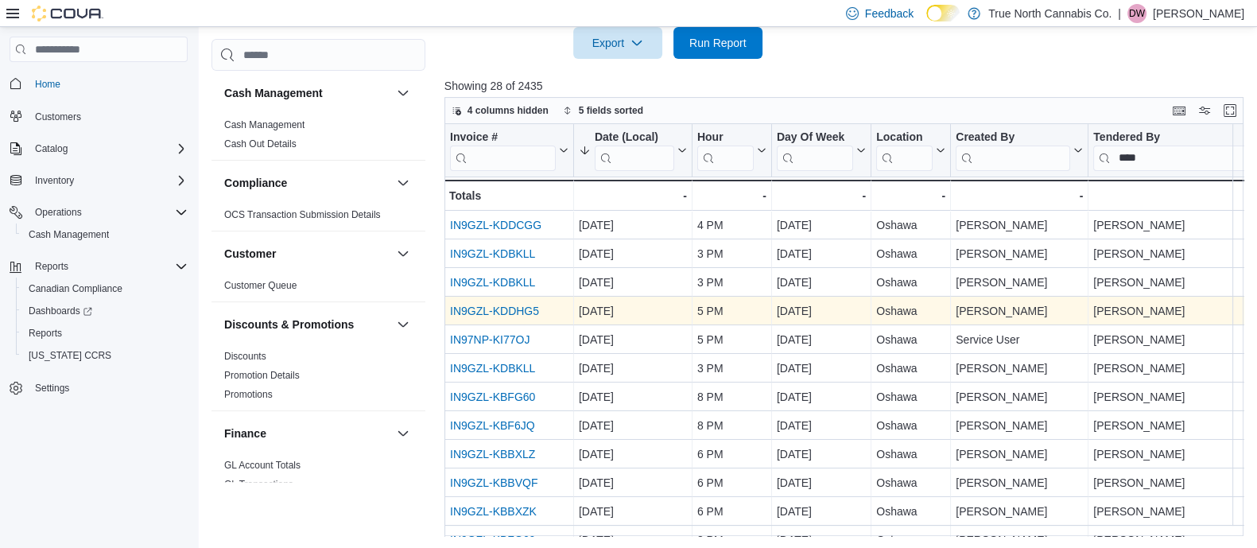
click at [501, 309] on link "IN9GZL-KDDHG5" at bounding box center [494, 311] width 89 height 13
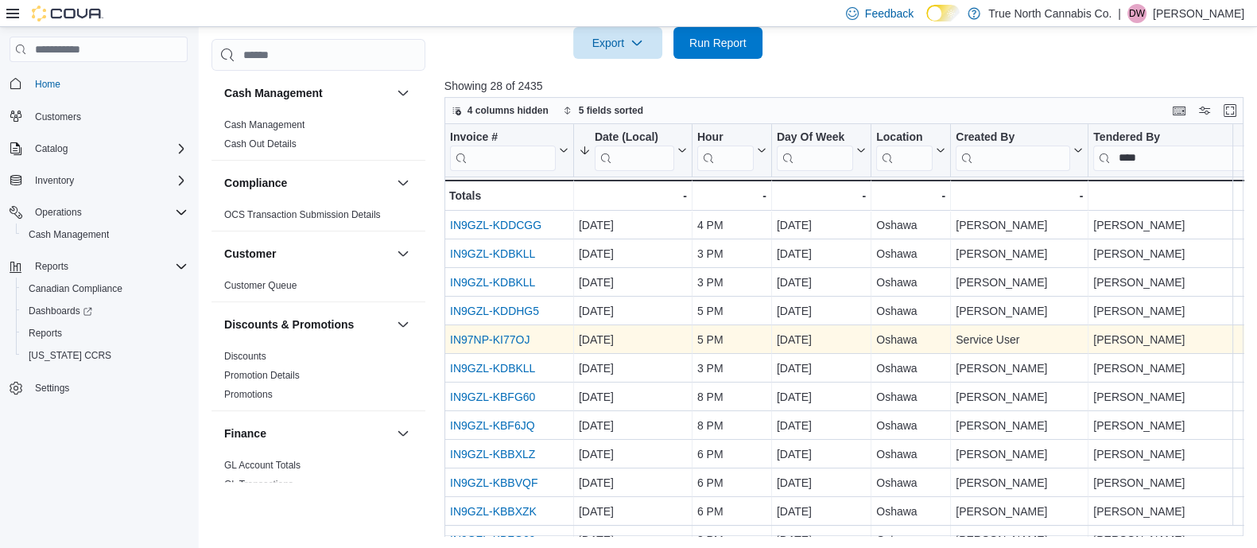
click at [514, 335] on link "IN97NP-KI77OJ" at bounding box center [489, 340] width 79 height 13
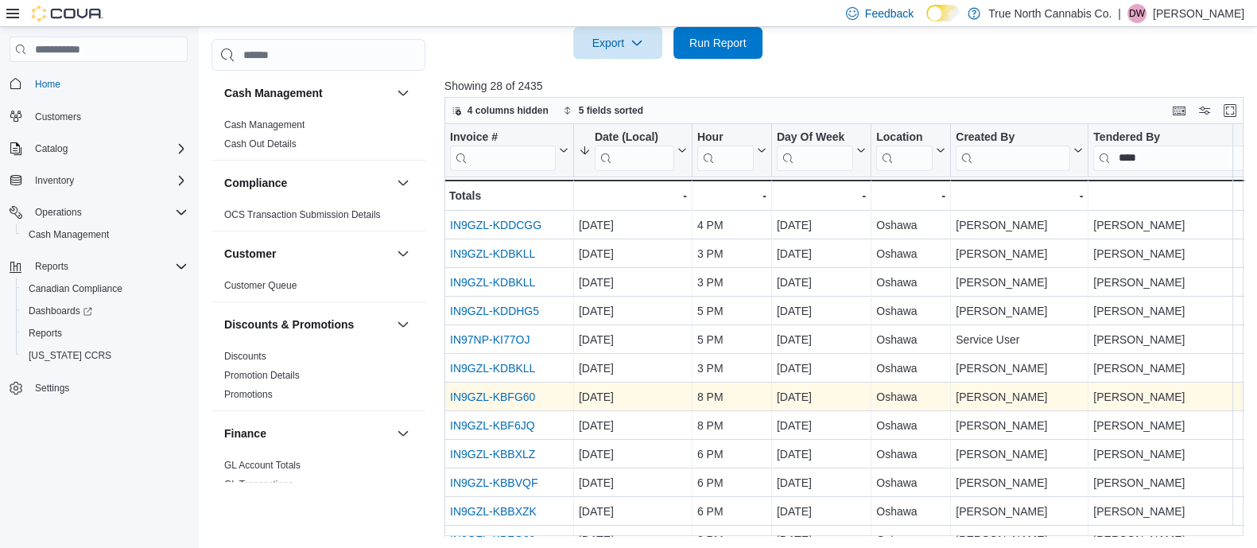
click at [506, 392] on link "IN9GZL-KBFG60" at bounding box center [492, 397] width 85 height 13
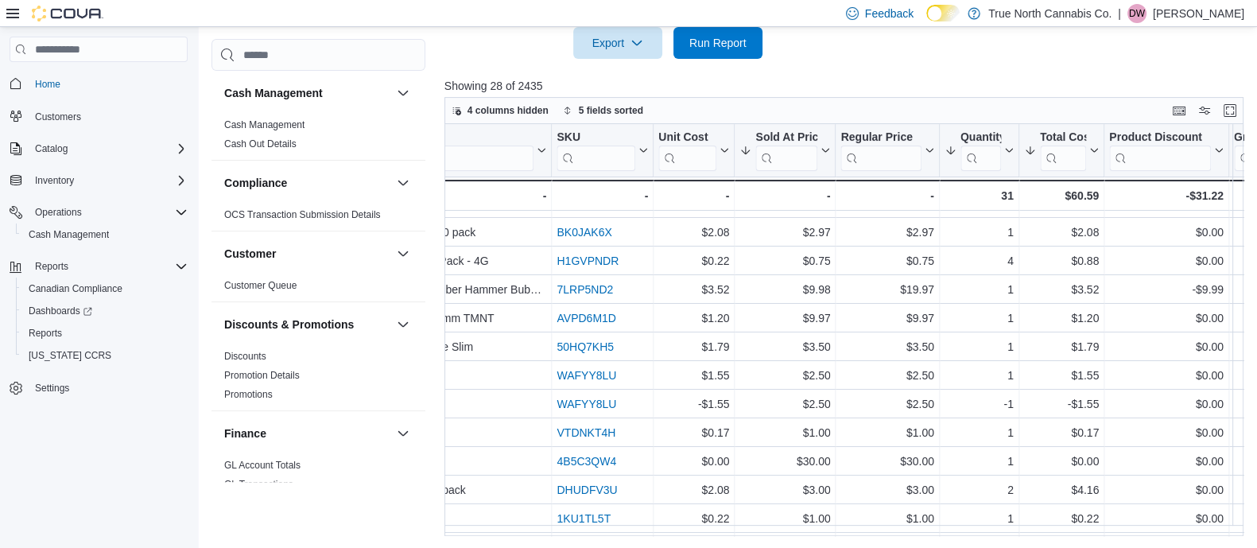
scroll to position [0, 2367]
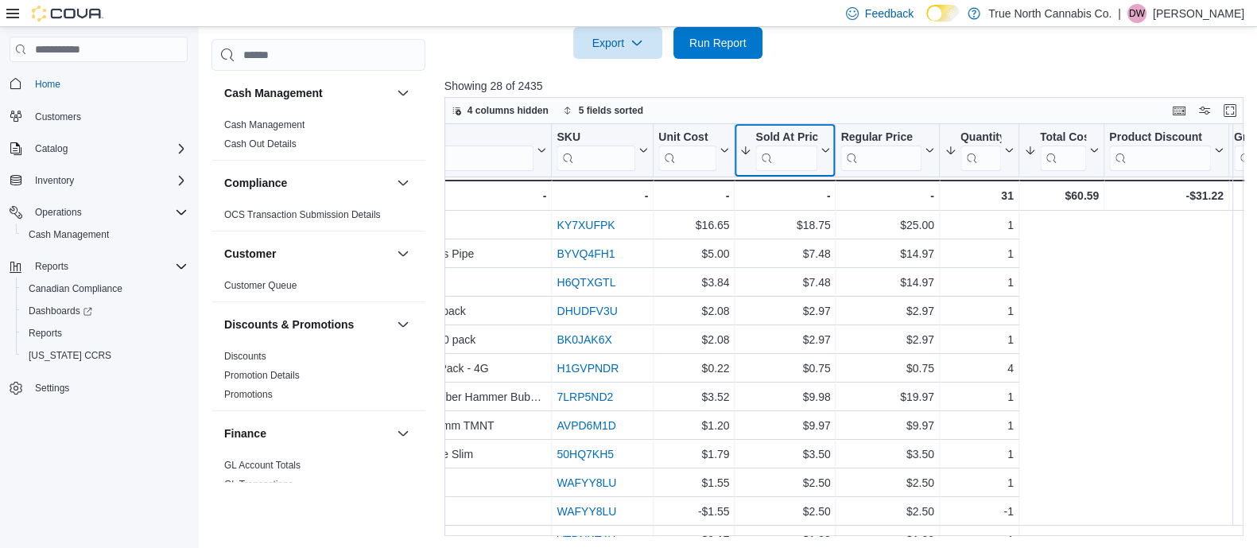
click at [826, 156] on div "Invoice # Click to view column header actions Date (Local) Sorted by Total Cost…" at bounding box center [847, 330] width 807 height 412
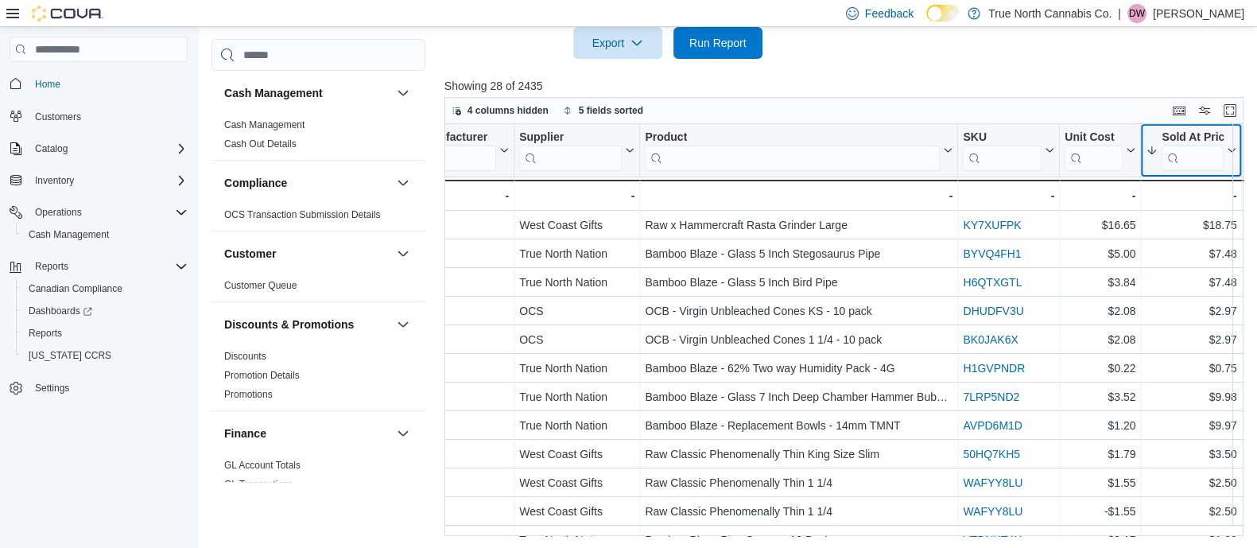
click at [1228, 142] on button "Sold At Price" at bounding box center [1191, 150] width 91 height 41
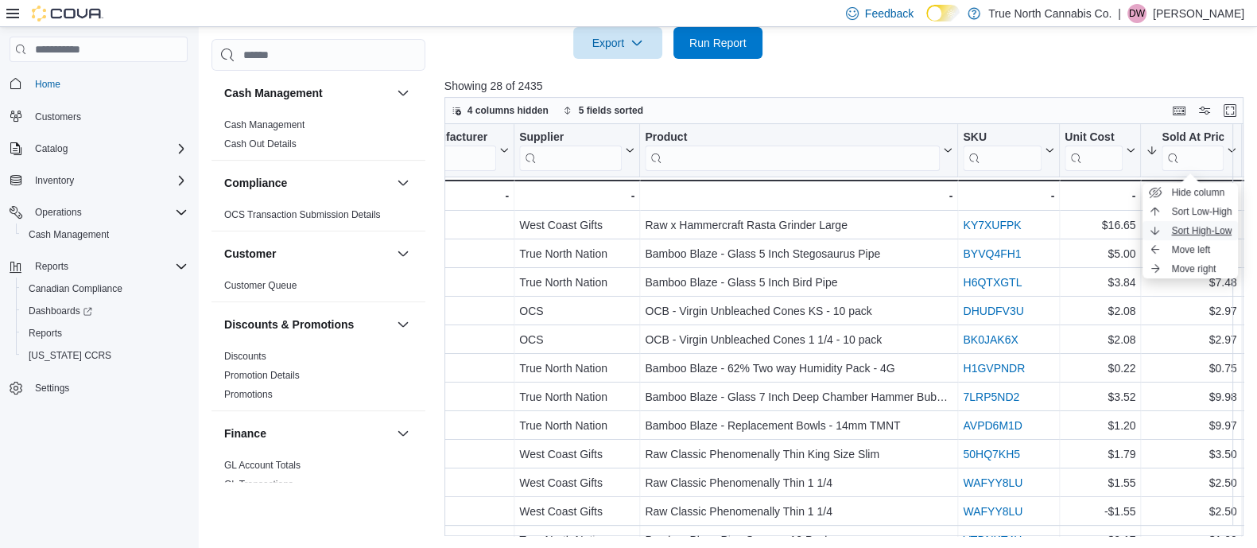
click at [1173, 228] on span "Sort High-Low" at bounding box center [1201, 230] width 60 height 13
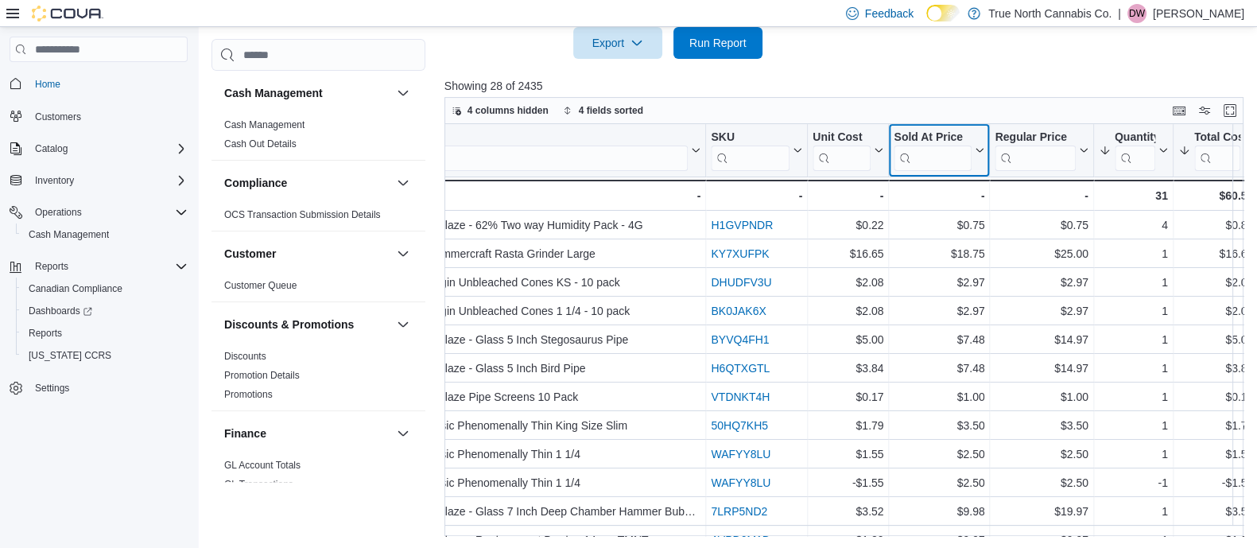
scroll to position [0, 2213]
click at [978, 149] on icon at bounding box center [977, 151] width 13 height 10
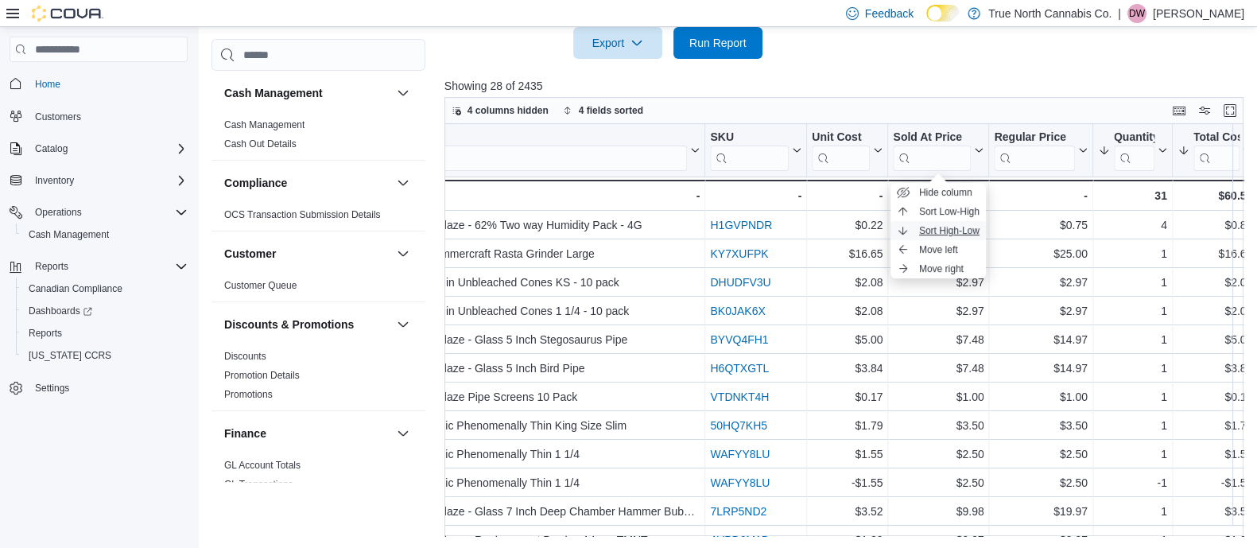
click at [907, 230] on icon "button" at bounding box center [903, 230] width 13 height 13
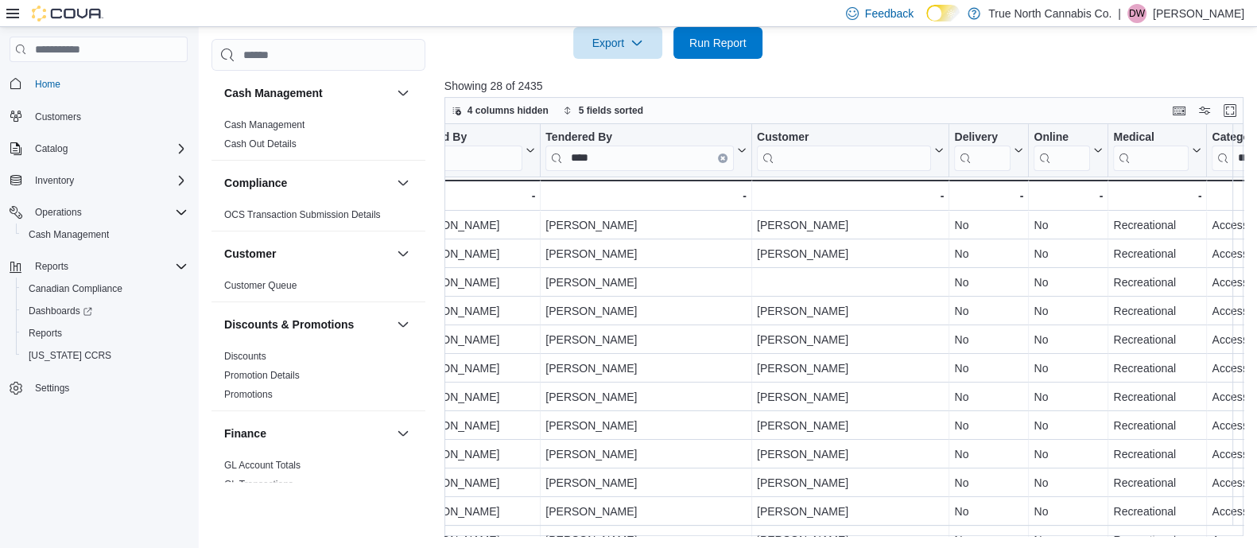
scroll to position [0, 0]
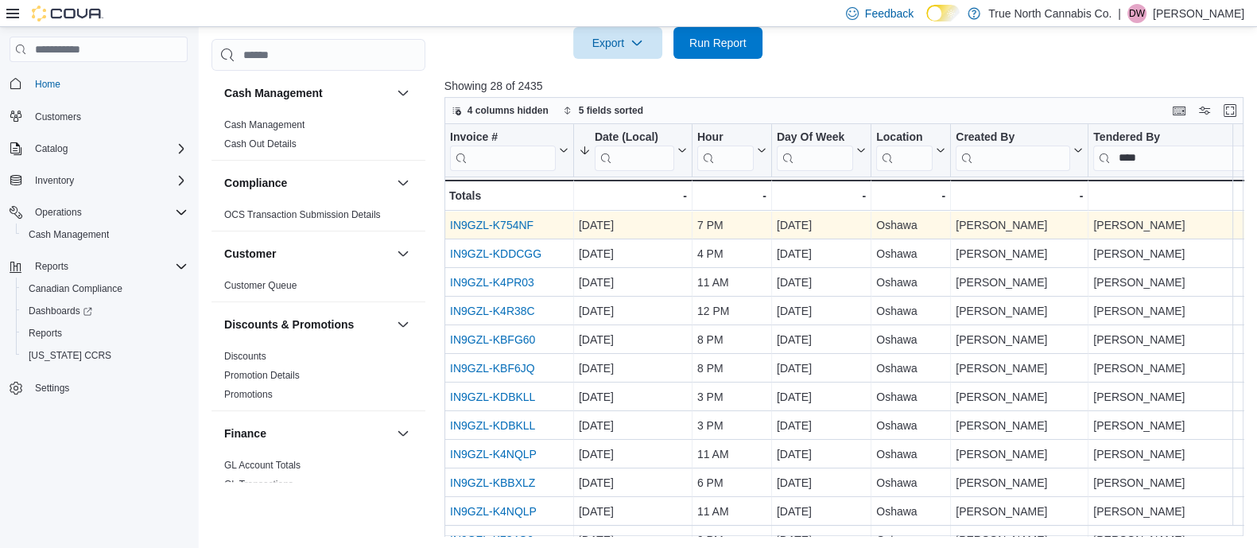
click at [487, 221] on link "IN9GZL-K754NF" at bounding box center [491, 225] width 83 height 13
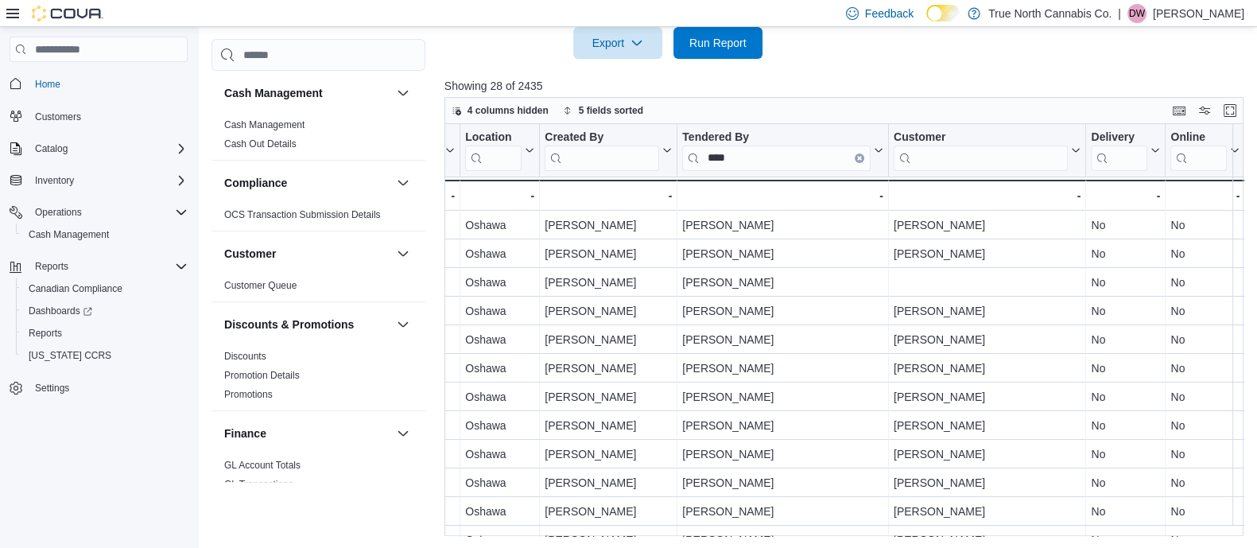
scroll to position [0, 309]
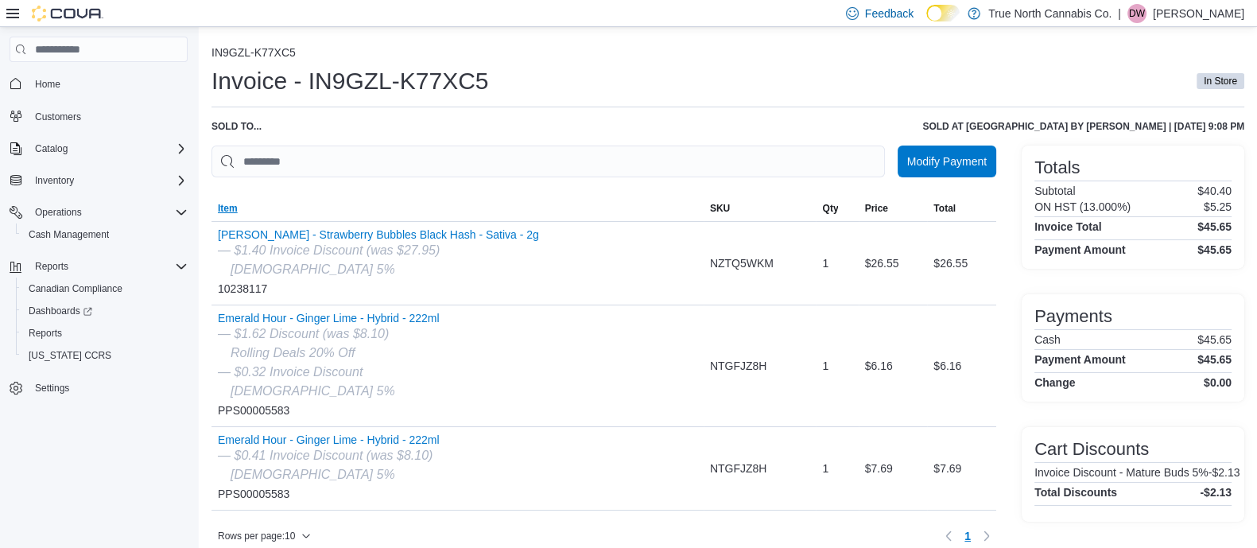
scroll to position [30, 0]
